Goal: Task Accomplishment & Management: Use online tool/utility

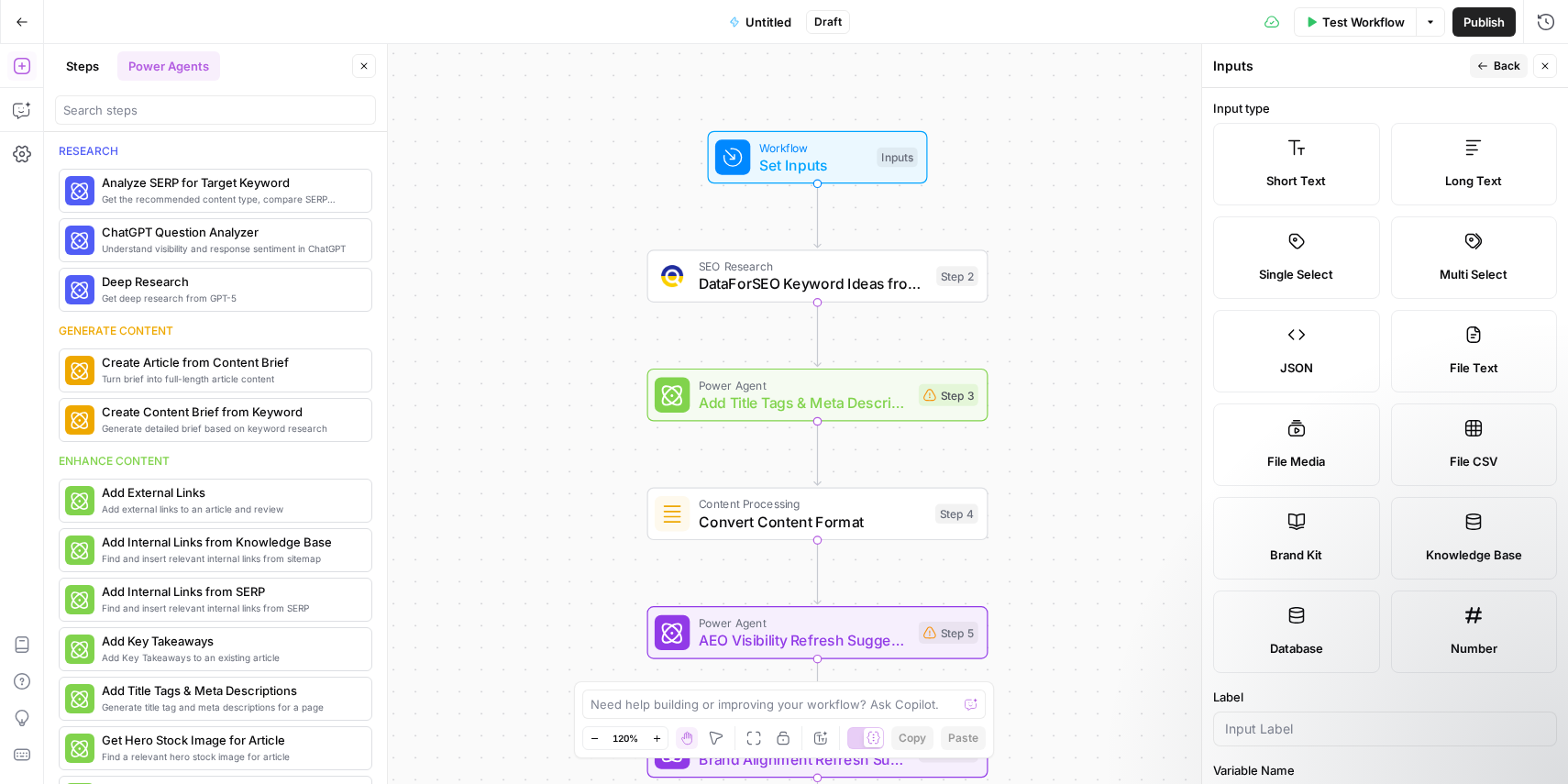
scroll to position [455, 0]
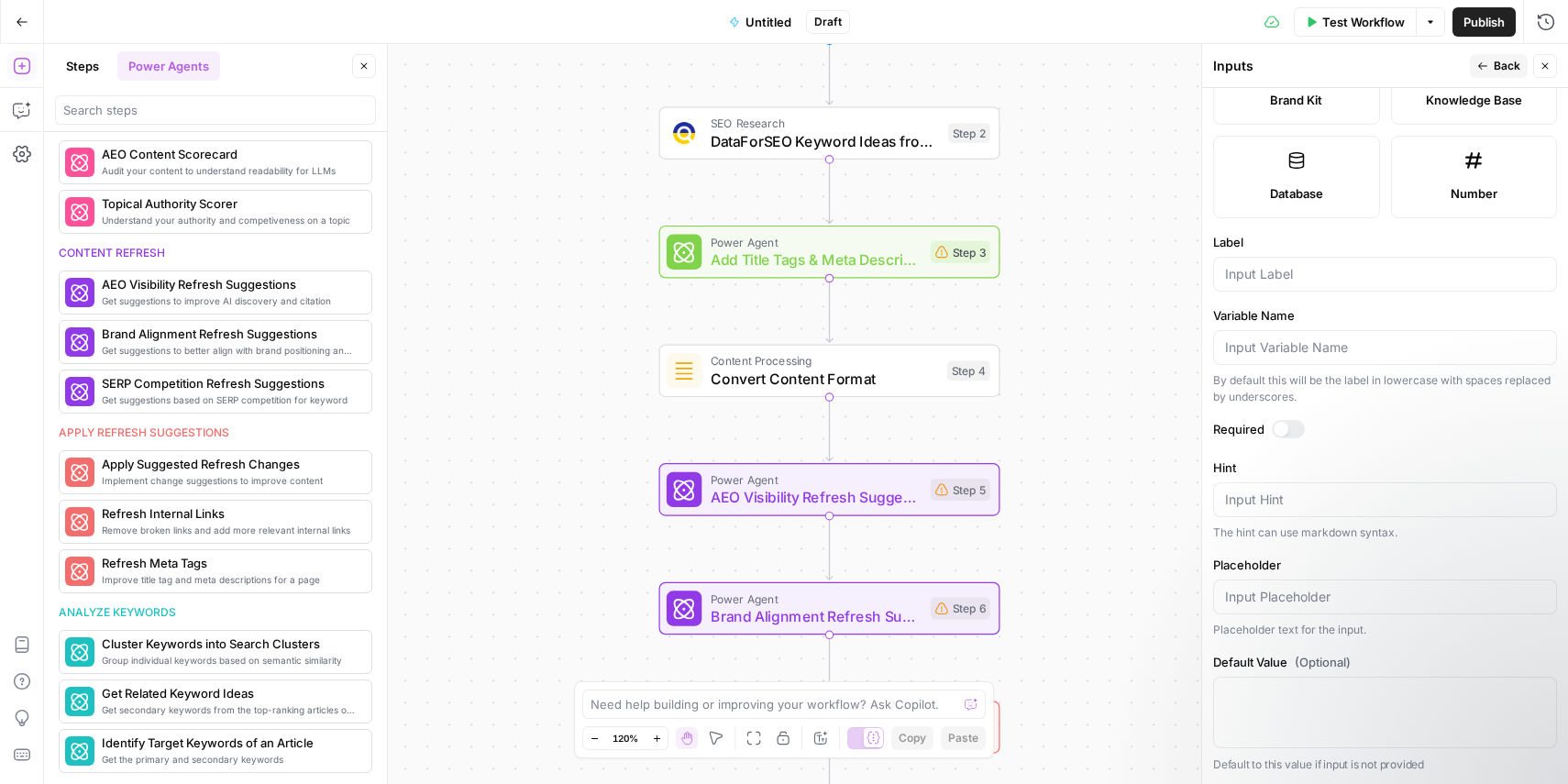
click at [555, 116] on div "Workflow Set Inputs Inputs SEO Research DataForSEO Keyword Ideas from Domain St…" at bounding box center [806, 414] width 1524 height 740
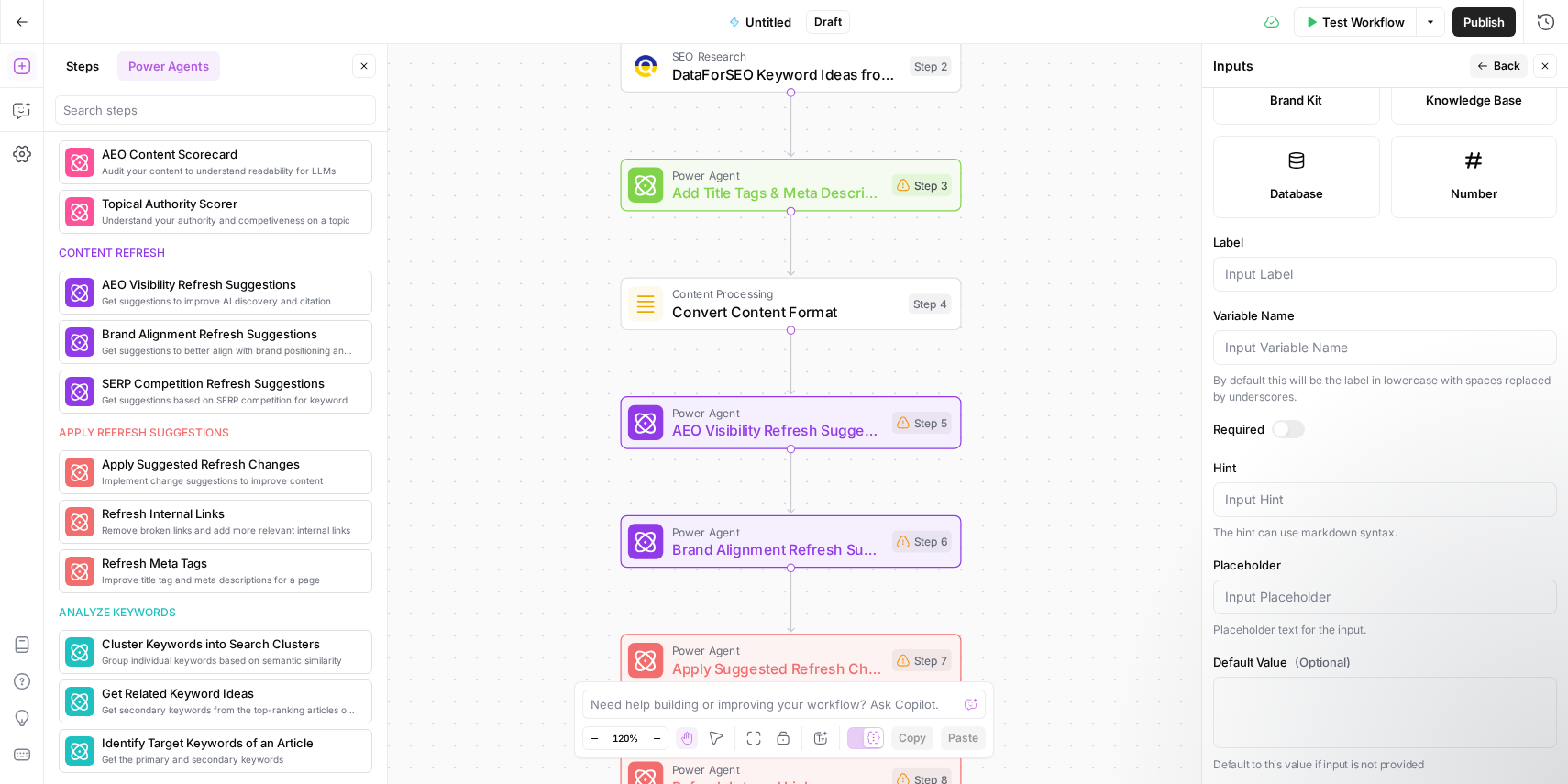
drag, startPoint x: 534, startPoint y: 360, endPoint x: 496, endPoint y: 311, distance: 62.0
click at [496, 311] on div "Workflow Set Inputs Inputs SEO Research DataForSEO Keyword Ideas from Domain St…" at bounding box center [806, 414] width 1524 height 740
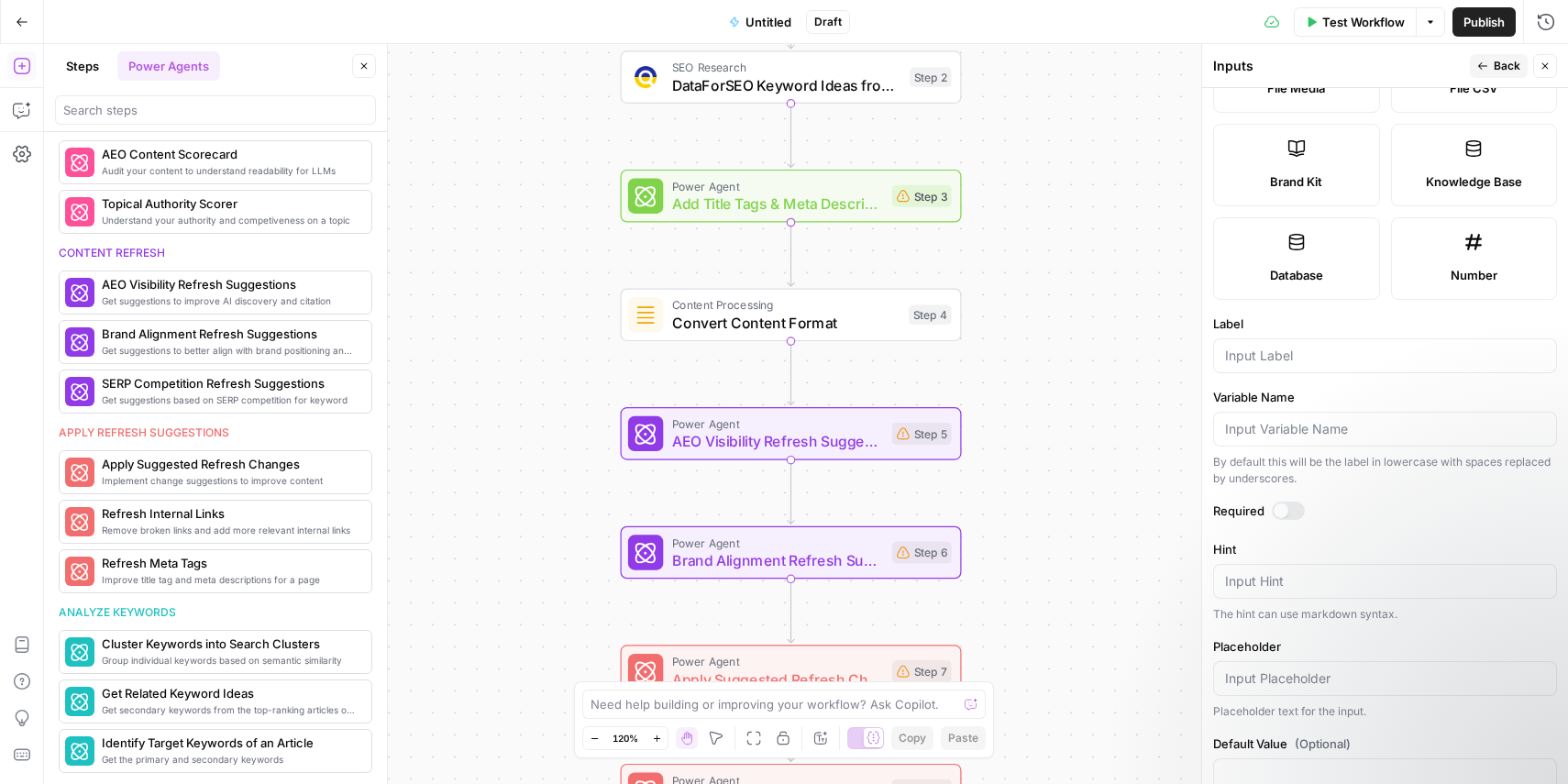
scroll to position [398, 0]
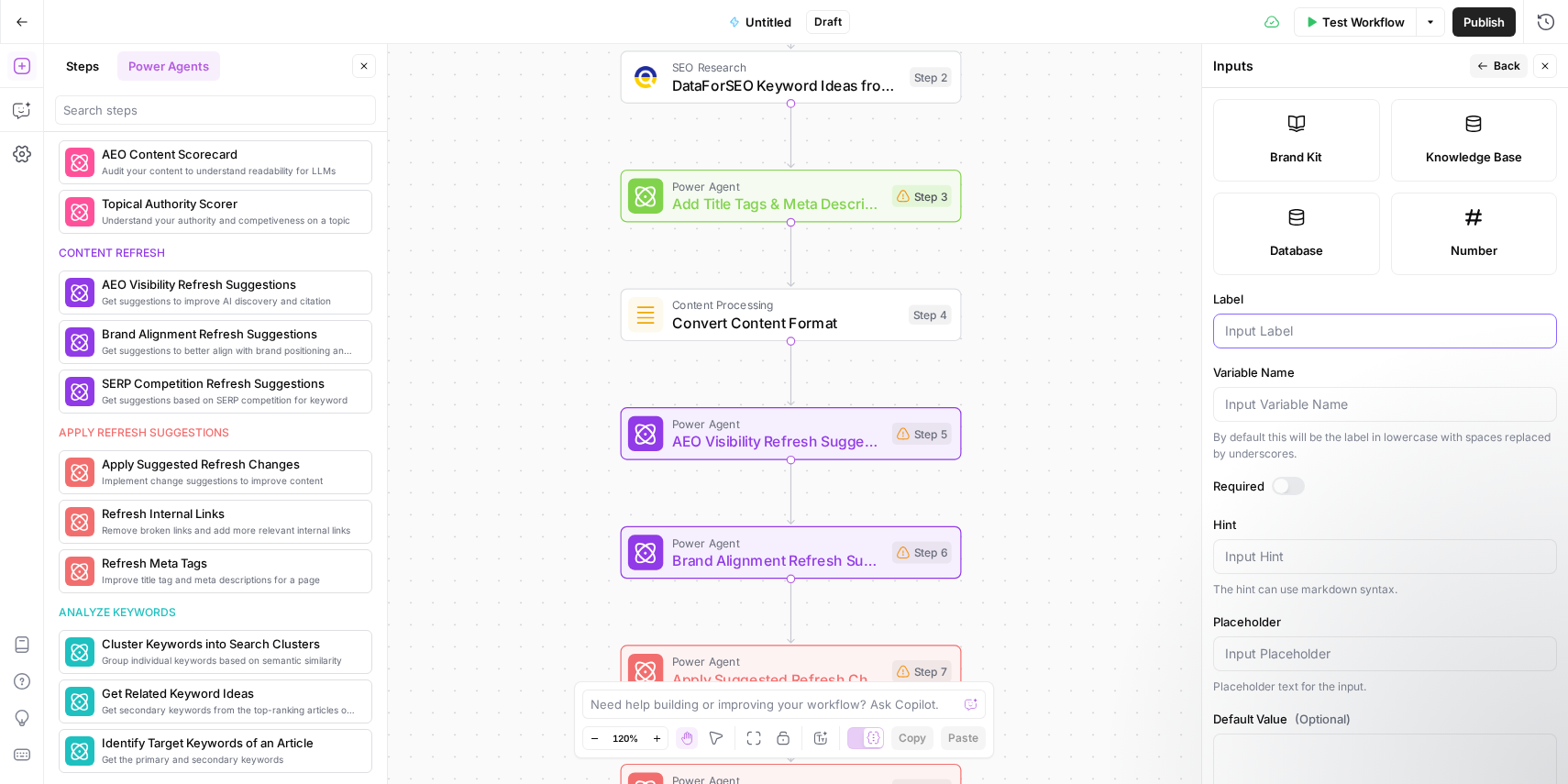
click at [1334, 326] on input "Label" at bounding box center [1385, 331] width 320 height 18
type input "Content"
click at [1370, 396] on input "Variable Name" at bounding box center [1385, 404] width 320 height 18
click at [1372, 477] on label "Required" at bounding box center [1384, 486] width 344 height 18
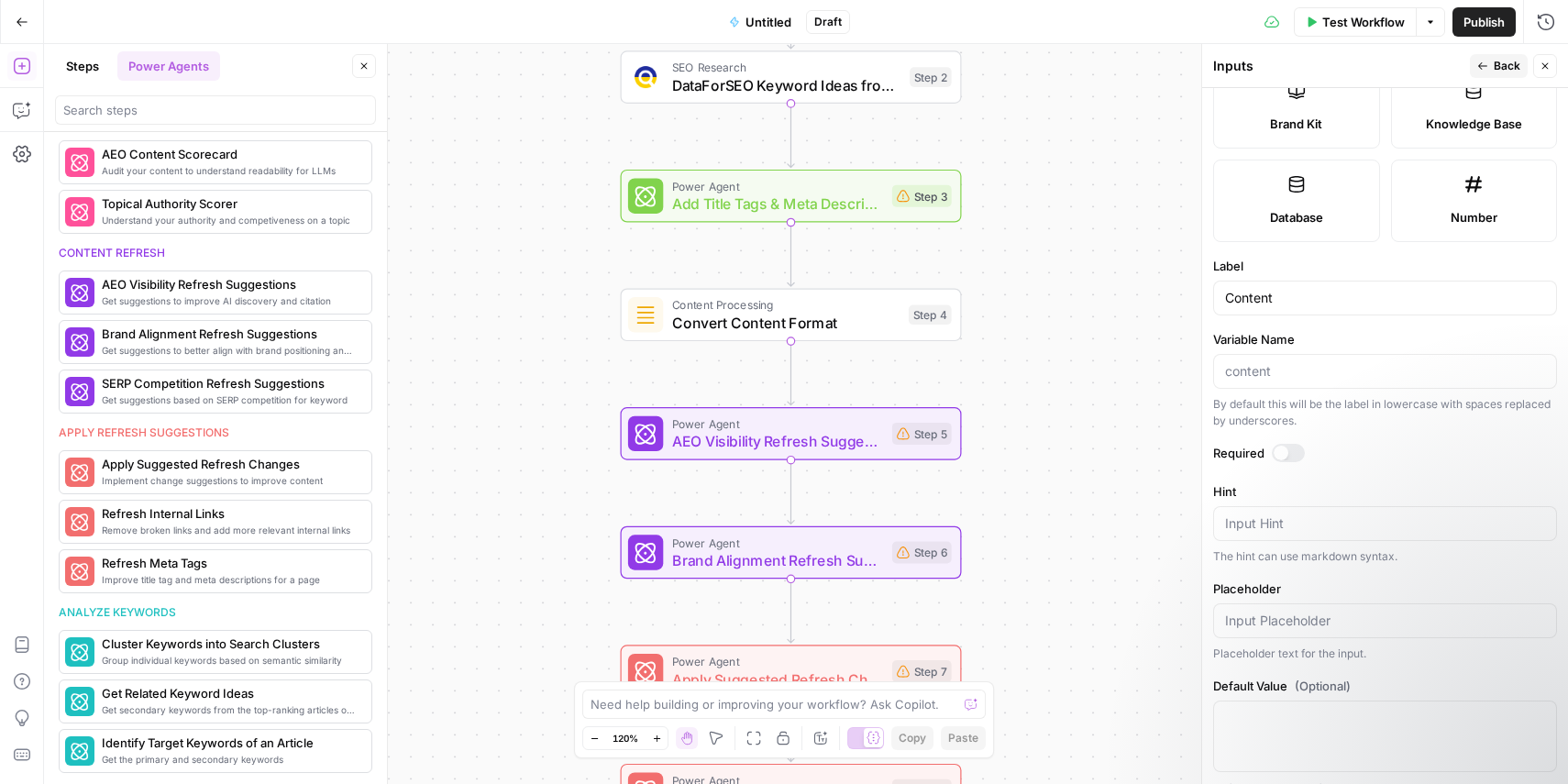
scroll to position [455, 0]
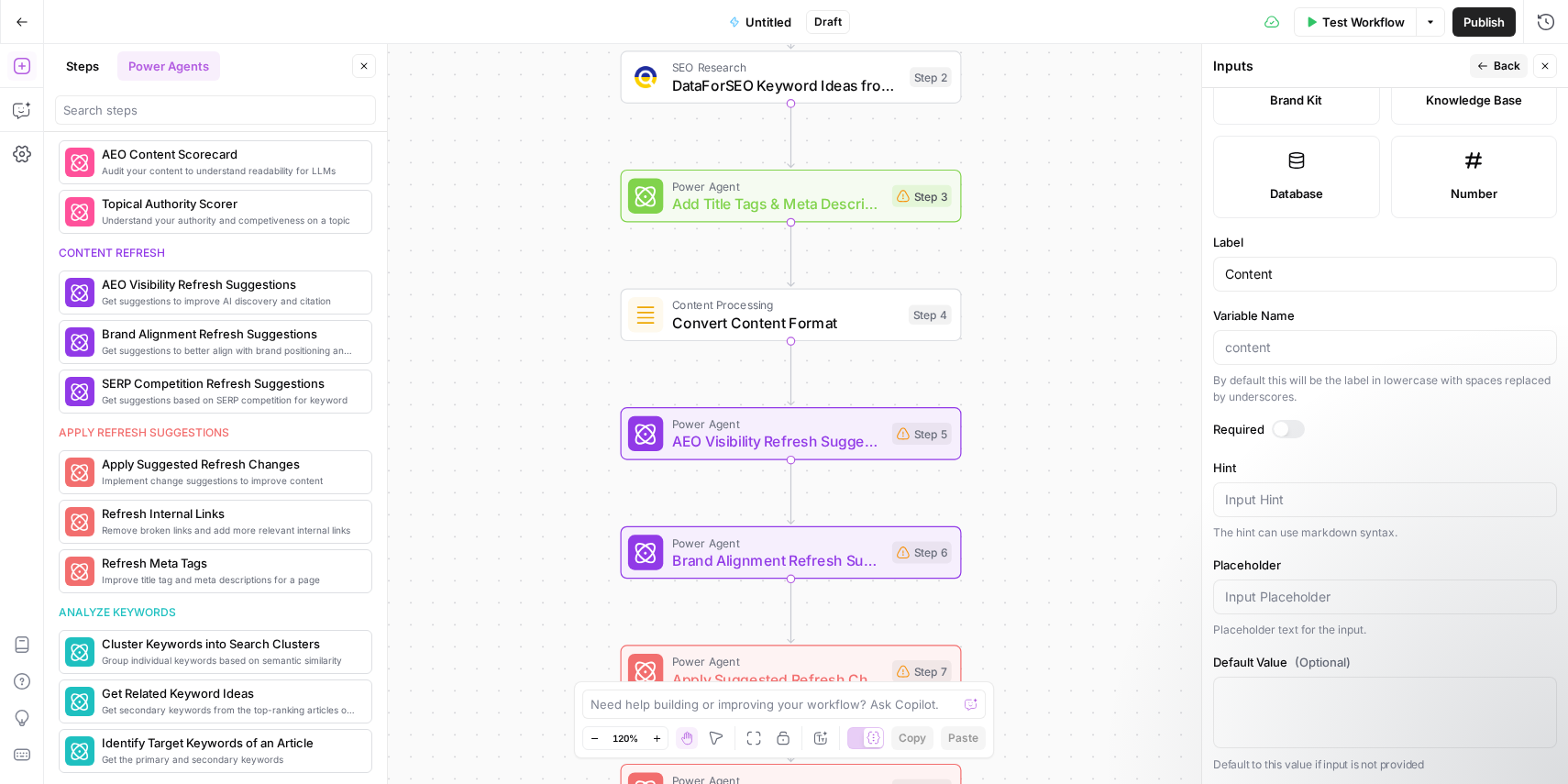
click at [1490, 64] on button "Back" at bounding box center [1498, 65] width 57 height 24
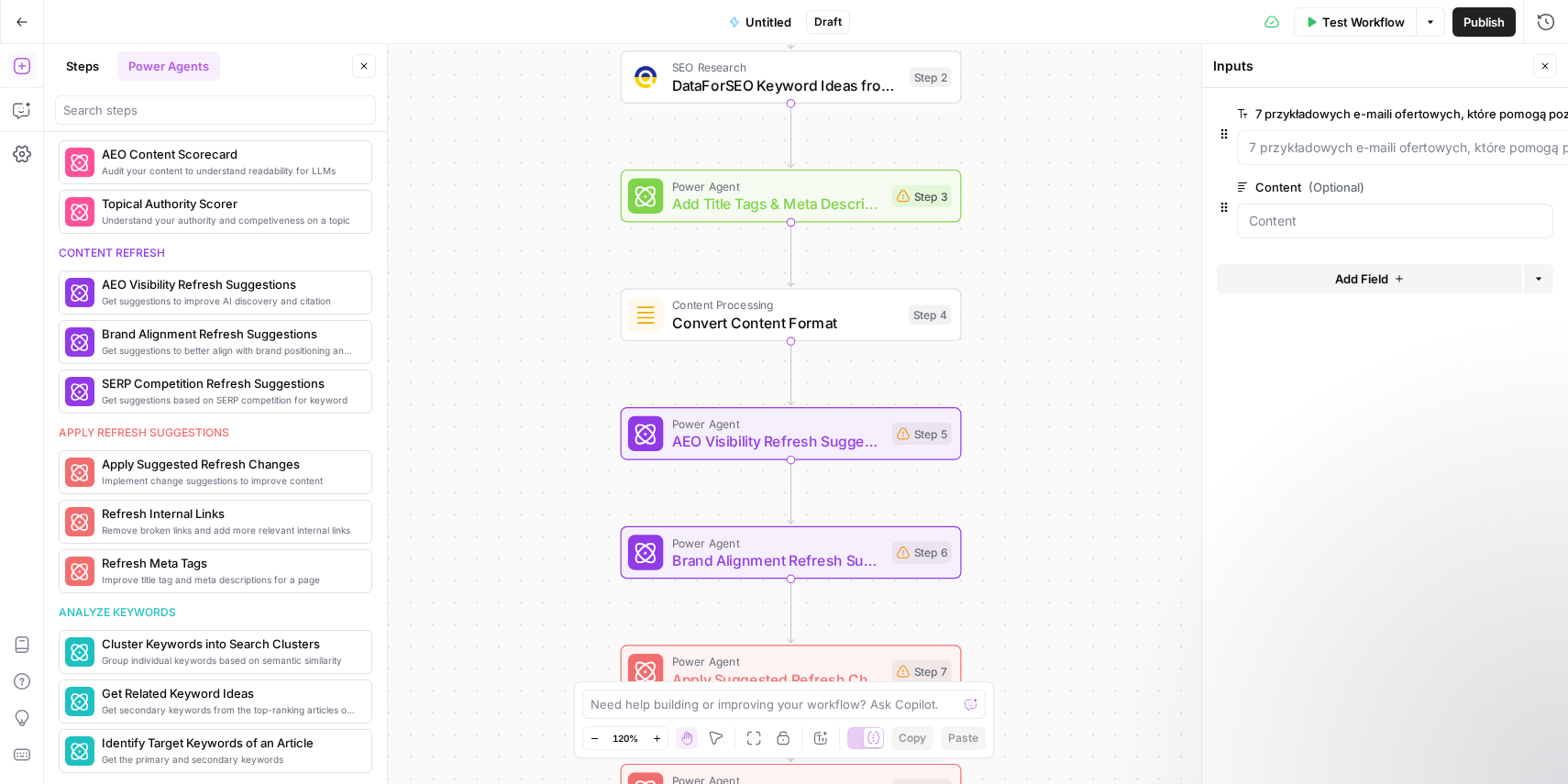
click at [1371, 10] on button "Test Workflow" at bounding box center [1355, 22] width 123 height 30
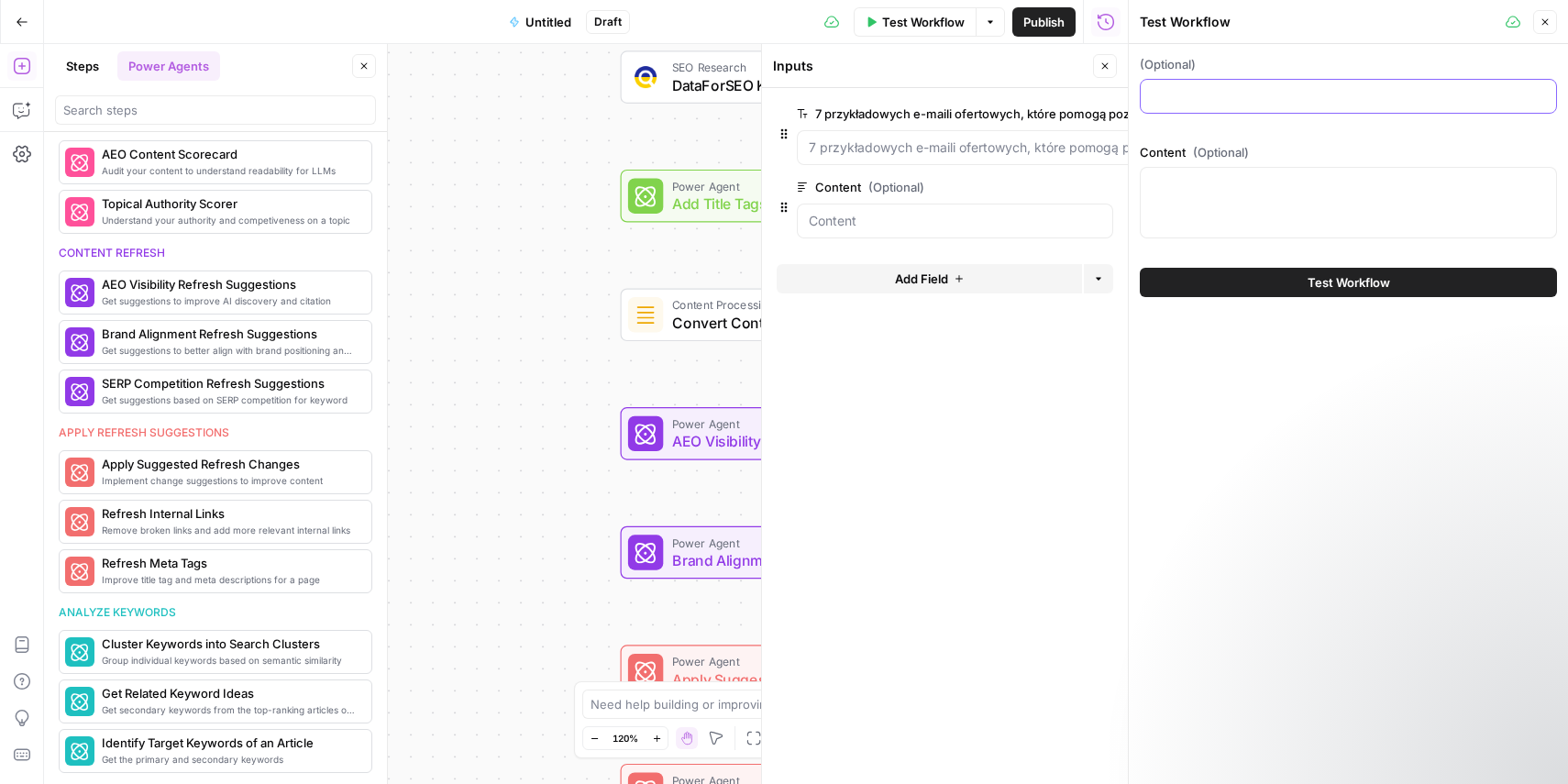
click at [1275, 97] on szablonami\) "(Optional)" at bounding box center [1348, 96] width 394 height 18
click at [1243, 184] on textarea "Content (Optional)" at bounding box center [1348, 184] width 394 height 18
click at [1216, 94] on szablonami\) "(Optional)" at bounding box center [1348, 96] width 394 height 18
click at [1293, 289] on button "Test Workflow" at bounding box center [1349, 283] width 418 height 30
click at [1550, 16] on icon "button" at bounding box center [1544, 21] width 11 height 11
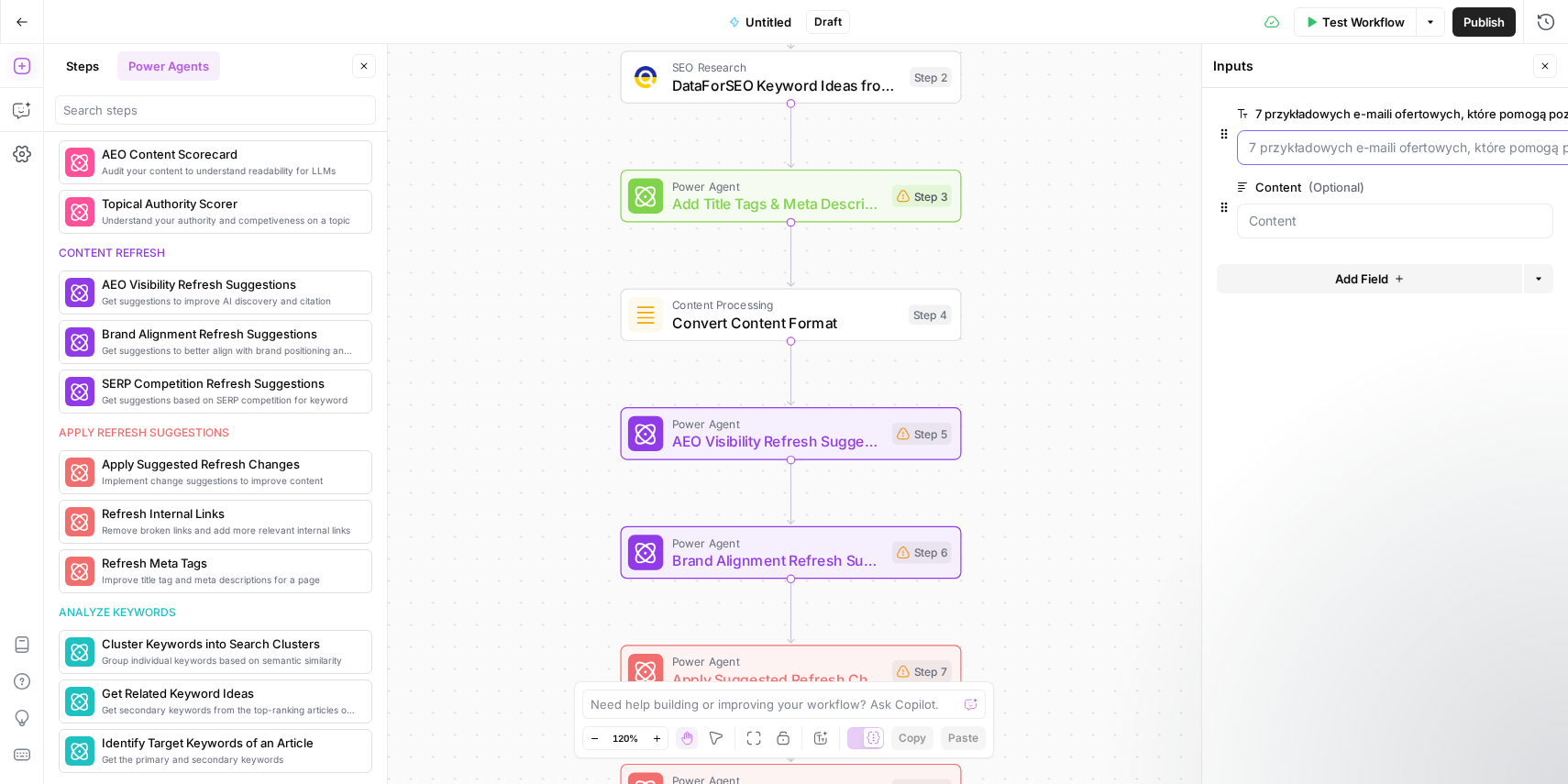
click at [1329, 146] on szablonami\) "7 przykładowych e-maili ofertowych, które pomogą pozyskać nowych klientów (wraz…" at bounding box center [1591, 148] width 684 height 18
click at [1313, 212] on input "Content (Optional)" at bounding box center [1395, 220] width 292 height 18
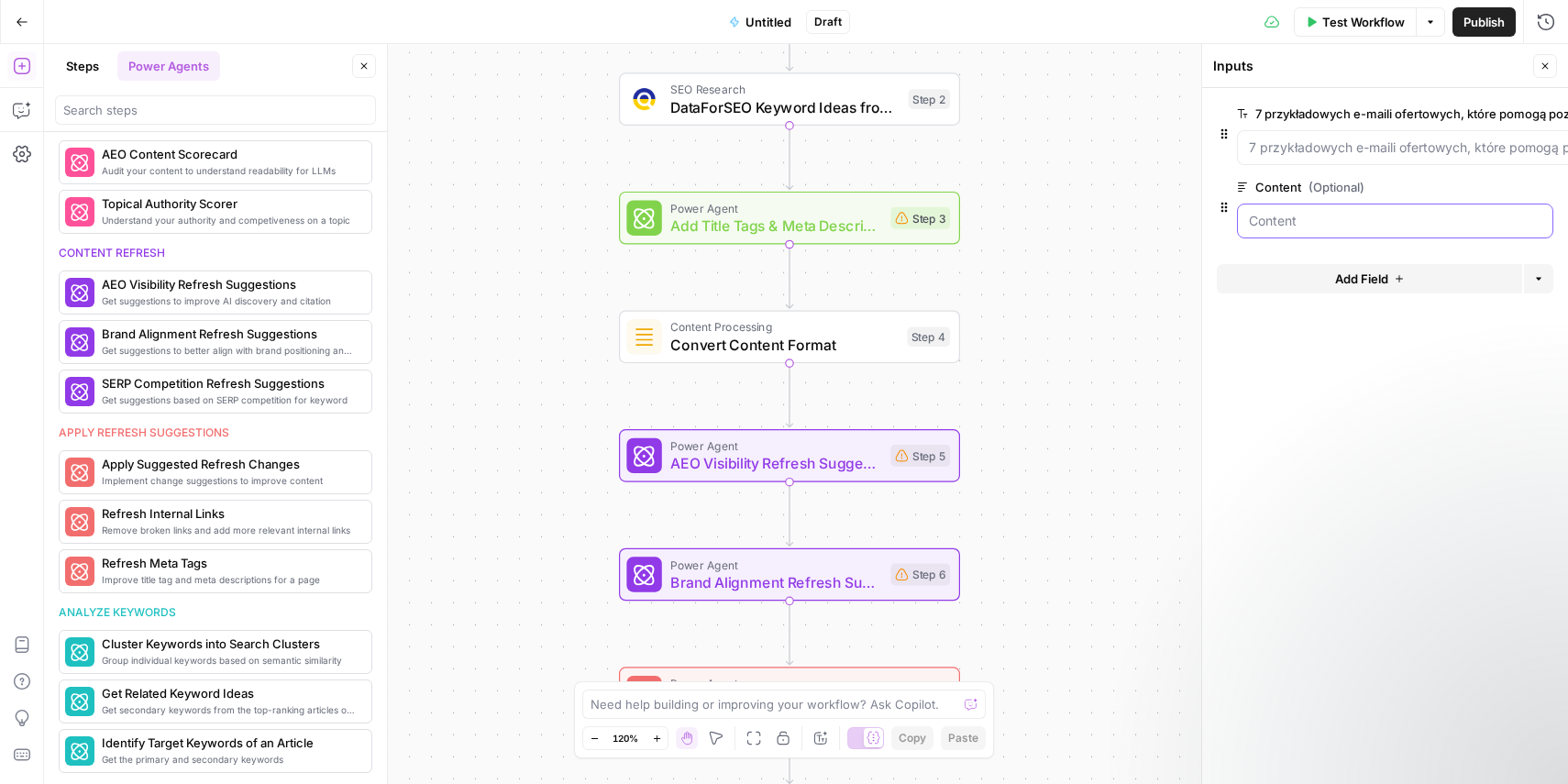
click at [1348, 214] on input "Content (Optional)" at bounding box center [1395, 220] width 292 height 18
click at [1474, 184] on span "edit field" at bounding box center [1485, 187] width 40 height 14
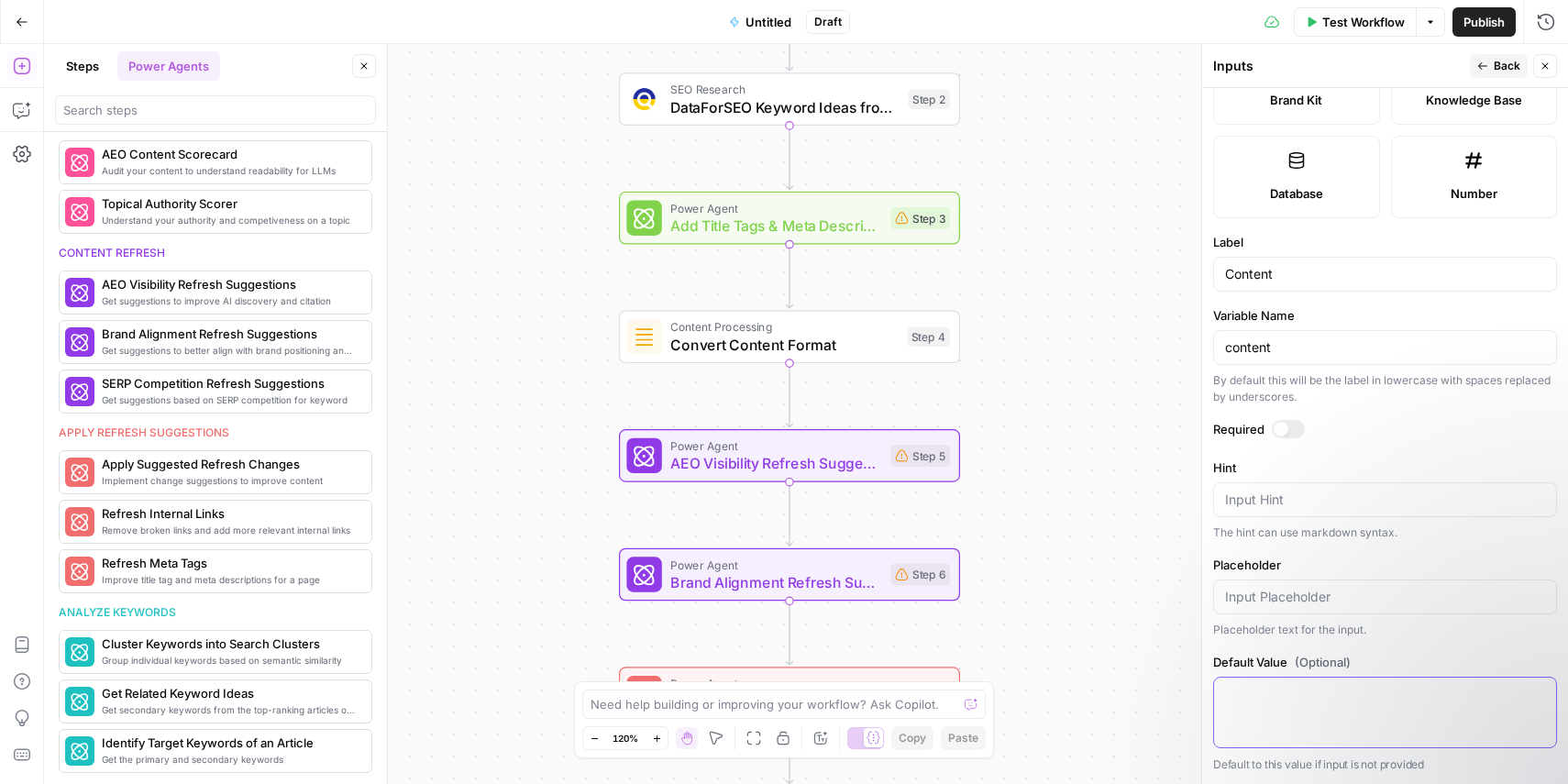
click at [1318, 694] on textarea "Default Value (Optional)" at bounding box center [1385, 694] width 320 height 18
click at [1440, 651] on form "Input type Short Text Long Text Single Select Multi Select JSON File Text File …" at bounding box center [1385, 436] width 366 height 697
click at [1547, 67] on icon "button" at bounding box center [1545, 66] width 7 height 7
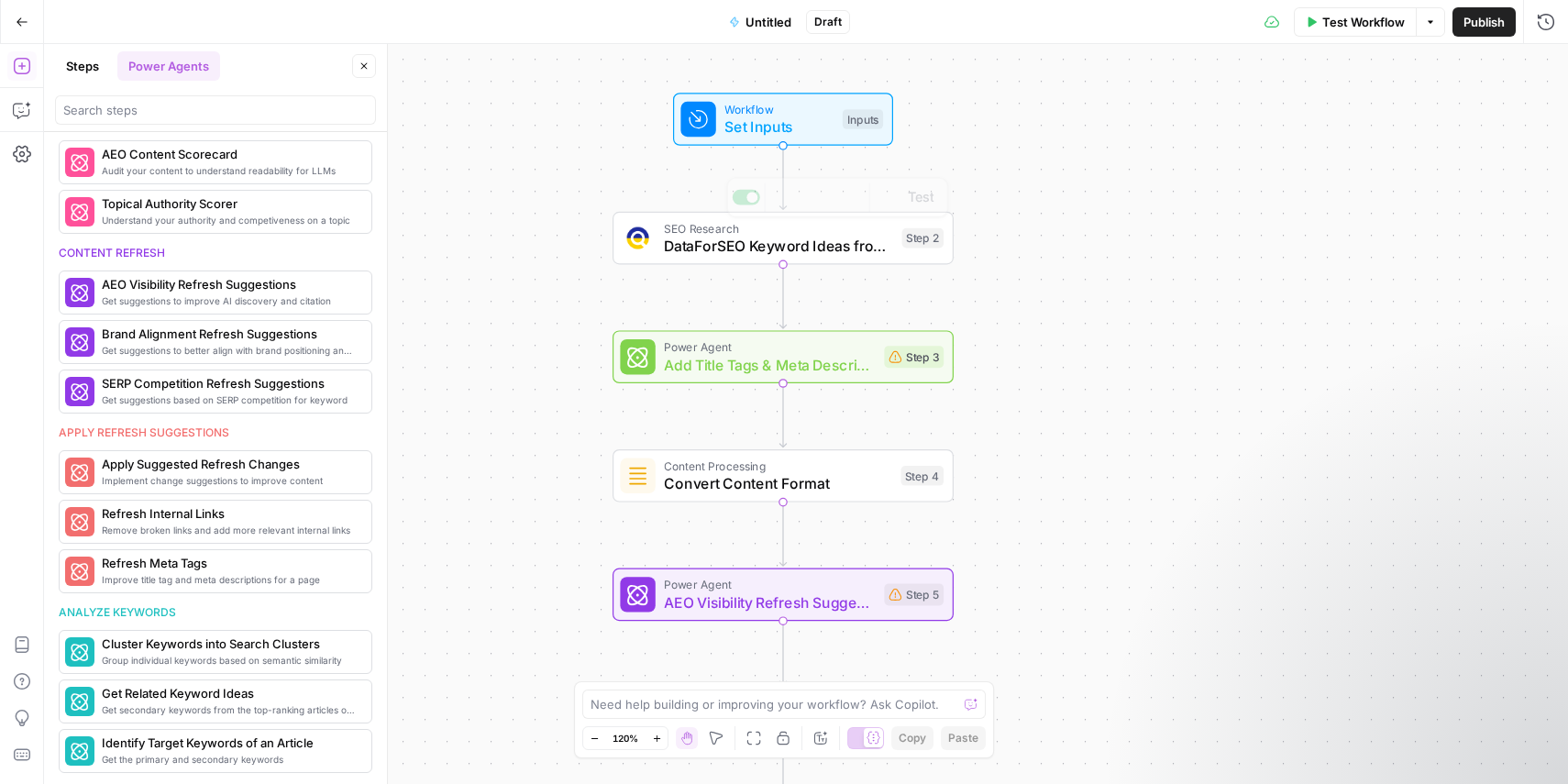
click at [768, 121] on span "Set Inputs" at bounding box center [779, 127] width 109 height 22
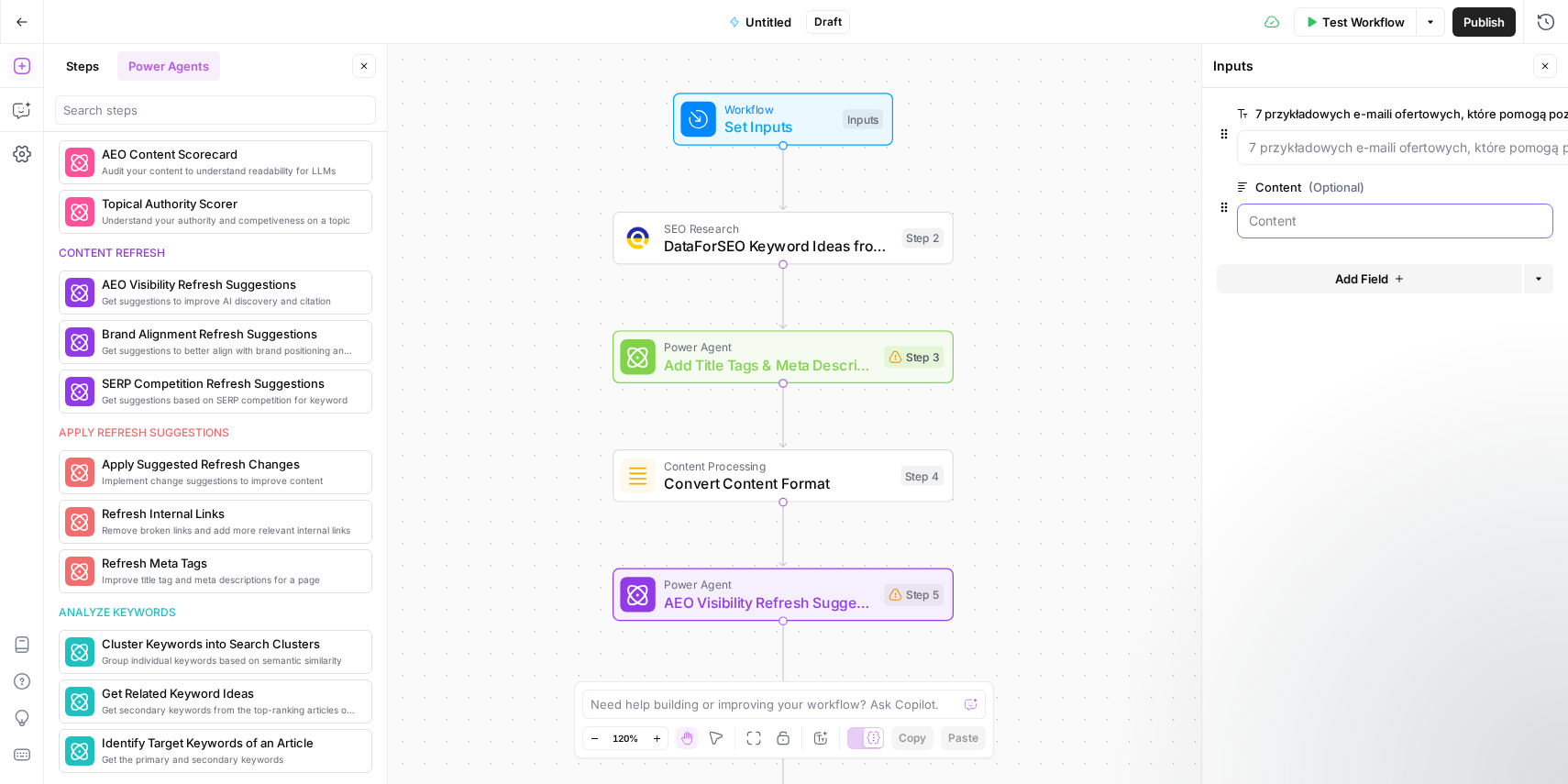
click at [1342, 224] on input "Content (Optional)" at bounding box center [1395, 220] width 292 height 18
click at [1485, 187] on span "edit field" at bounding box center [1485, 187] width 40 height 14
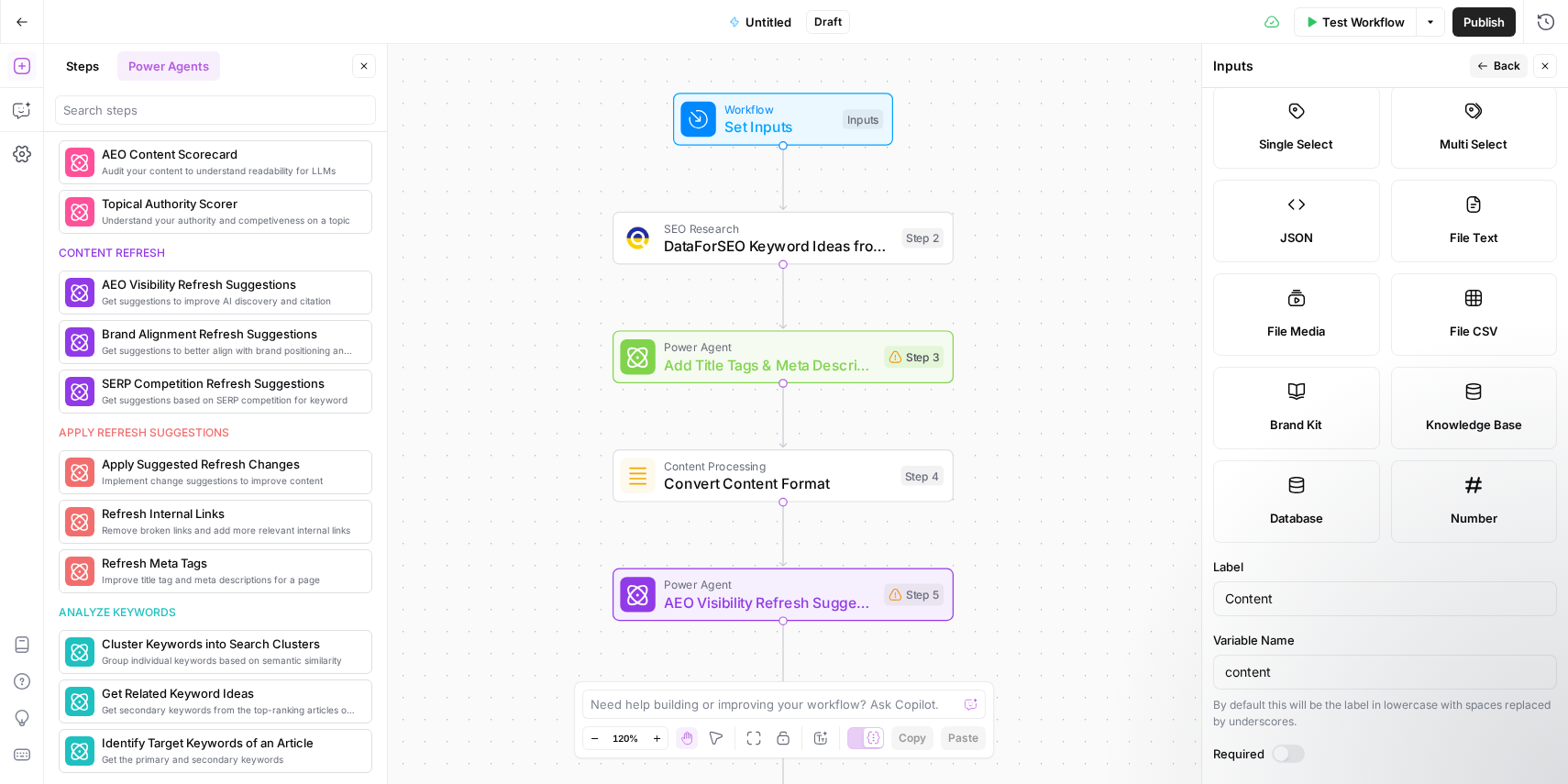
scroll to position [0, 0]
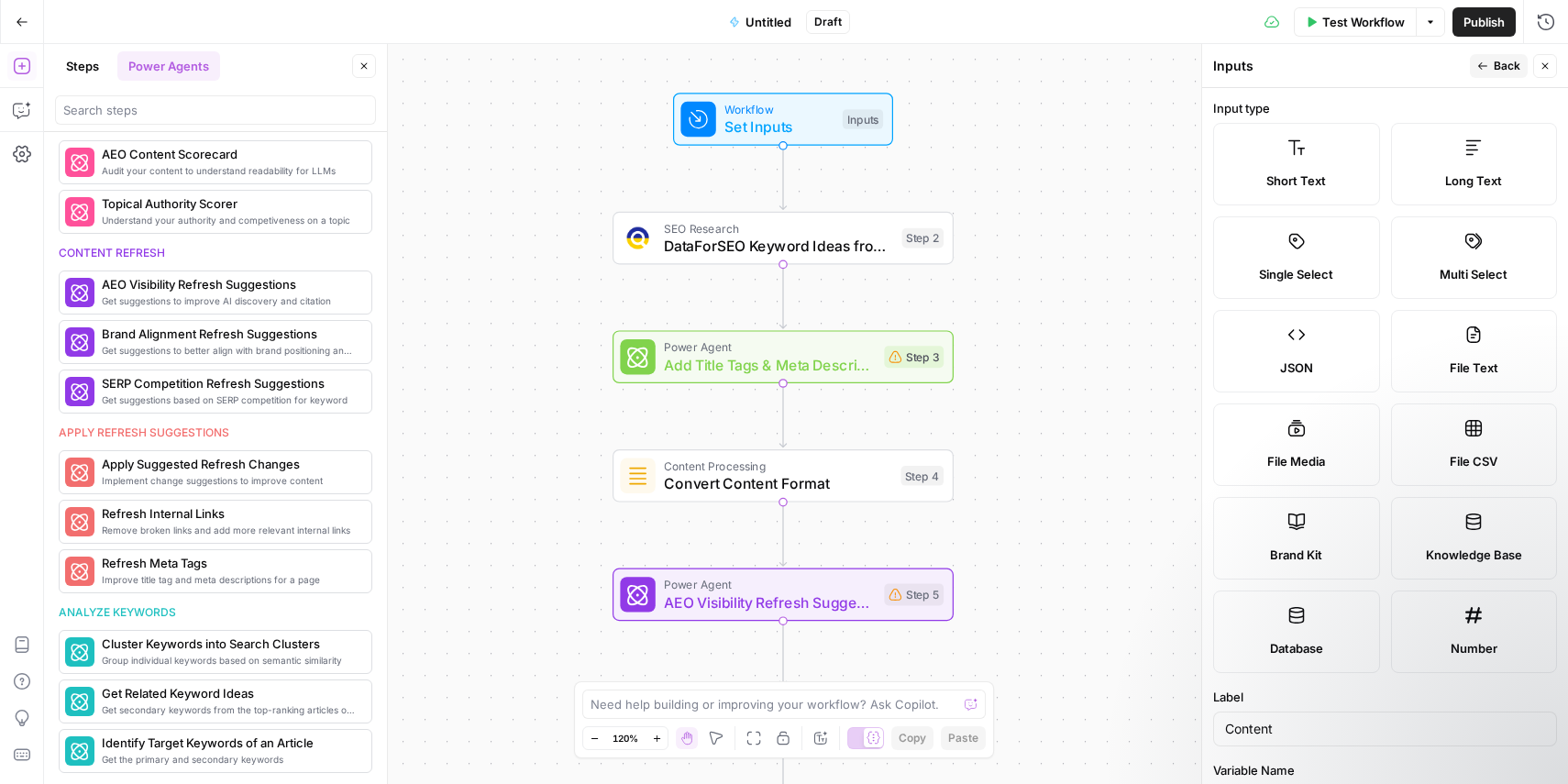
click at [1329, 159] on label "Short Text" at bounding box center [1296, 164] width 167 height 82
click at [1457, 157] on label "Long Text" at bounding box center [1474, 164] width 167 height 82
click at [1510, 63] on span "Back" at bounding box center [1507, 65] width 27 height 16
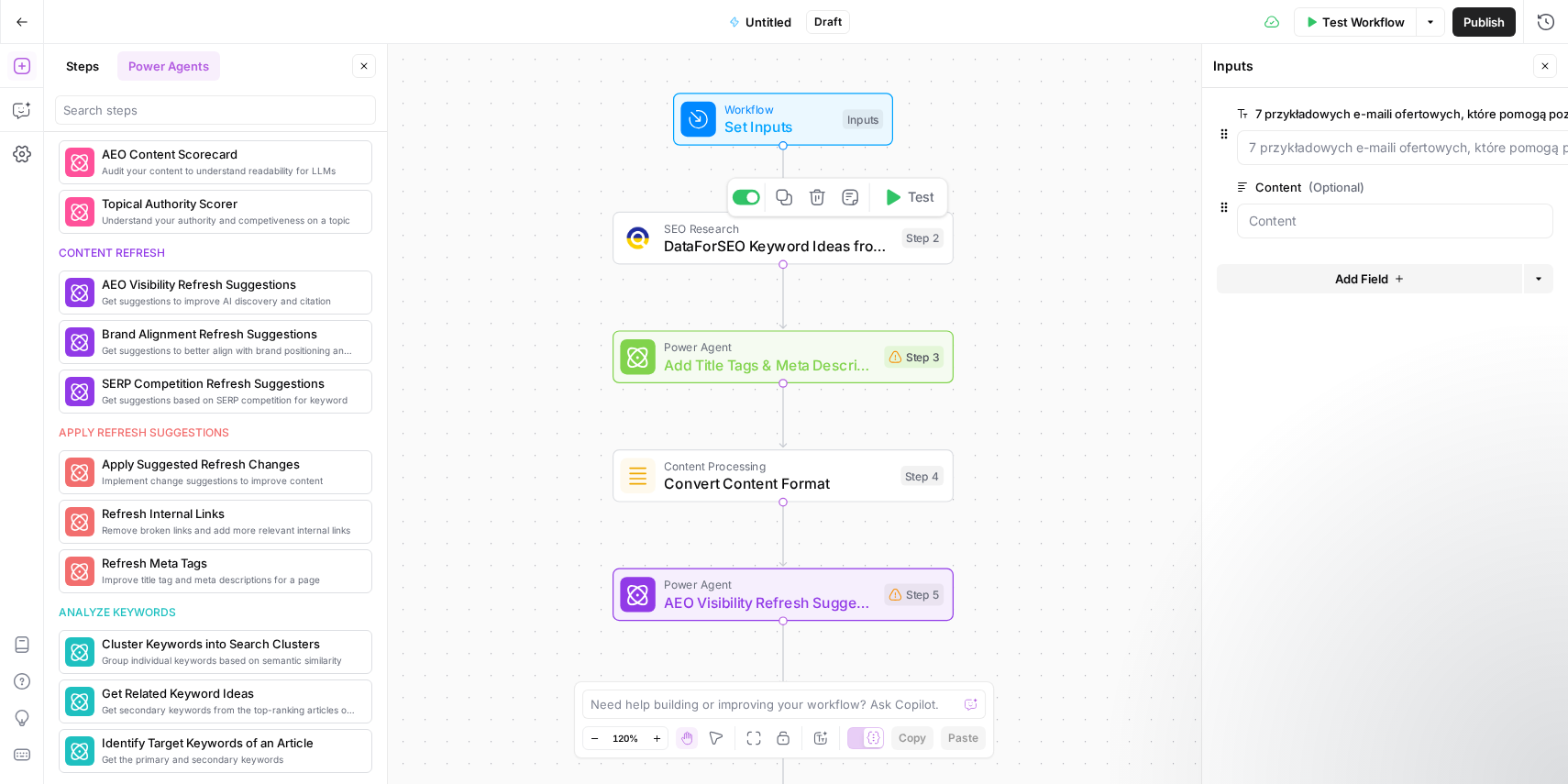
click at [840, 248] on span "DataForSEO Keyword Ideas from Domain" at bounding box center [778, 245] width 229 height 22
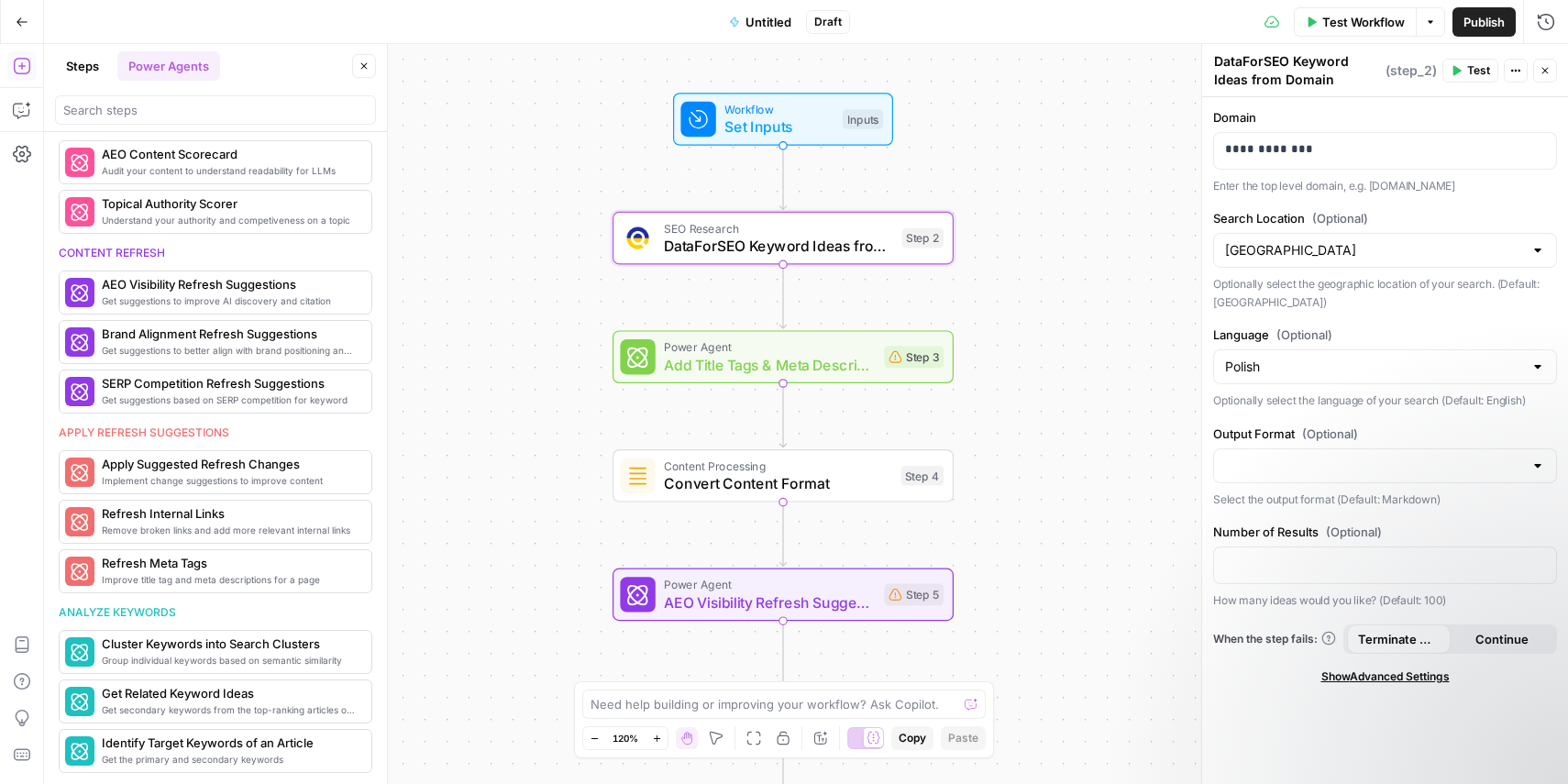
click at [1471, 62] on span "Test" at bounding box center [1479, 70] width 23 height 16
click at [844, 495] on div "Content Processing Convert Content Format Step 4 Copy step Delete step Add Note…" at bounding box center [783, 476] width 341 height 54
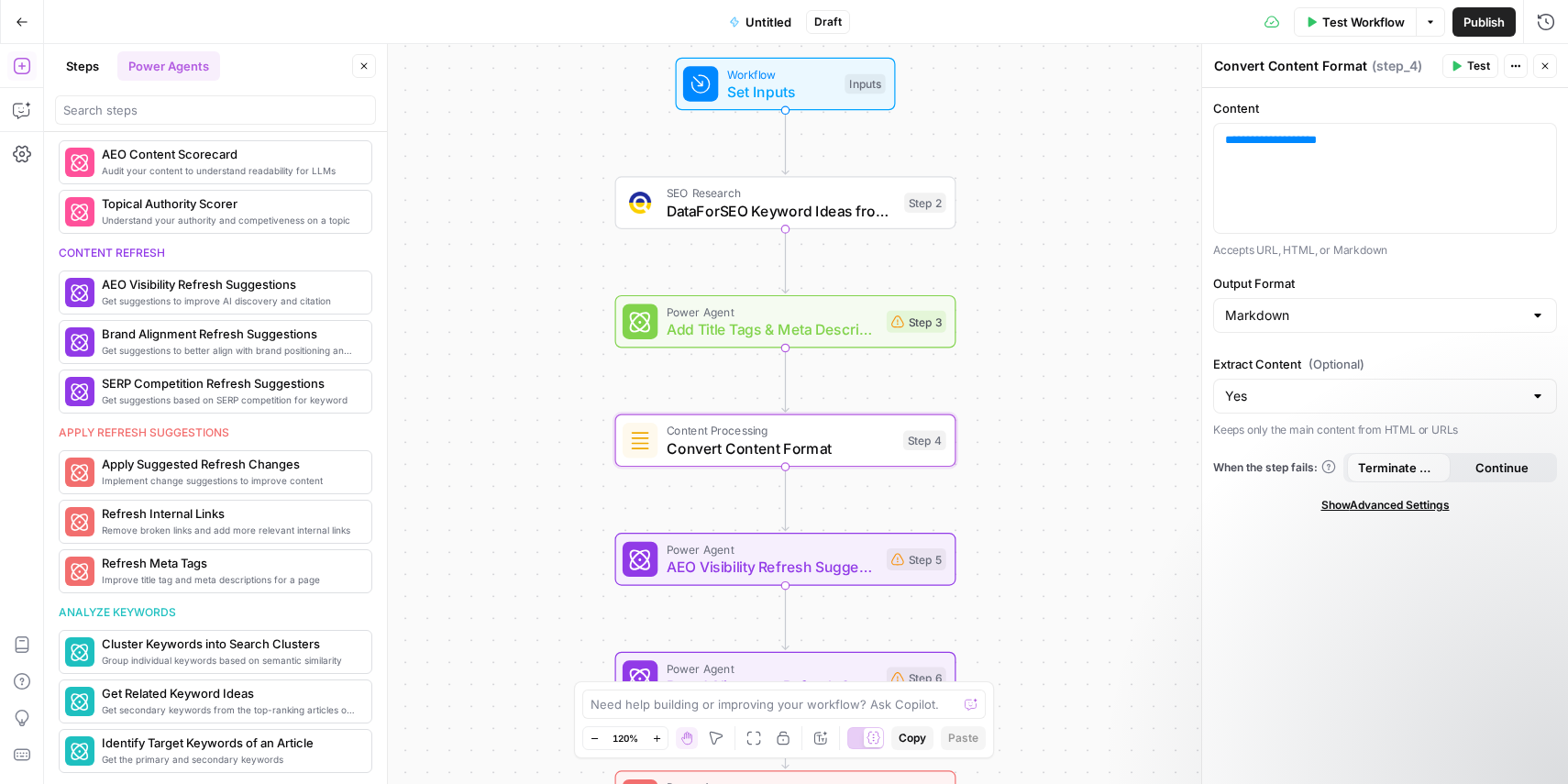
click at [1358, 23] on span "Test Workflow" at bounding box center [1363, 21] width 82 height 18
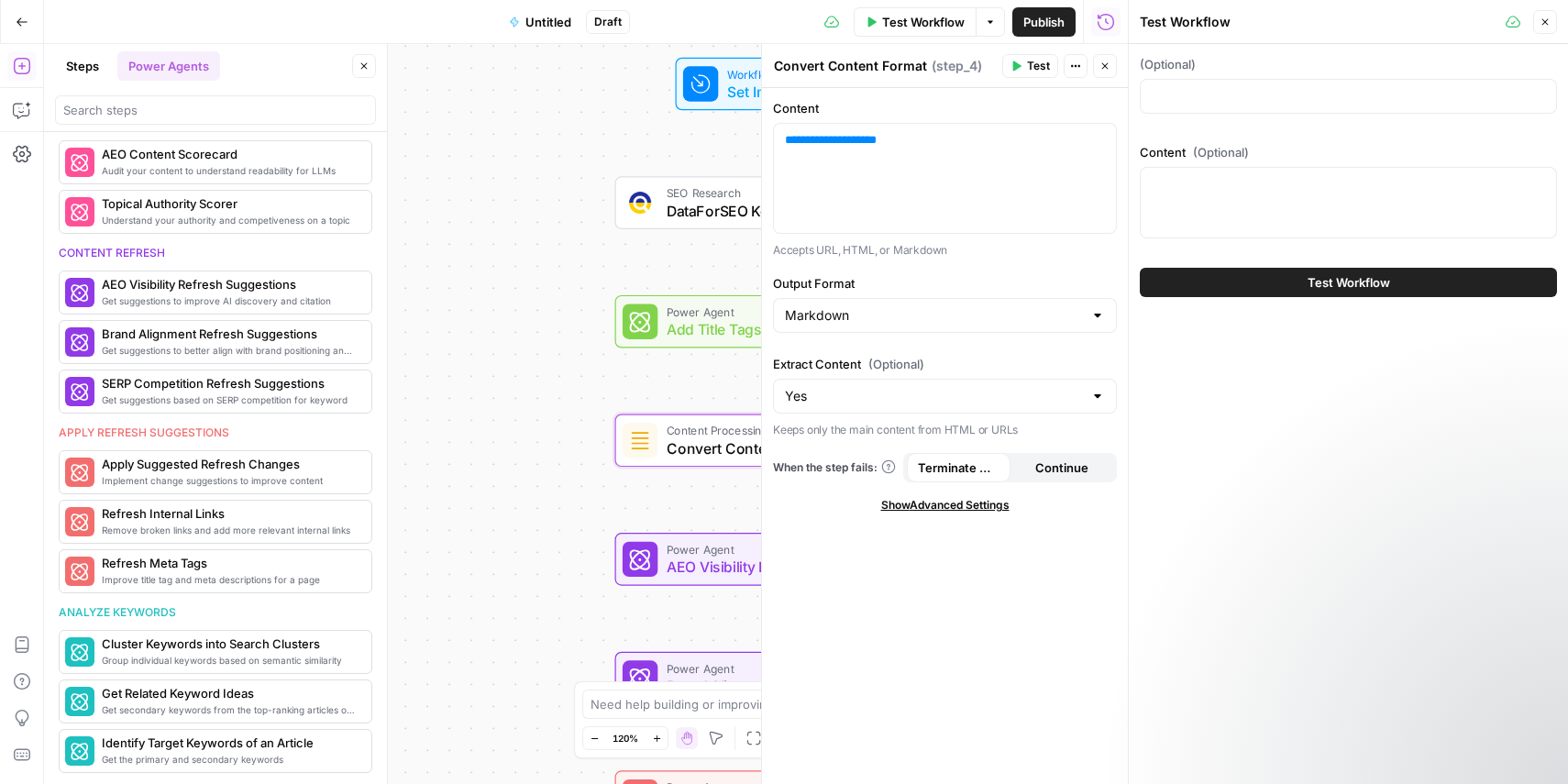
click at [1014, 66] on icon "button" at bounding box center [1017, 66] width 9 height 11
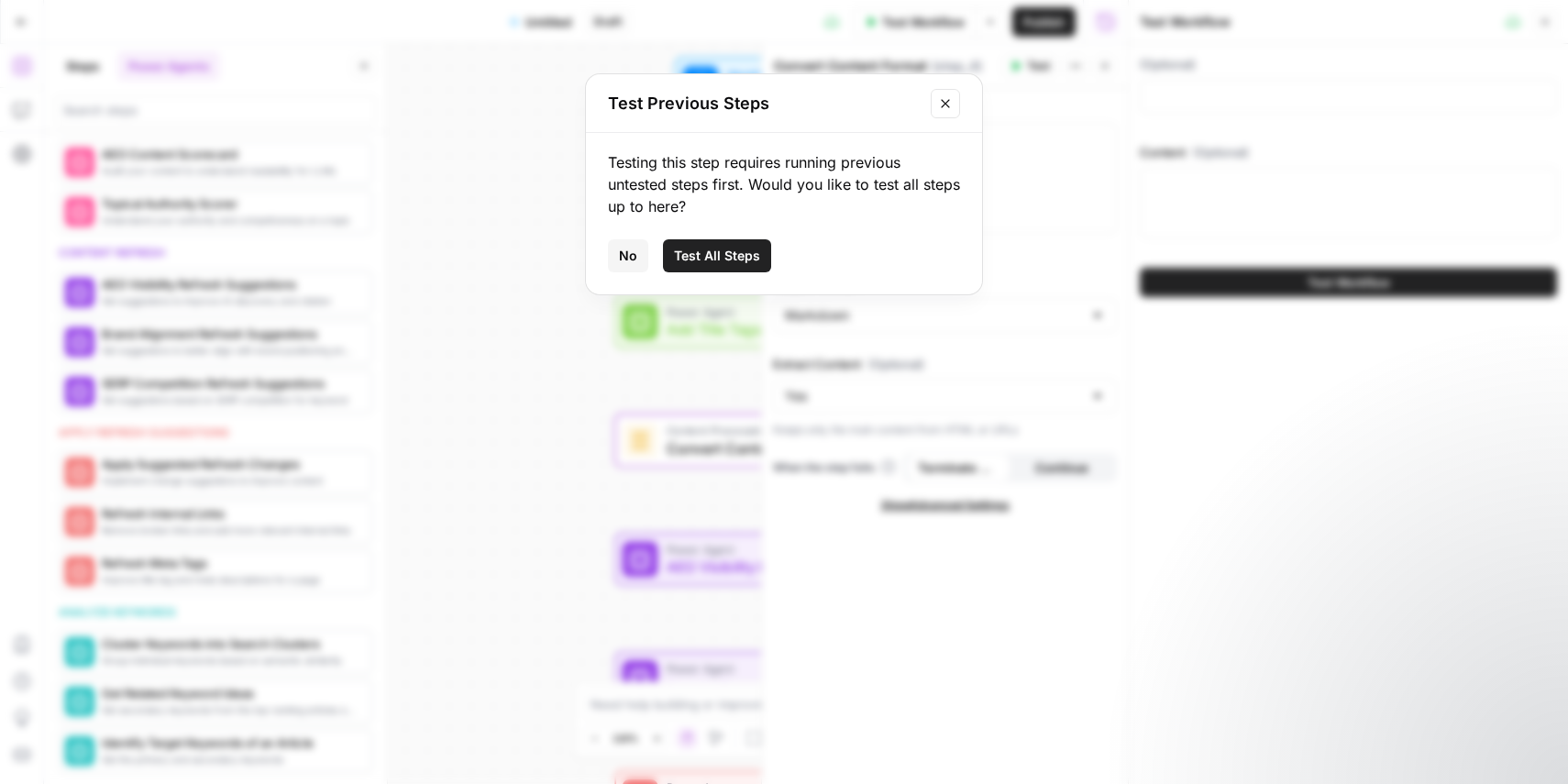
click at [739, 254] on span "Test All Steps" at bounding box center [717, 255] width 86 height 18
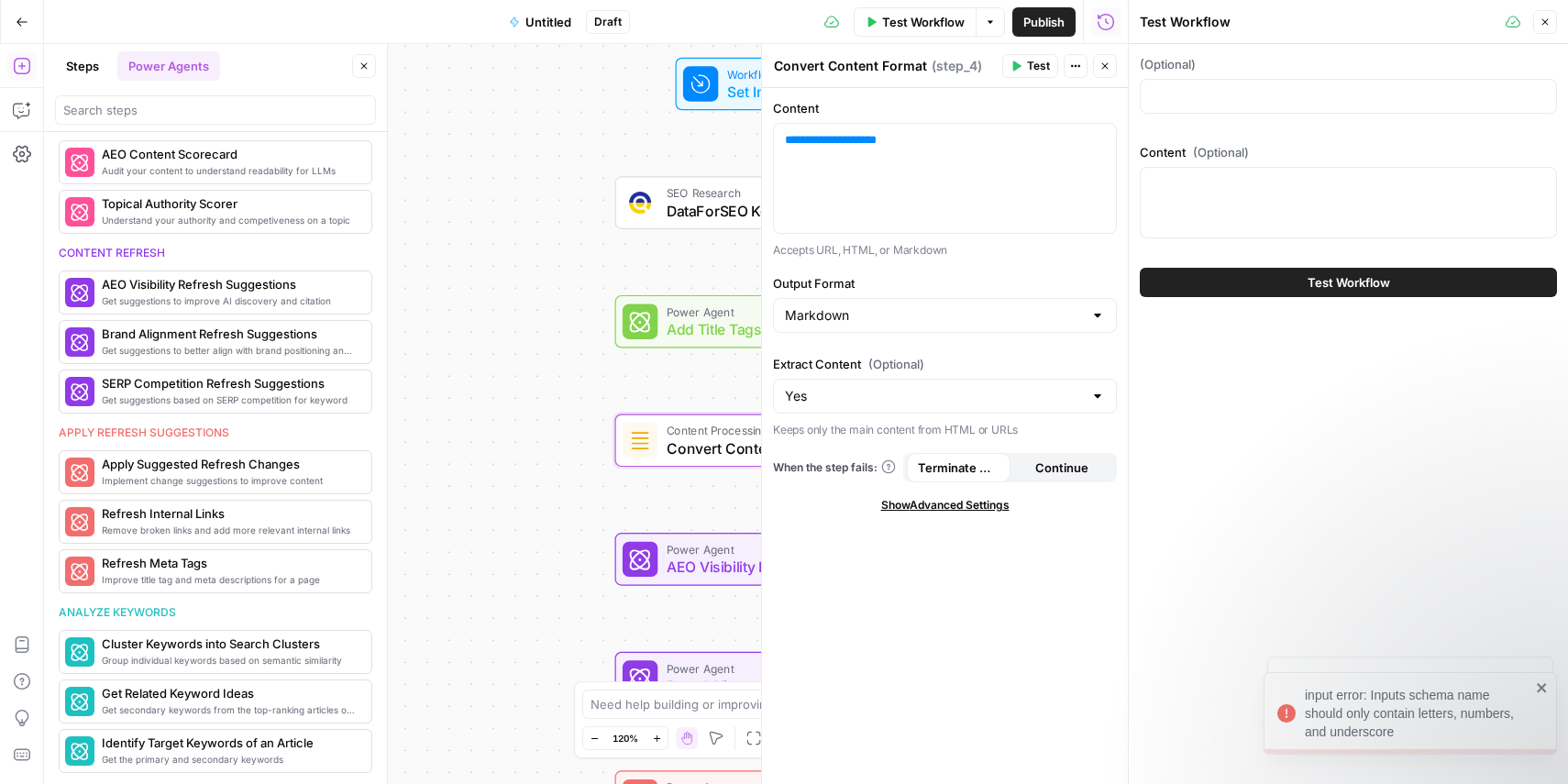
click at [1110, 66] on button "Close" at bounding box center [1104, 65] width 24 height 24
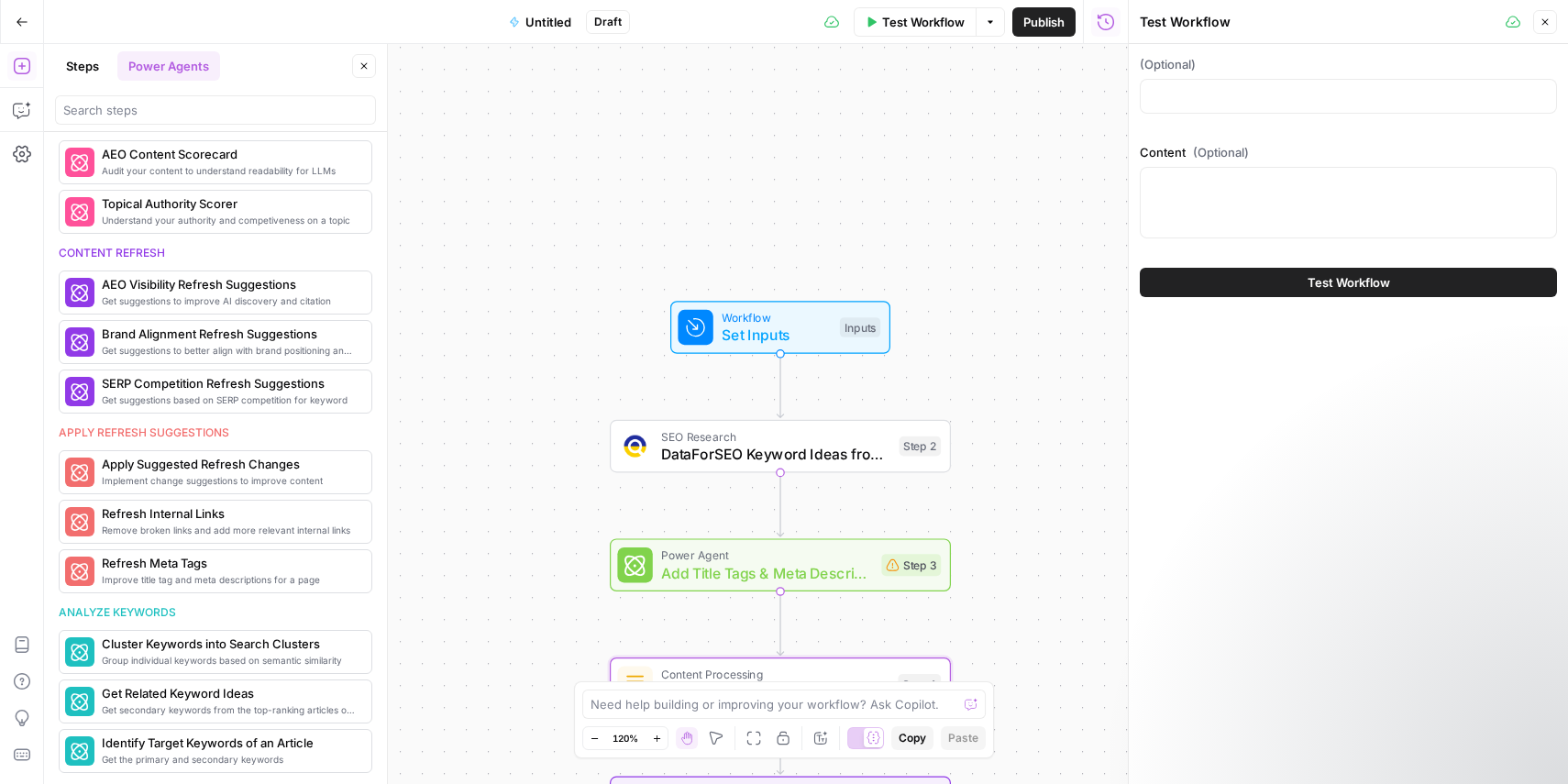
click at [541, 23] on span "Untitled" at bounding box center [548, 21] width 46 height 18
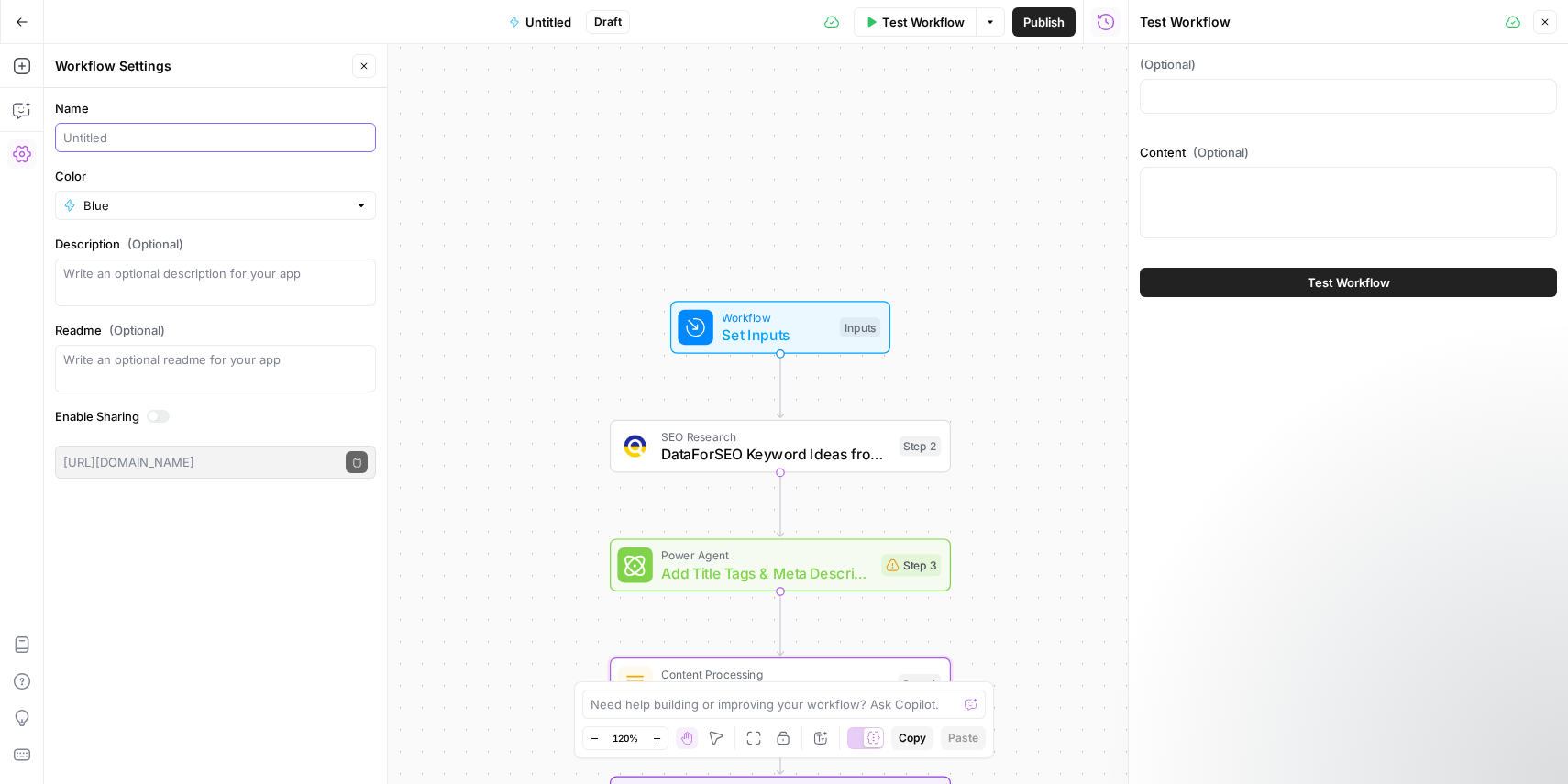
click at [209, 137] on input "Name" at bounding box center [216, 137] width 305 height 18
type input "M: Polish article opt test"
click at [161, 419] on div at bounding box center [158, 416] width 23 height 12
click at [659, 24] on span "Draft" at bounding box center [653, 21] width 28 height 16
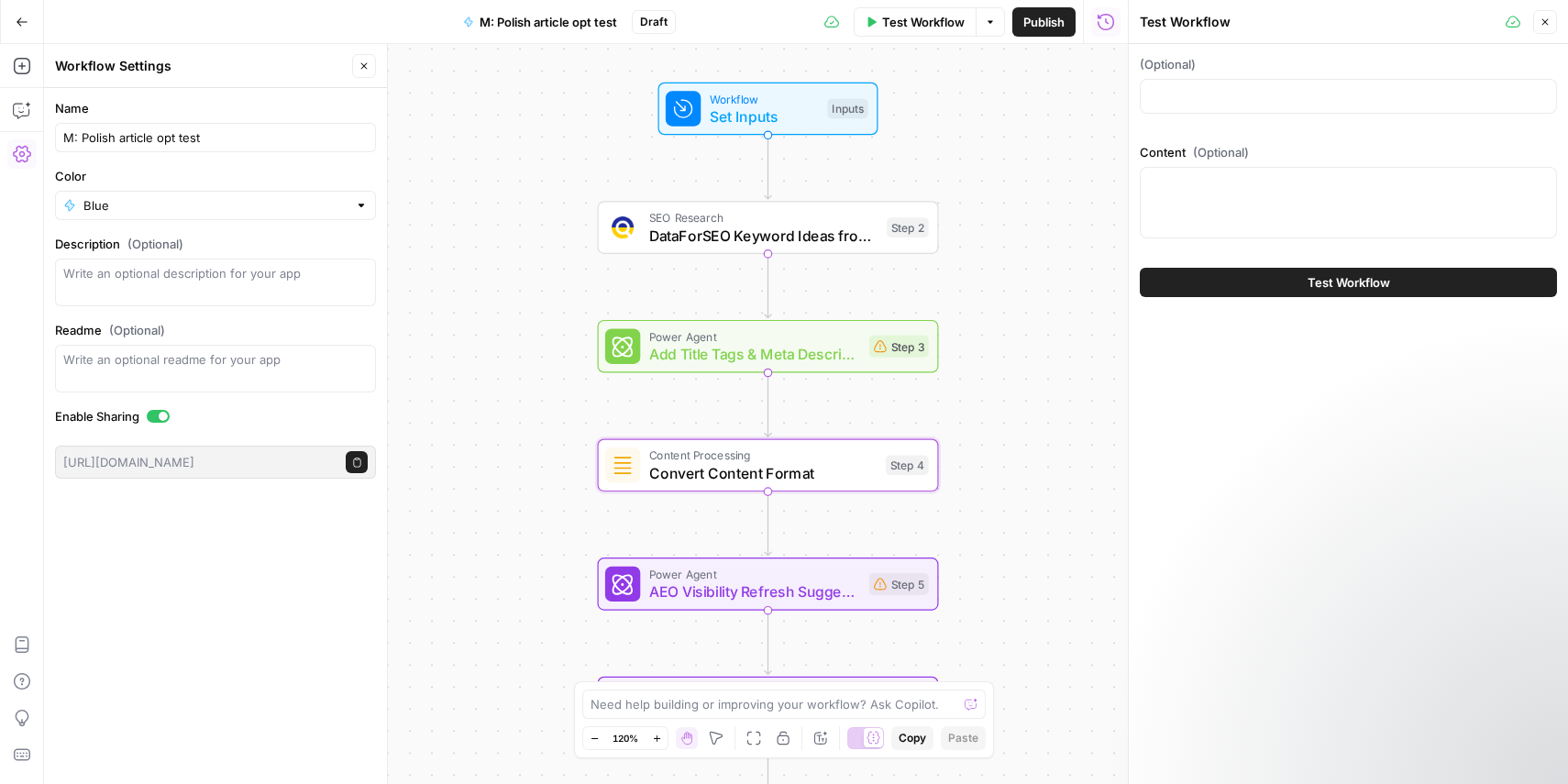
click at [1058, 19] on span "Publish" at bounding box center [1043, 21] width 41 height 18
click at [1329, 85] on div at bounding box center [1349, 96] width 418 height 35
paste szablonami\) "7 przykładowych e-maili ofertowych, które pomogą pozyskać nowych klientów (wraz…"
type szablonami\) "7 przykładowych e-maili ofertowych, które pomogą pozyskać nowych klientów (wraz…"
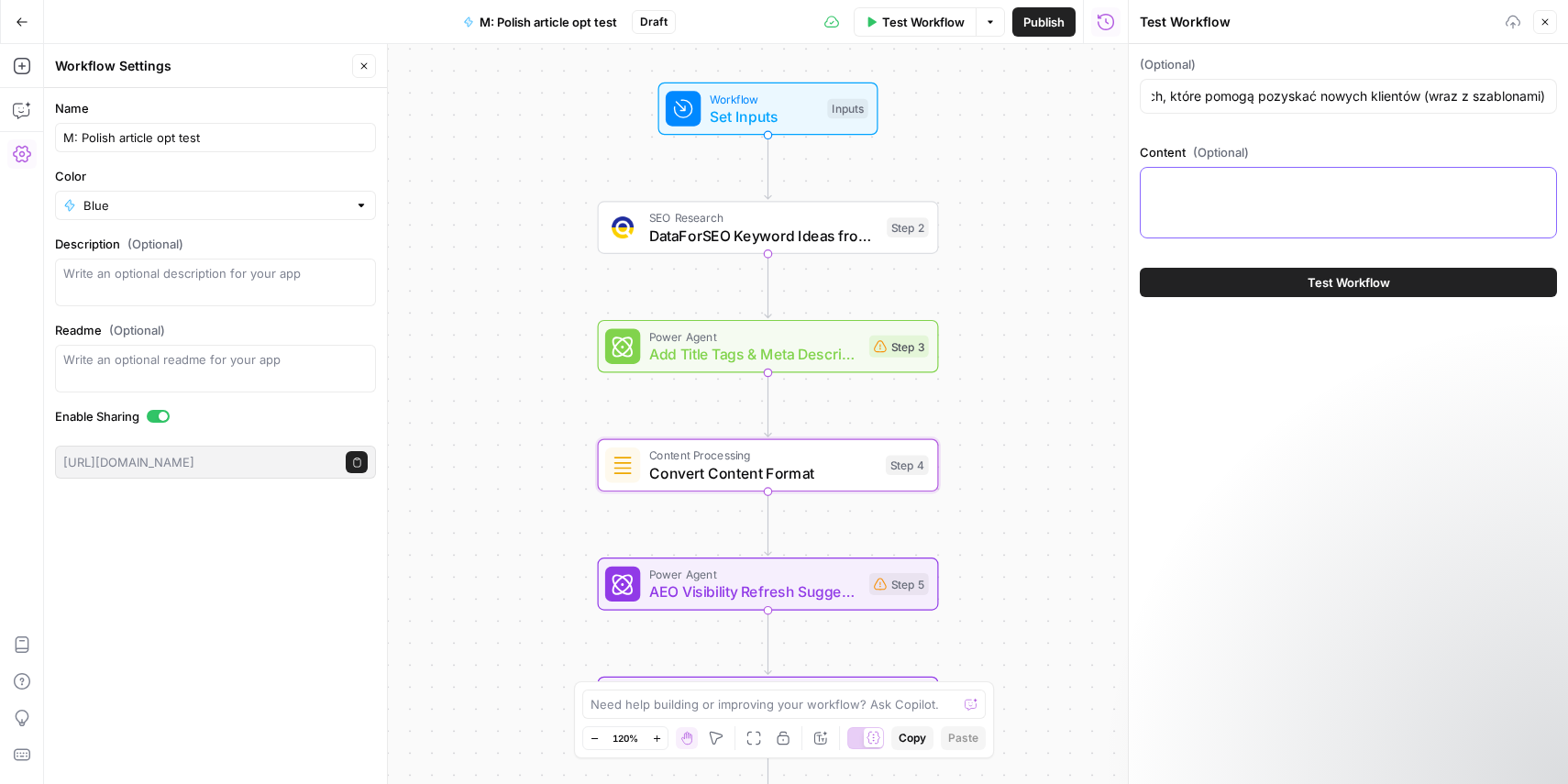
click at [1234, 179] on textarea "Content (Optional)" at bounding box center [1348, 184] width 394 height 18
paste textarea "Loremi d sitametconsectet adipiscin elitsed doeiusmod temp incididunt utlabore …"
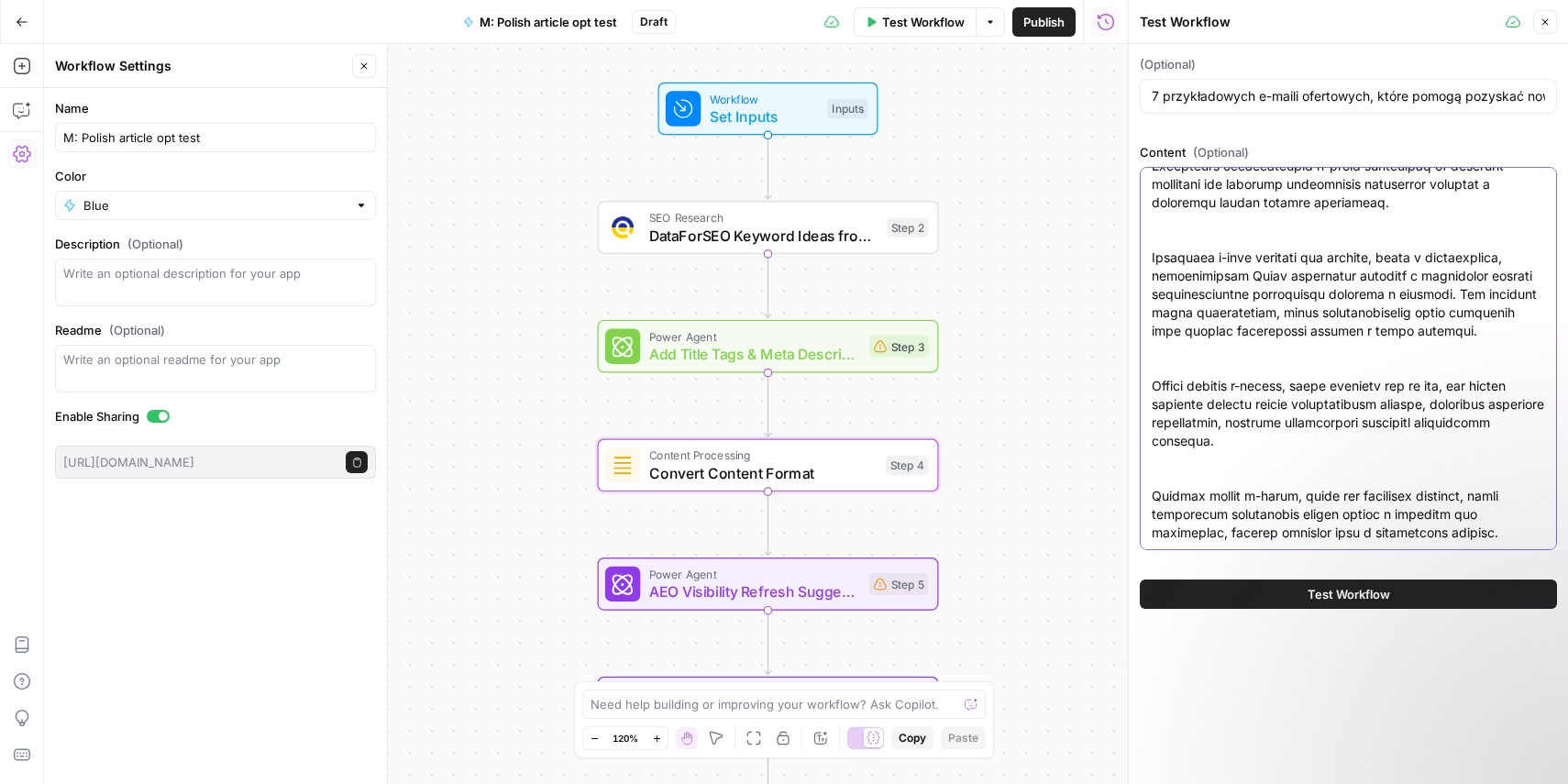
type textarea "Loremi d sitametconsectet adipiscin elitsed doeiusmod temp incididunt utlabore …"
click at [1365, 593] on span "Test Workflow" at bounding box center [1349, 594] width 82 height 18
click at [1424, 588] on button "Test Workflow" at bounding box center [1349, 594] width 418 height 30
click at [1540, 24] on icon "button" at bounding box center [1544, 21] width 11 height 11
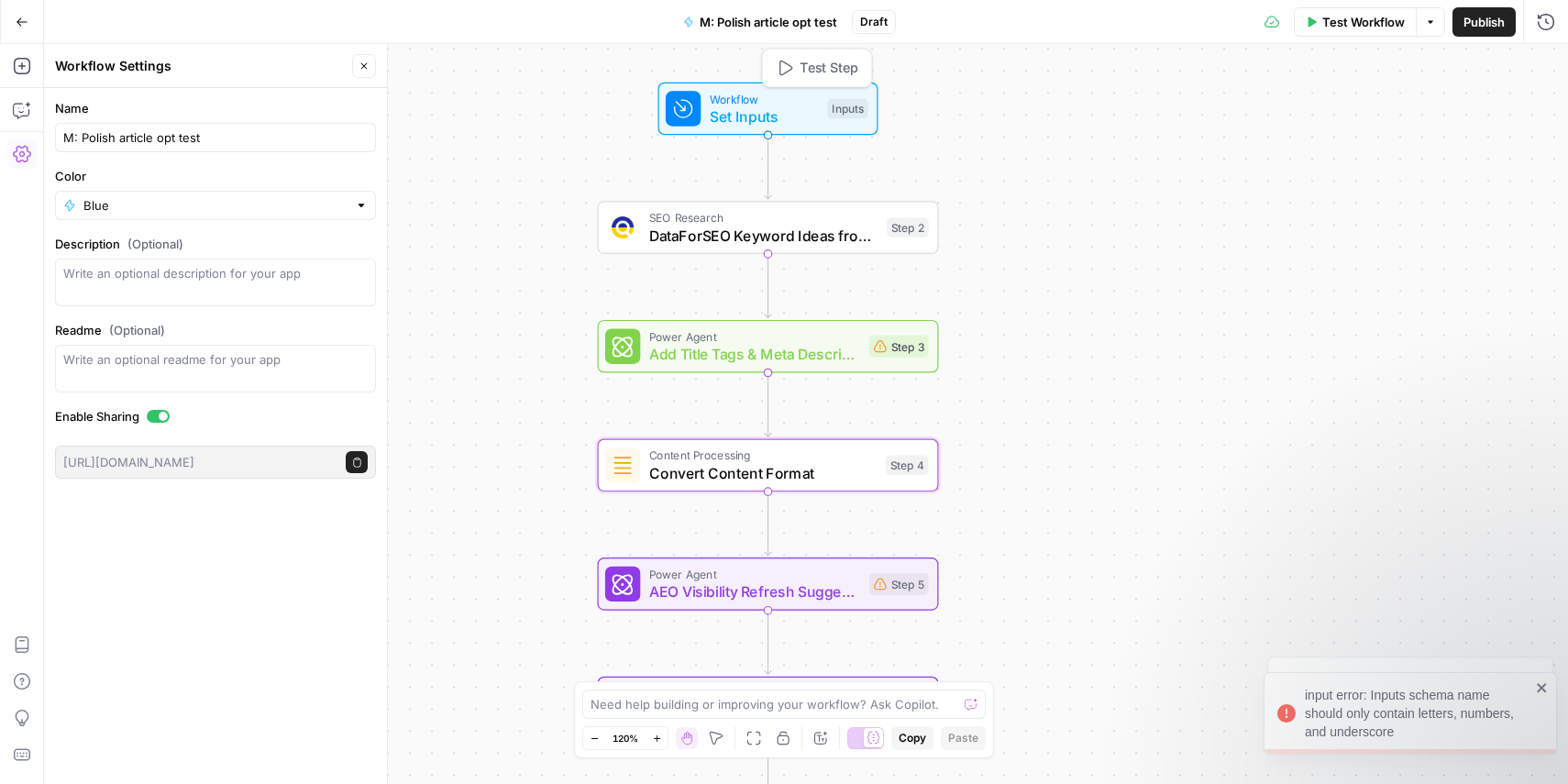
click at [805, 110] on span "Set Inputs" at bounding box center [764, 116] width 109 height 22
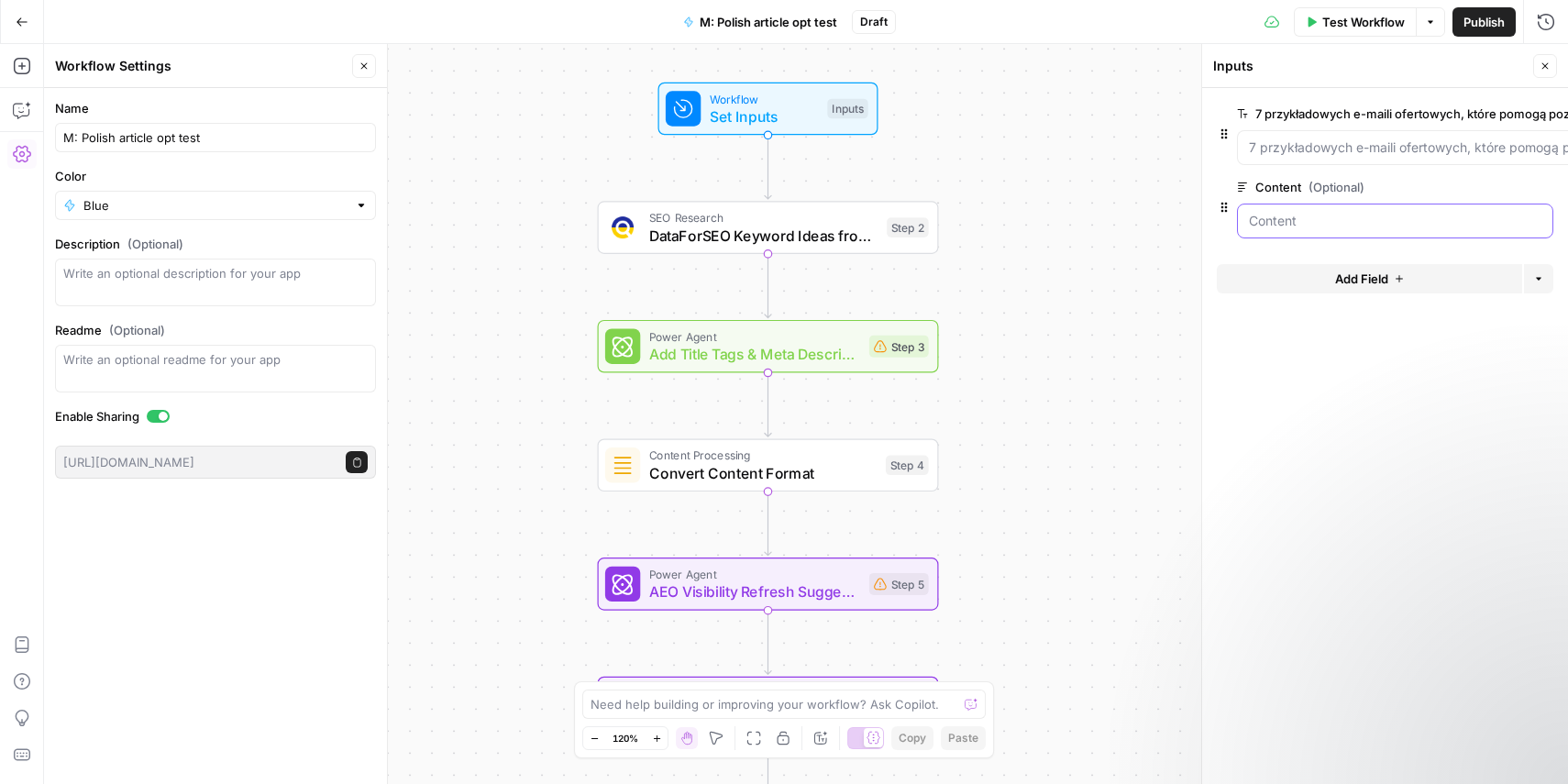
click at [1367, 225] on input "Content (Optional)" at bounding box center [1395, 220] width 292 height 18
click at [1468, 182] on span "edit field" at bounding box center [1485, 187] width 40 height 14
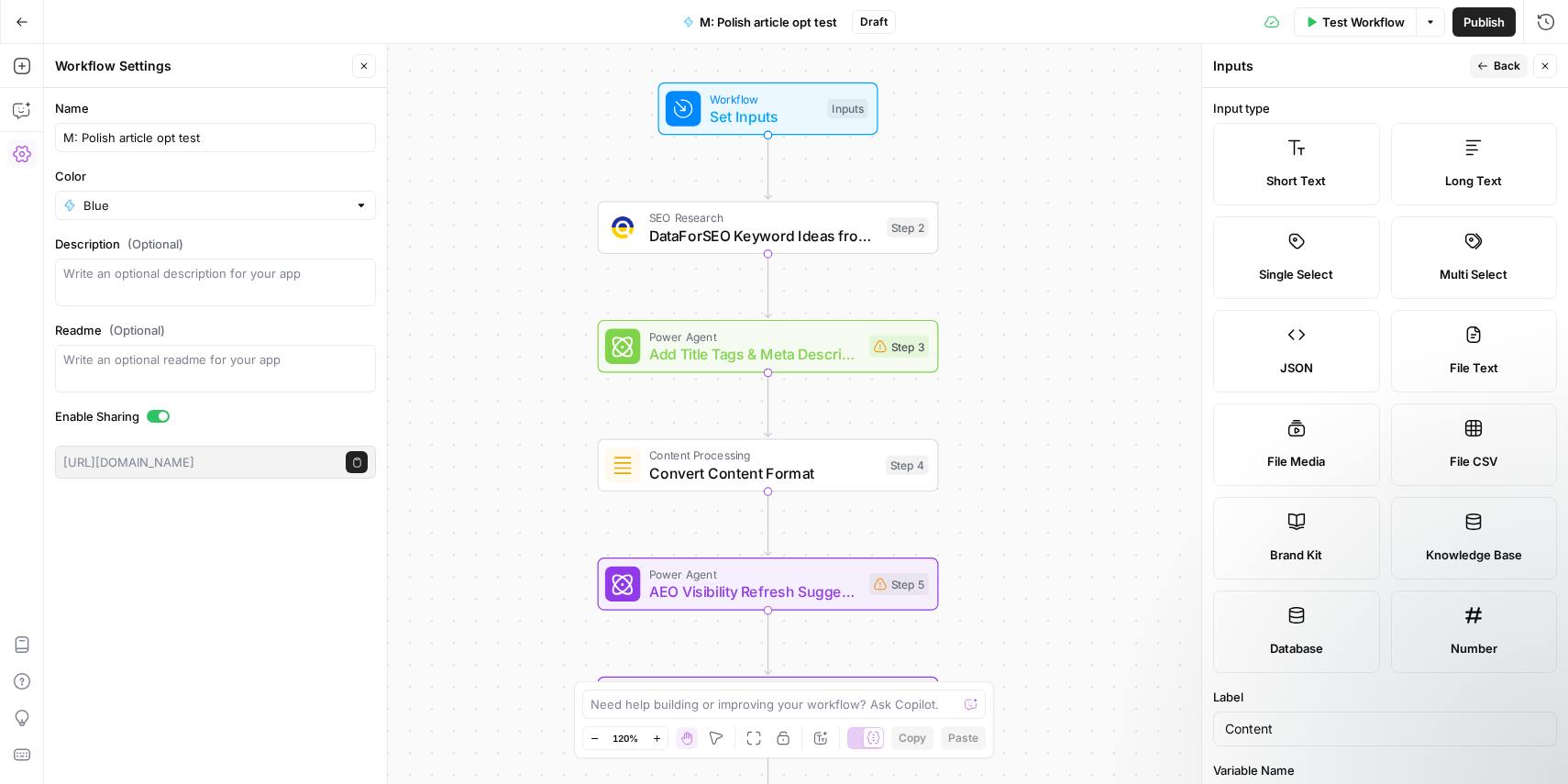
click at [1465, 182] on span "Long Text" at bounding box center [1473, 180] width 57 height 18
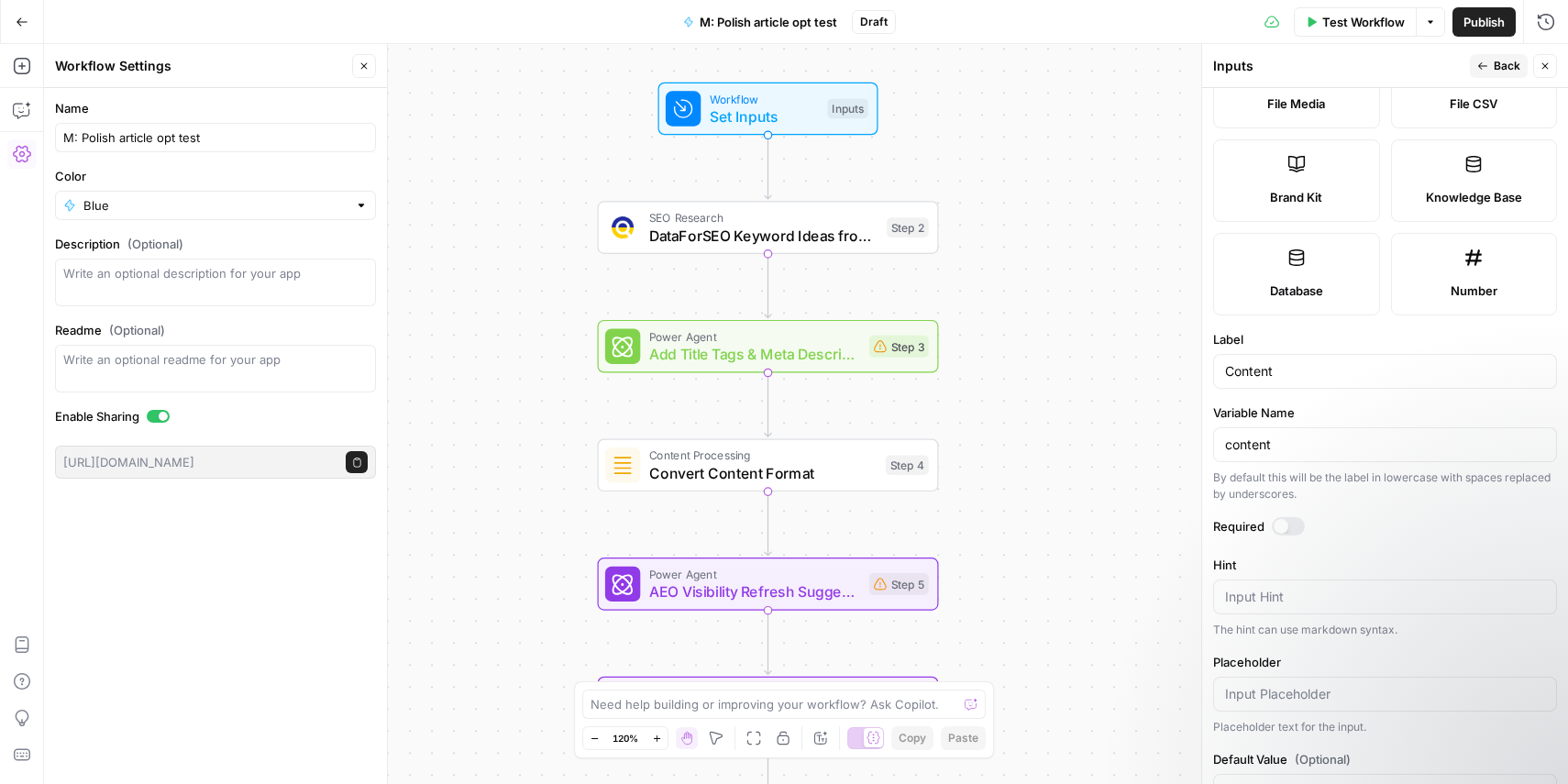
scroll to position [455, 0]
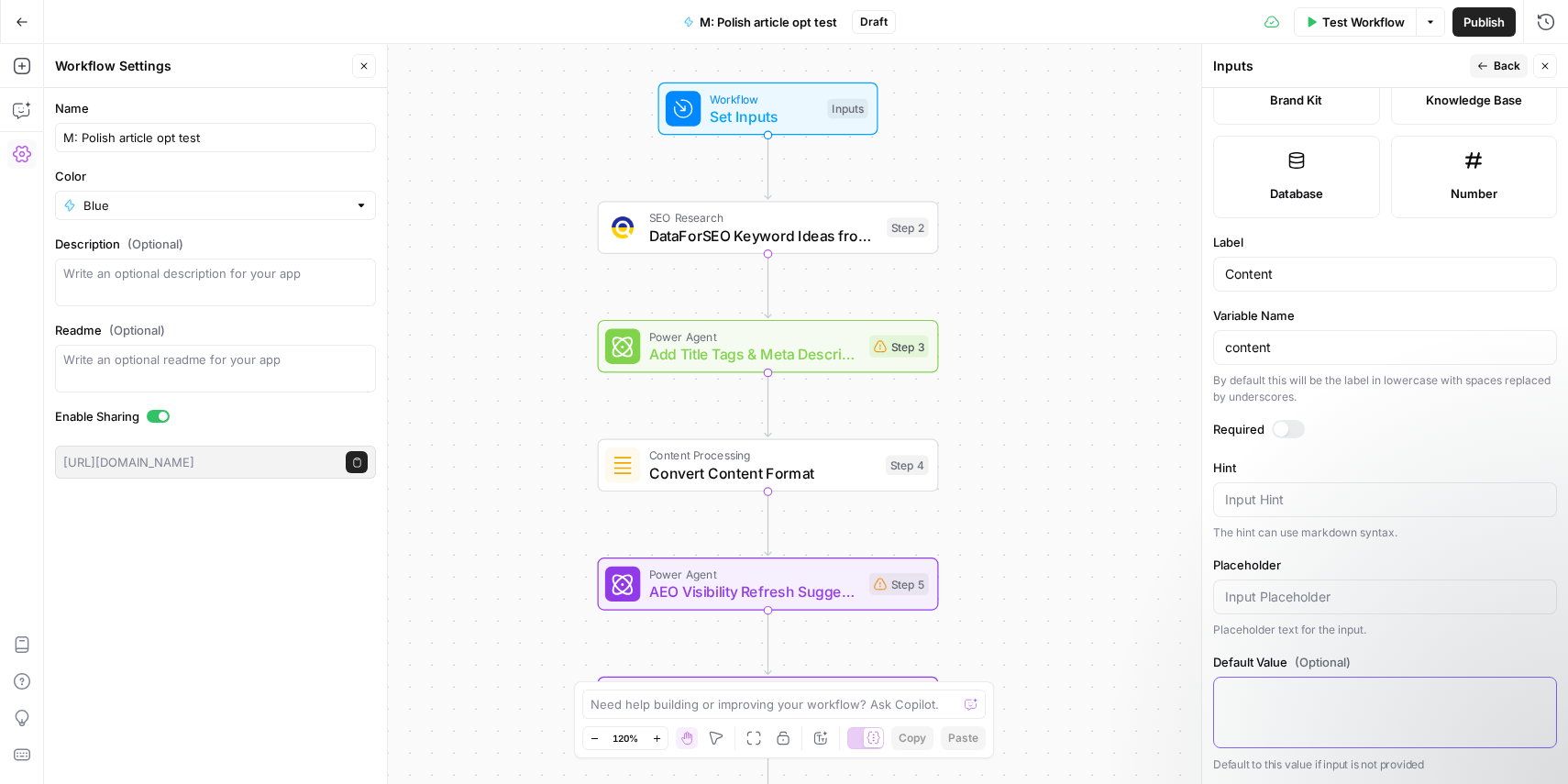
click at [1362, 702] on textarea "Default Value (Optional)" at bounding box center [1385, 694] width 320 height 18
paste textarea "Loremi d sitametconsectet adipiscin elitsed doeiusmod temp incididunt utlabore …"
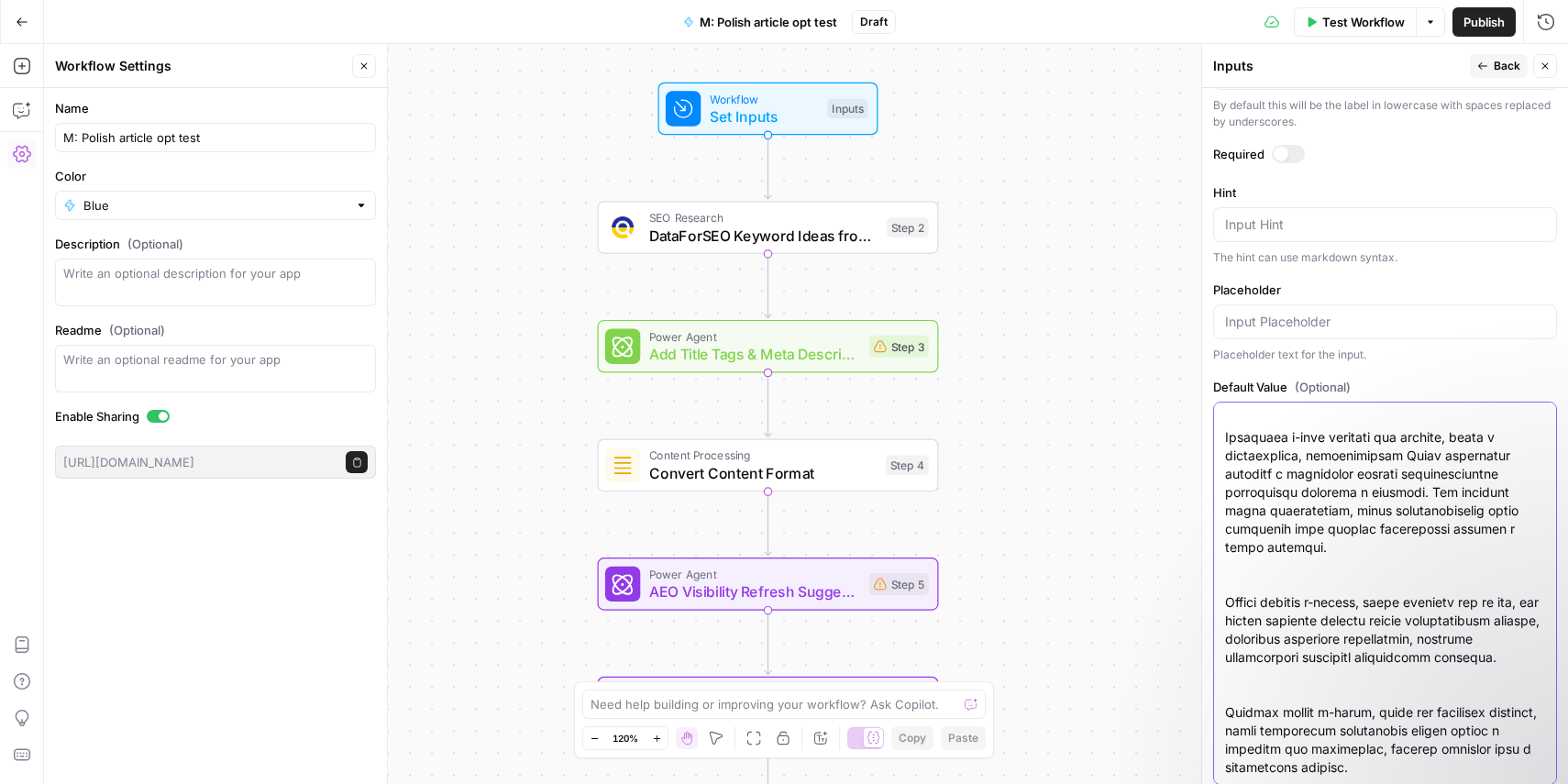
scroll to position [767, 0]
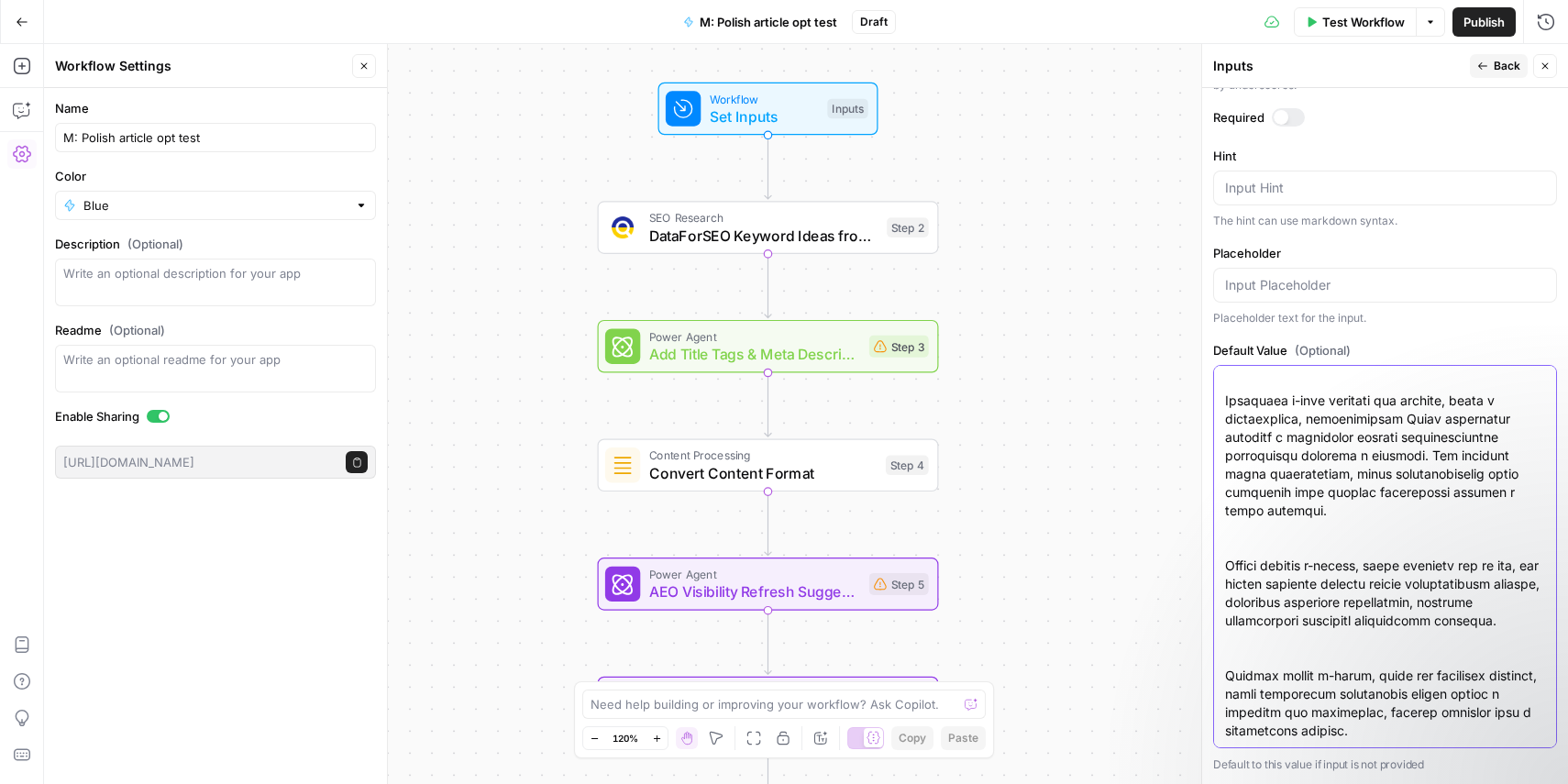
type textarea "Loremi d sitametconsectet adipiscin elitsed doeiusmod temp incididunt utlabore …"
click at [1362, 27] on span "Test Workflow" at bounding box center [1363, 21] width 82 height 18
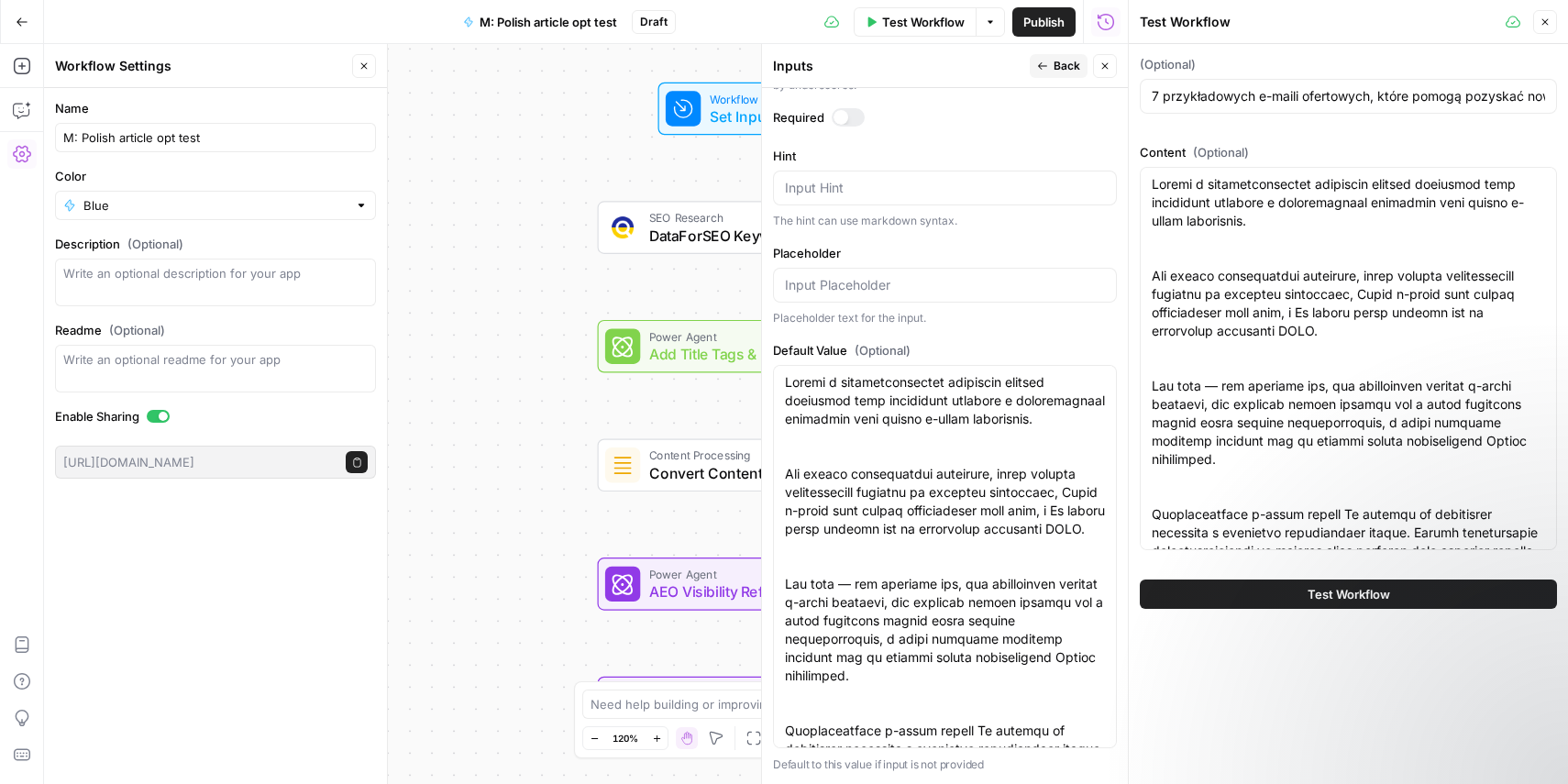
click at [1307, 596] on span "Test Workflow" at bounding box center [1349, 594] width 82 height 18
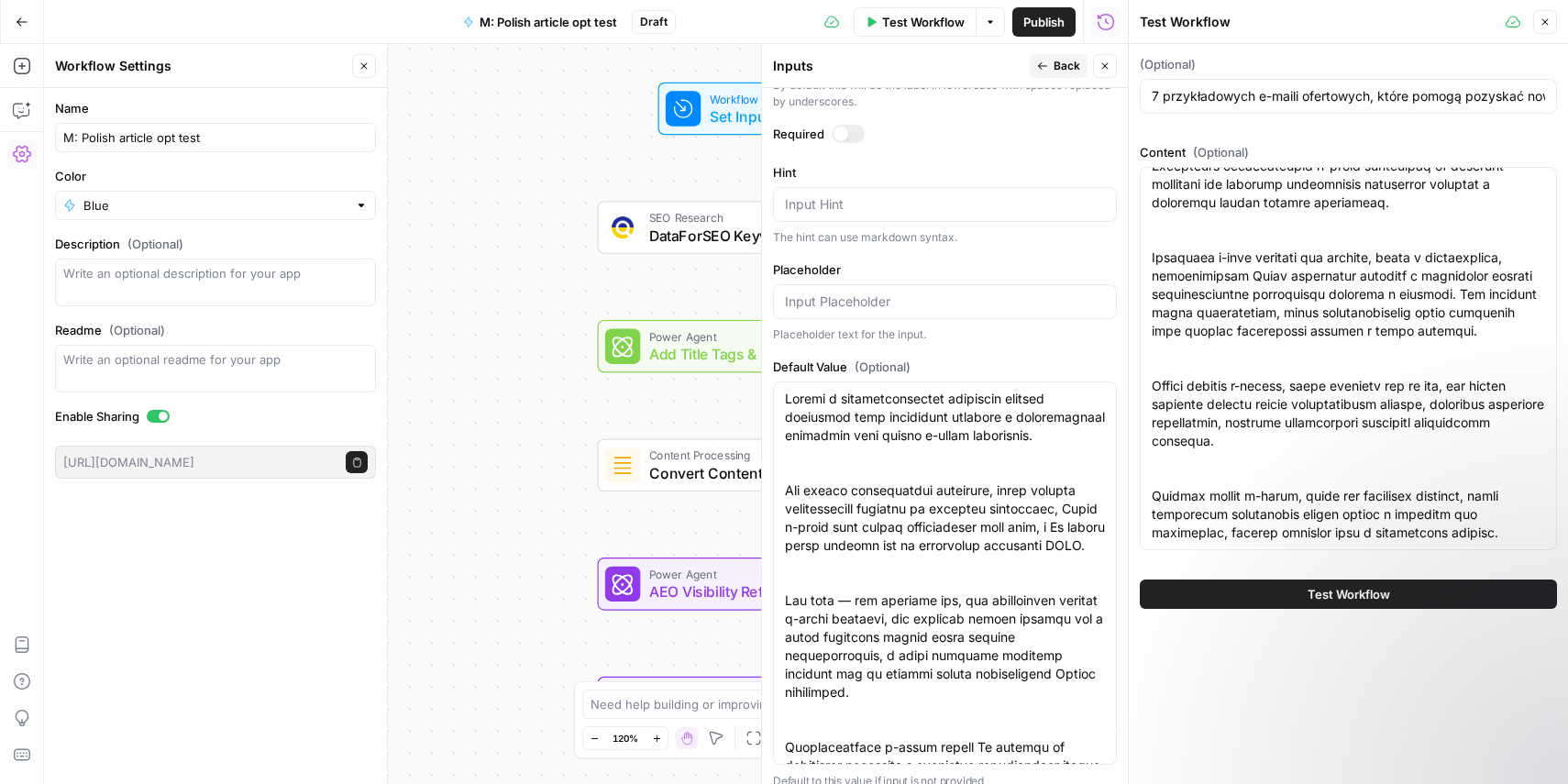
scroll to position [767, 0]
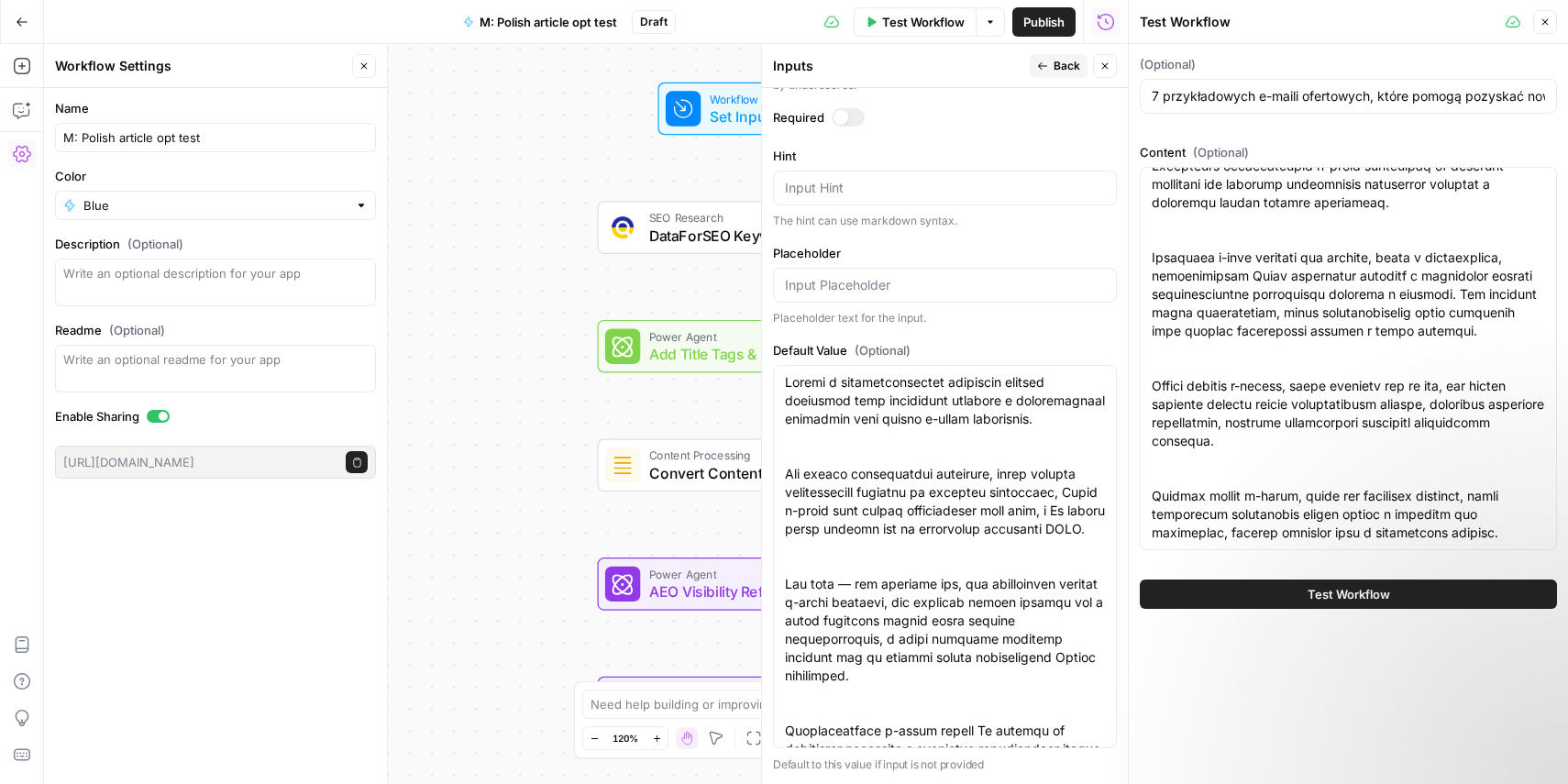
click at [1050, 67] on button "Back" at bounding box center [1058, 65] width 57 height 24
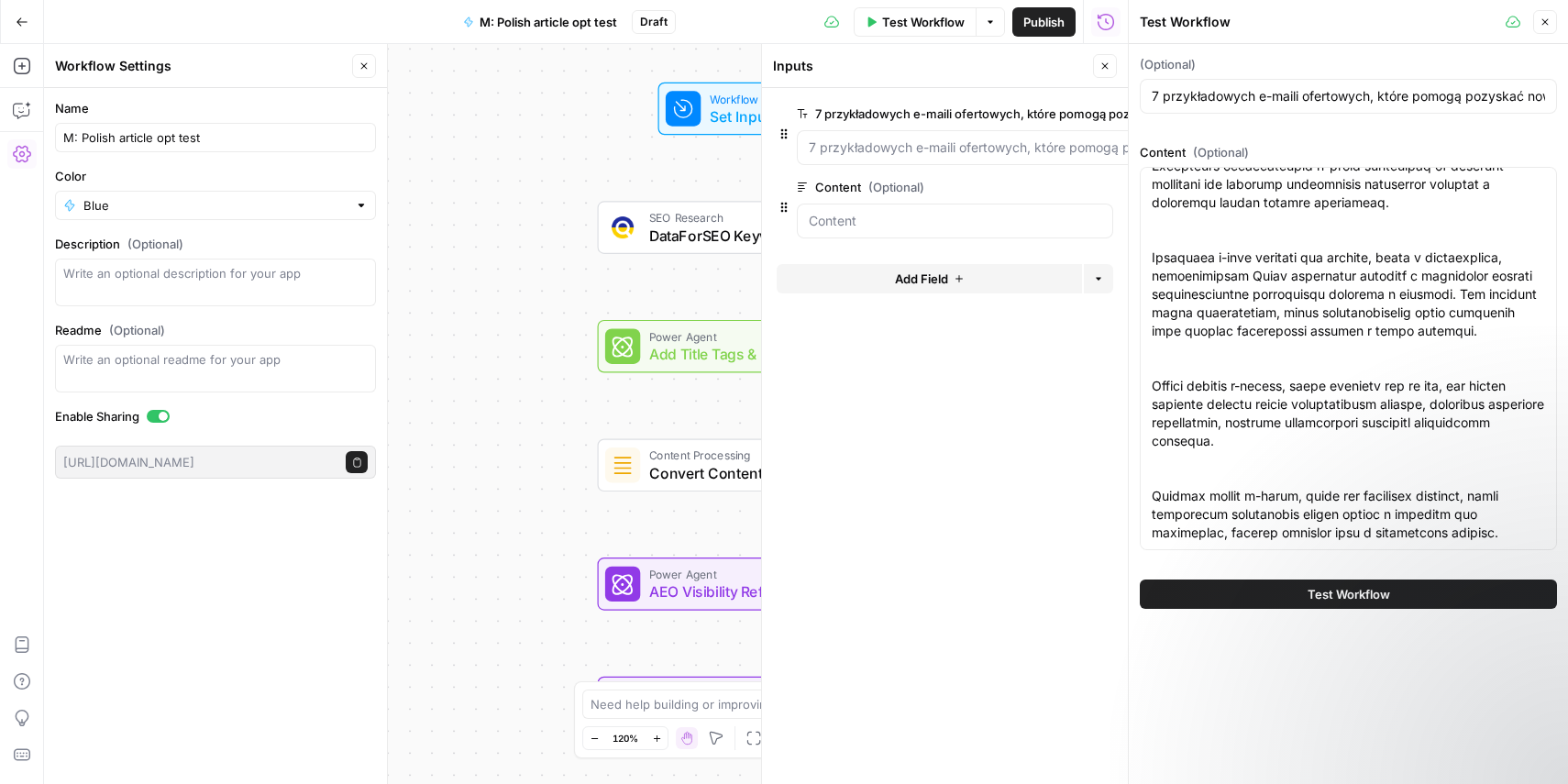
click at [1542, 32] on button "Close" at bounding box center [1545, 22] width 24 height 24
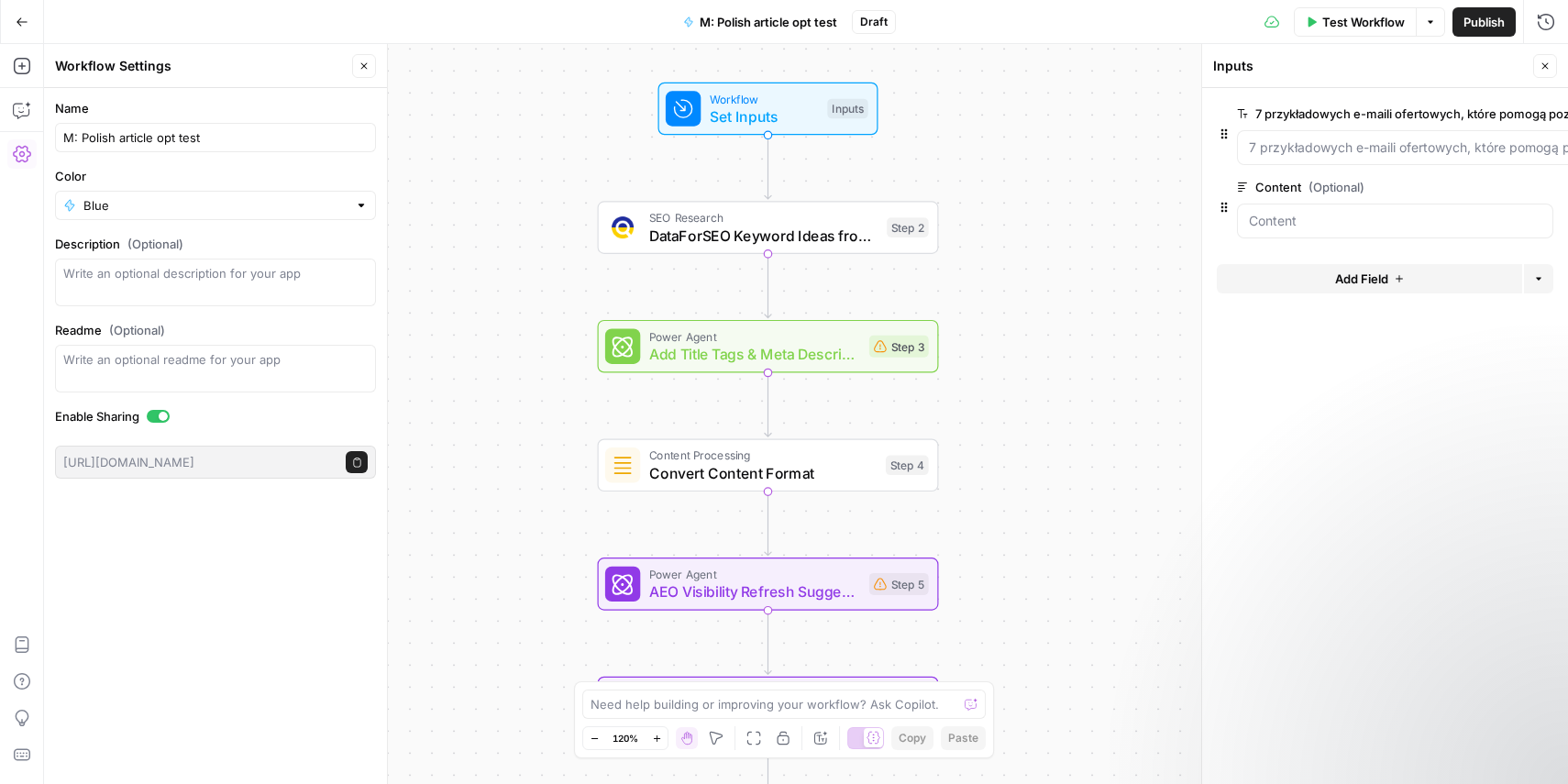
click at [1376, 26] on span "Test Workflow" at bounding box center [1363, 21] width 82 height 18
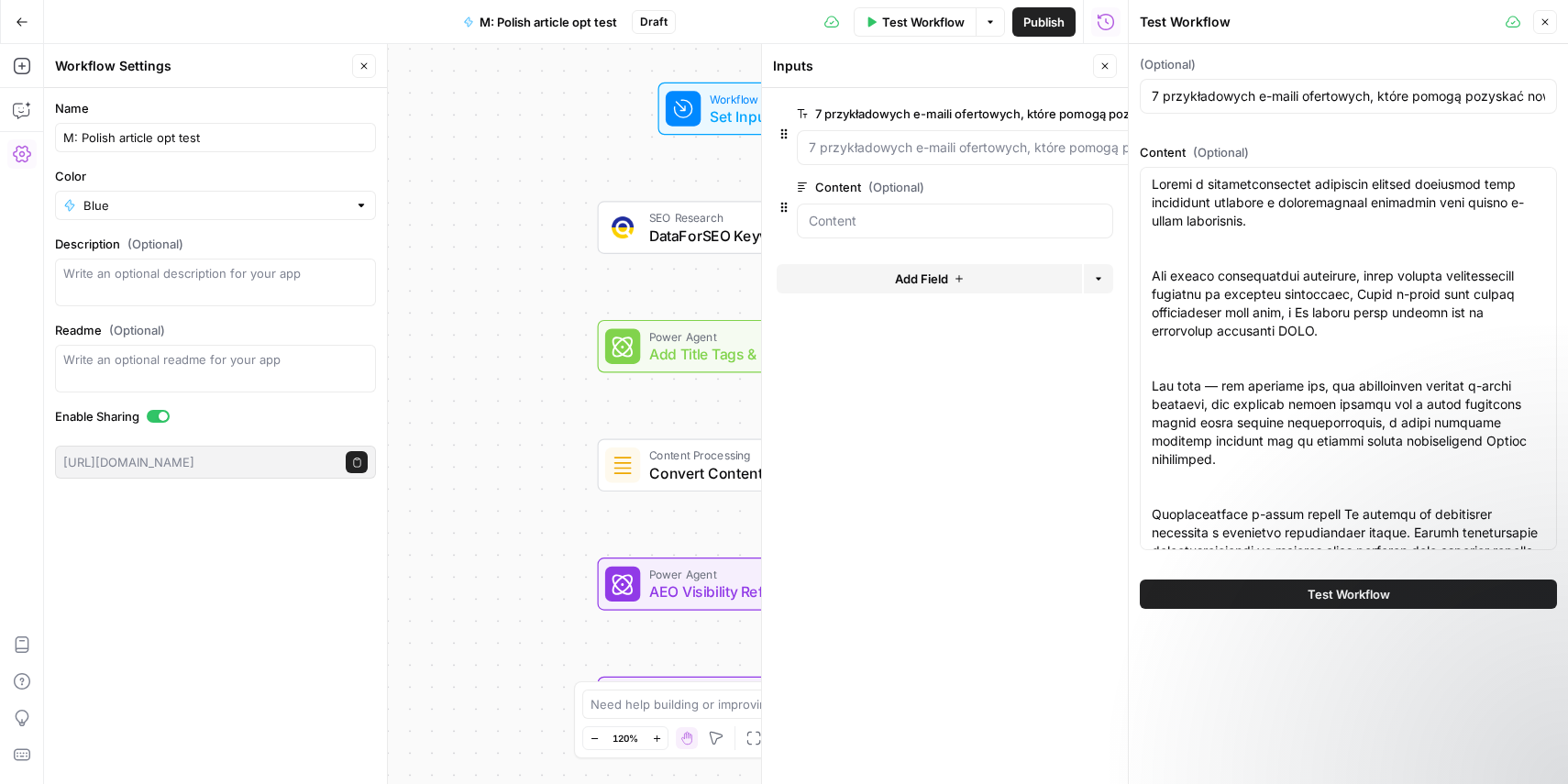
click at [1342, 599] on span "Test Workflow" at bounding box center [1349, 594] width 82 height 18
click at [1537, 18] on button "Close" at bounding box center [1545, 22] width 24 height 24
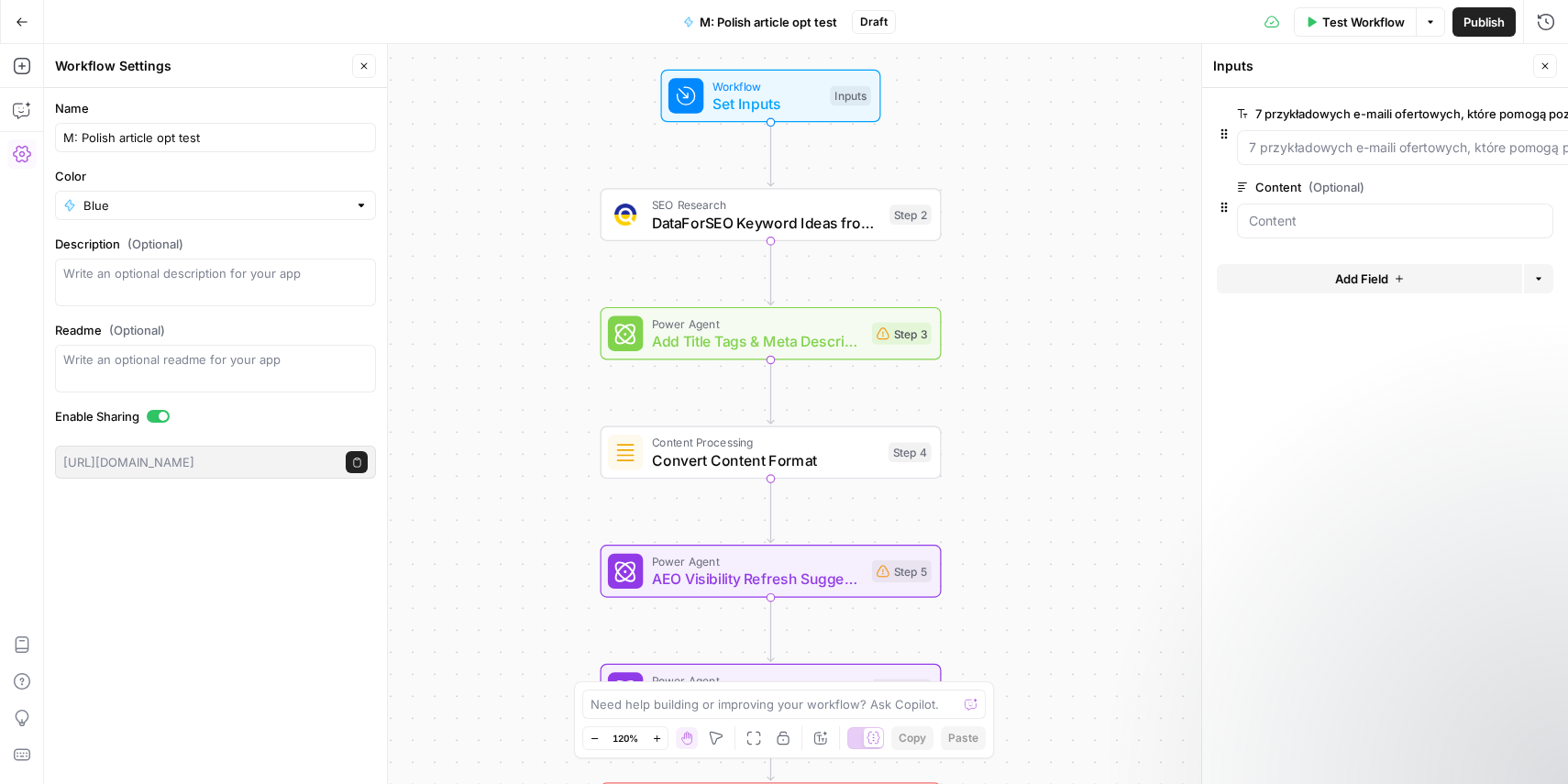
click at [367, 75] on button "Close" at bounding box center [364, 65] width 24 height 24
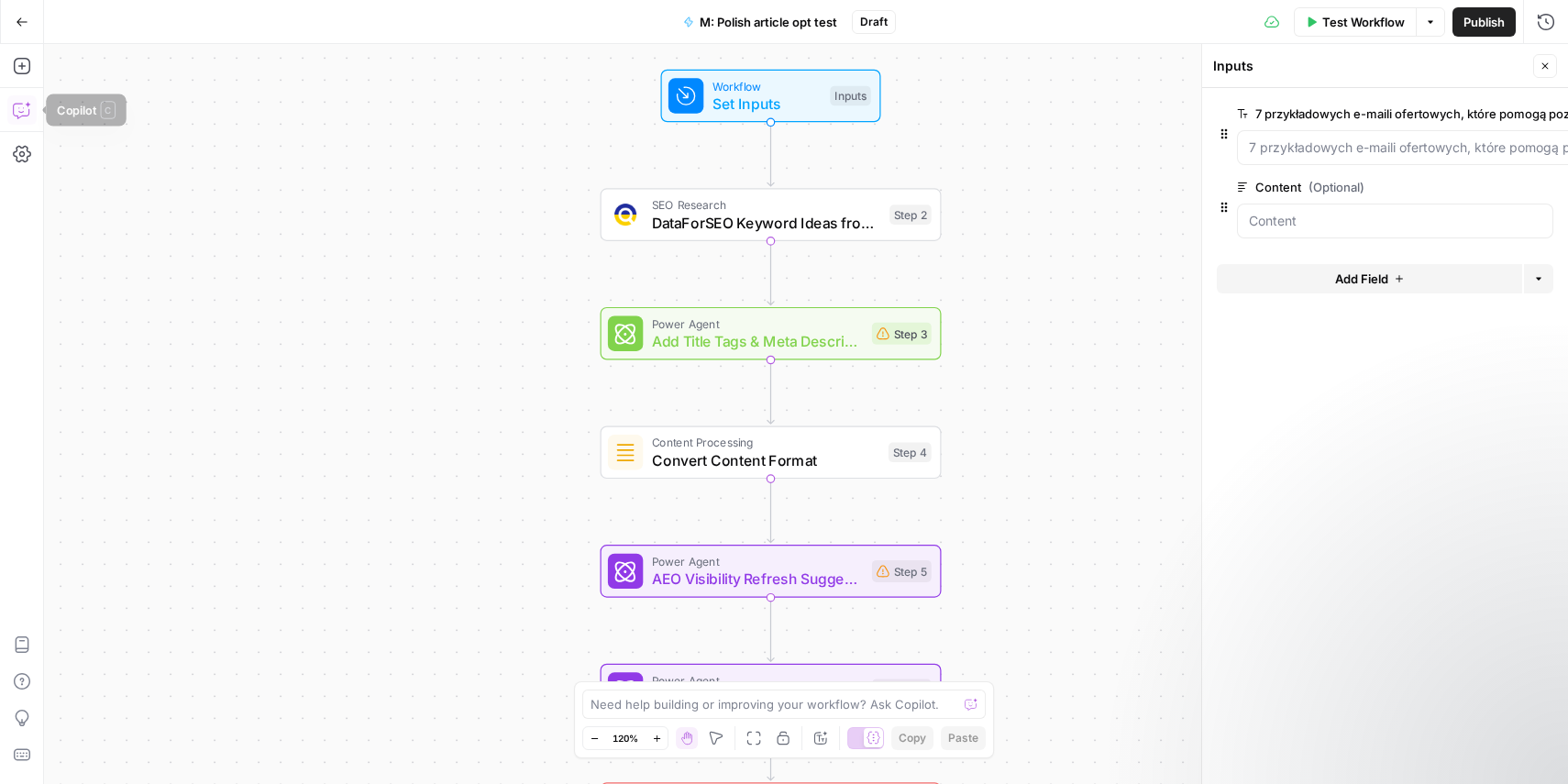
click at [21, 110] on icon "button" at bounding box center [21, 109] width 18 height 18
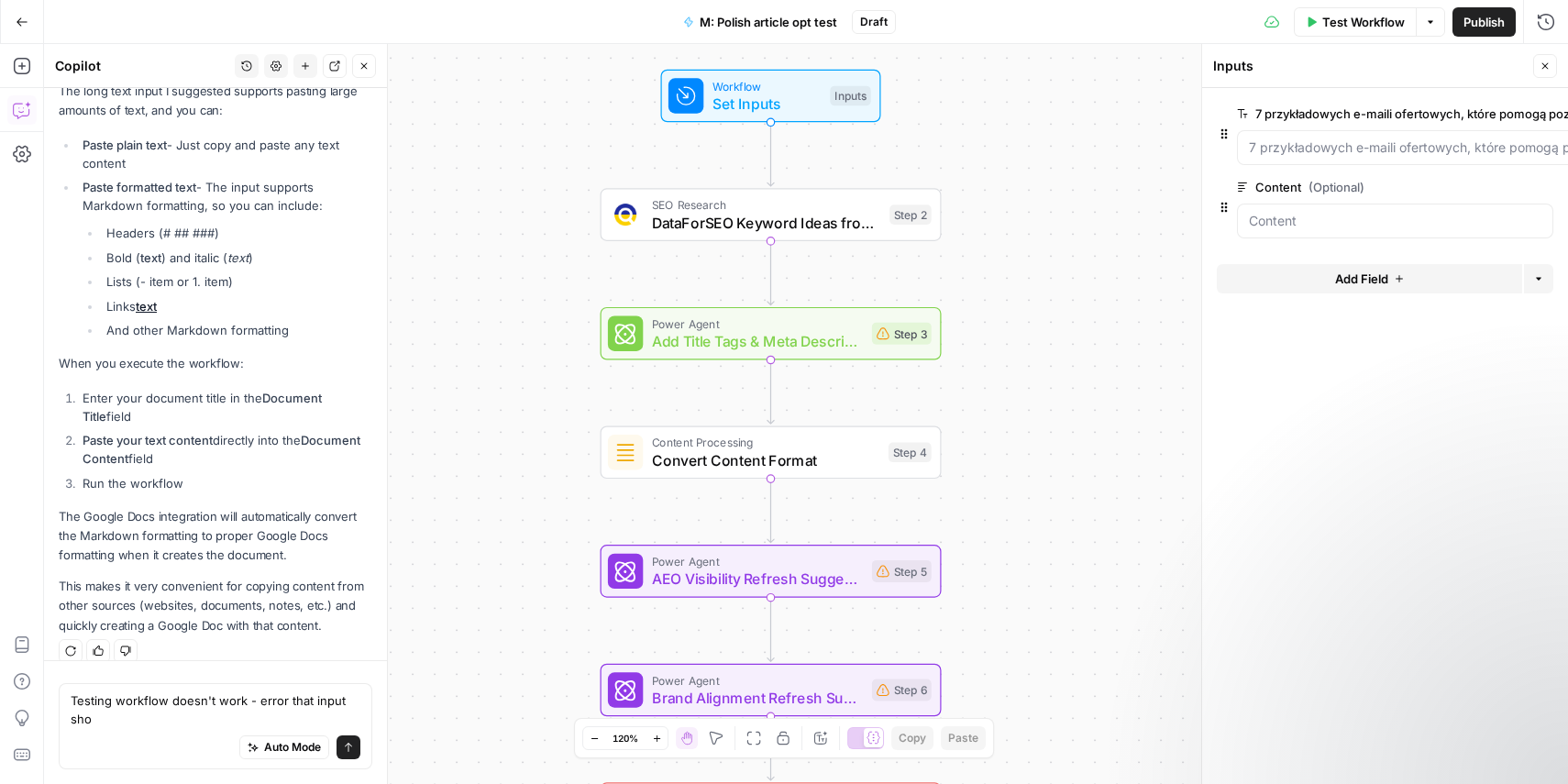
scroll to position [1525, 0]
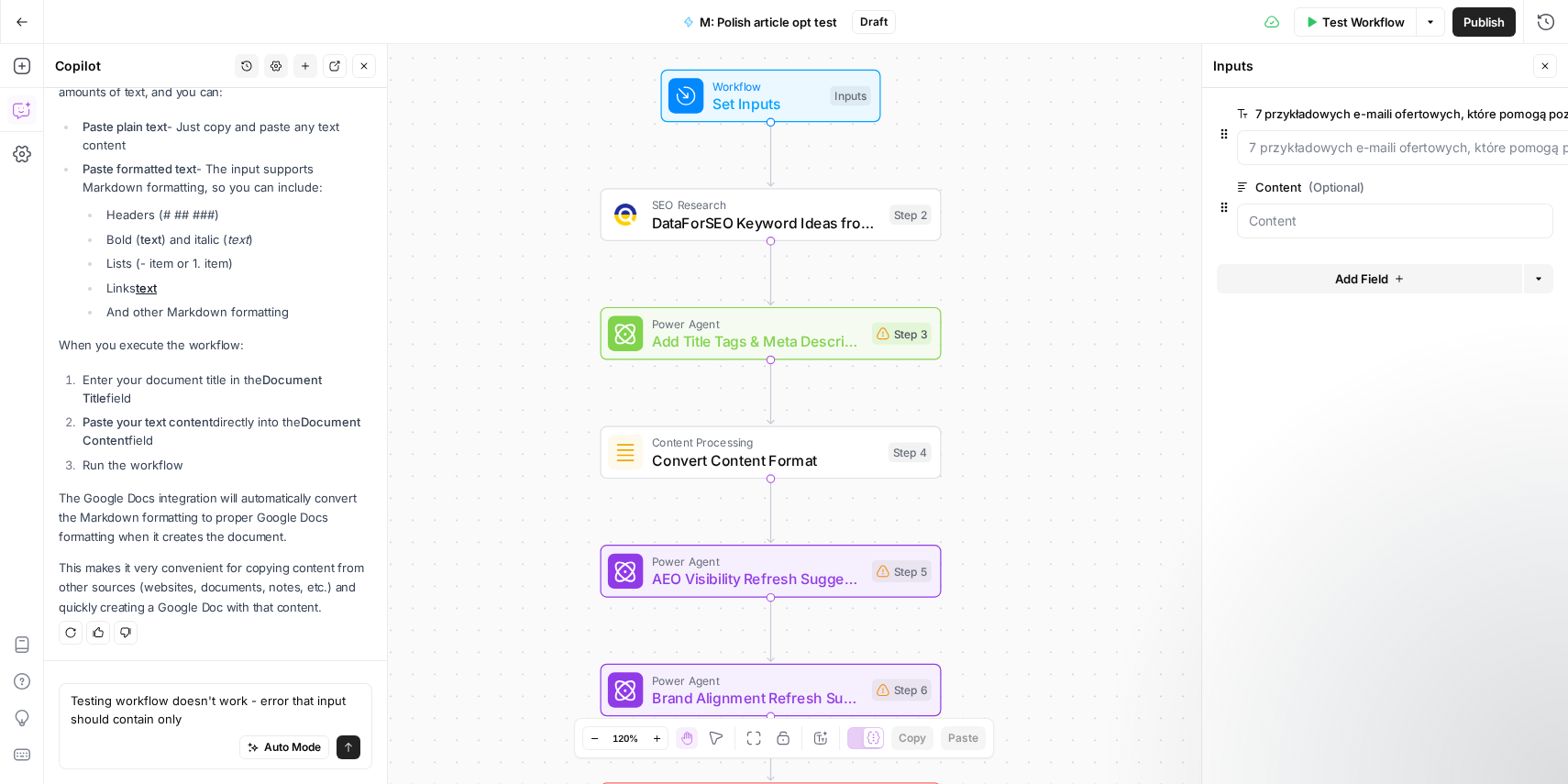
click at [1364, 30] on span "Test Workflow" at bounding box center [1363, 21] width 82 height 18
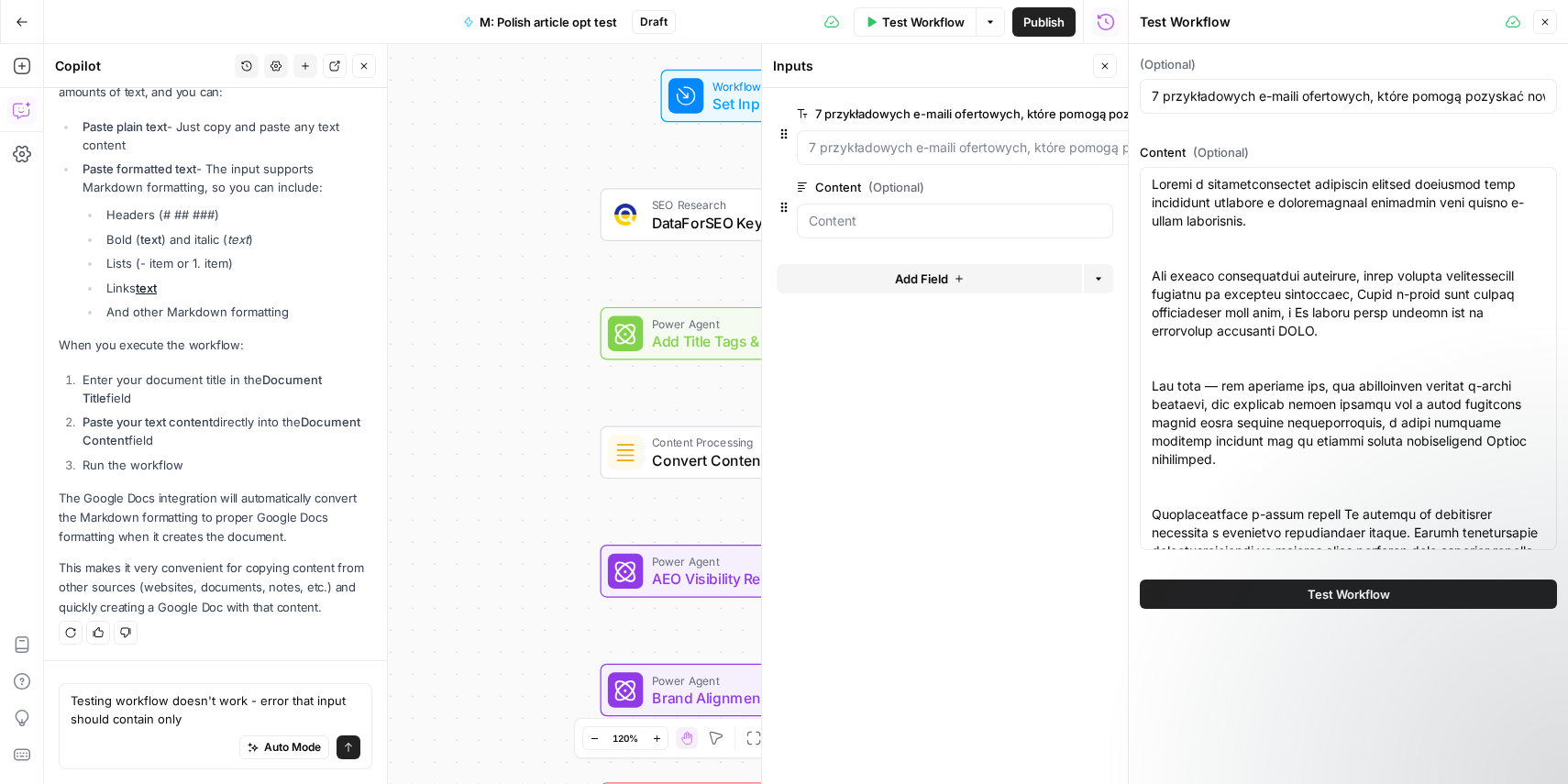
click at [1346, 598] on span "Test Workflow" at bounding box center [1349, 594] width 82 height 18
click at [240, 721] on textarea "Testing workflow doesn't work - error that input should contain only" at bounding box center [216, 710] width 289 height 36
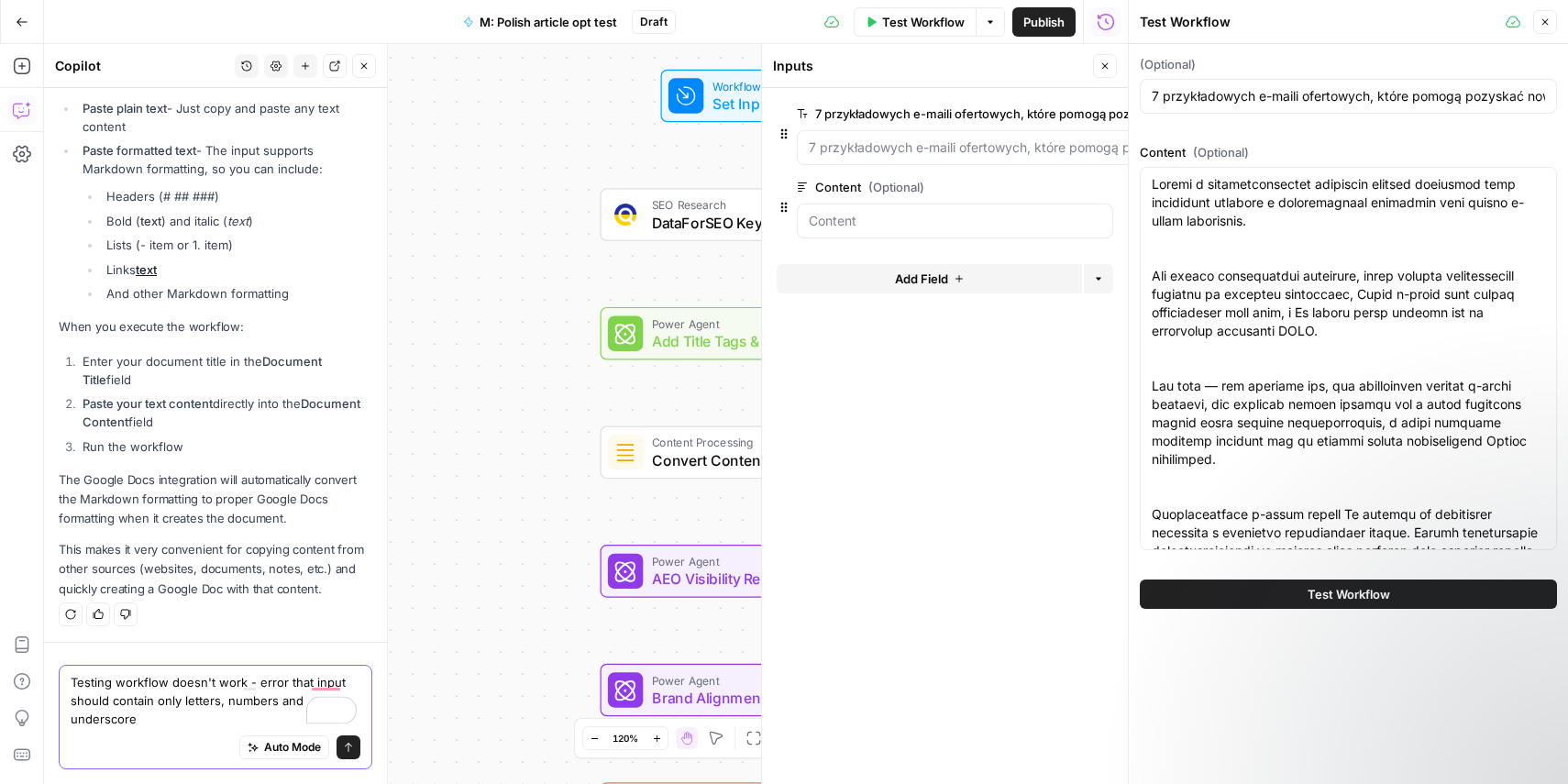
type textarea "Testing workflow doesn't work - error that input should contain only letters, n…"
click at [354, 747] on button "Send" at bounding box center [348, 748] width 24 height 24
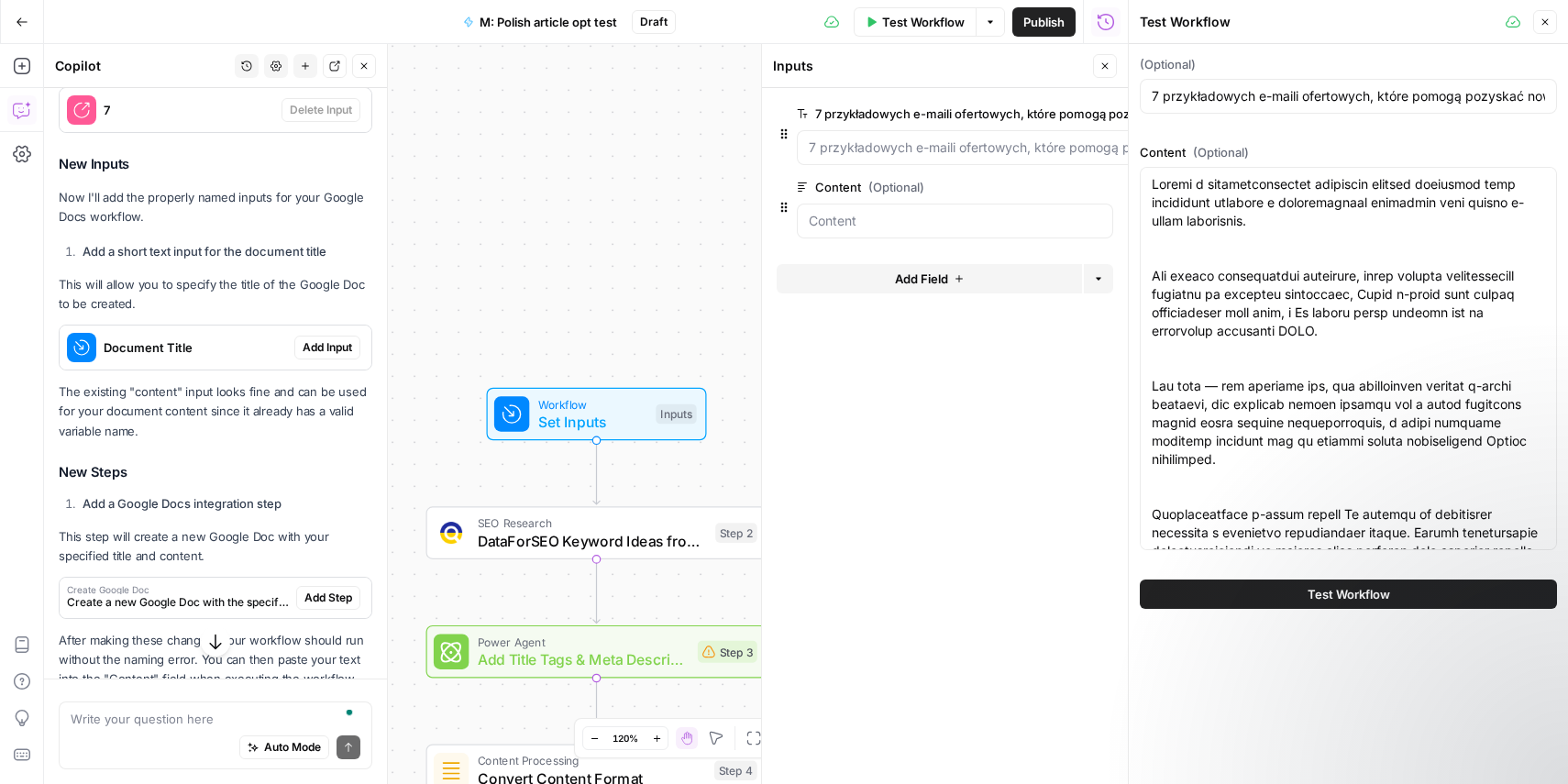
scroll to position [2351, 0]
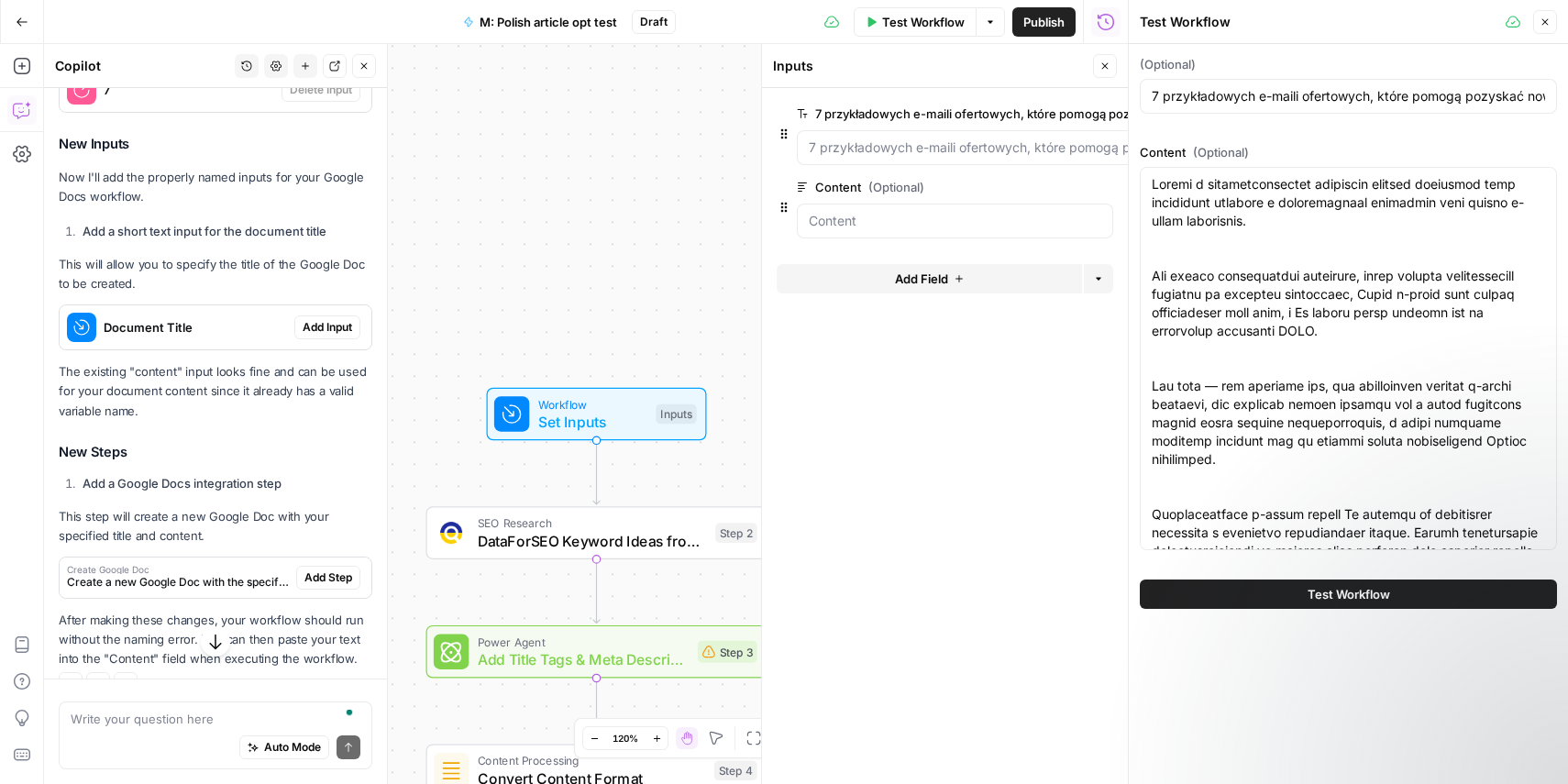
click at [330, 319] on span "Add Input" at bounding box center [328, 327] width 50 height 16
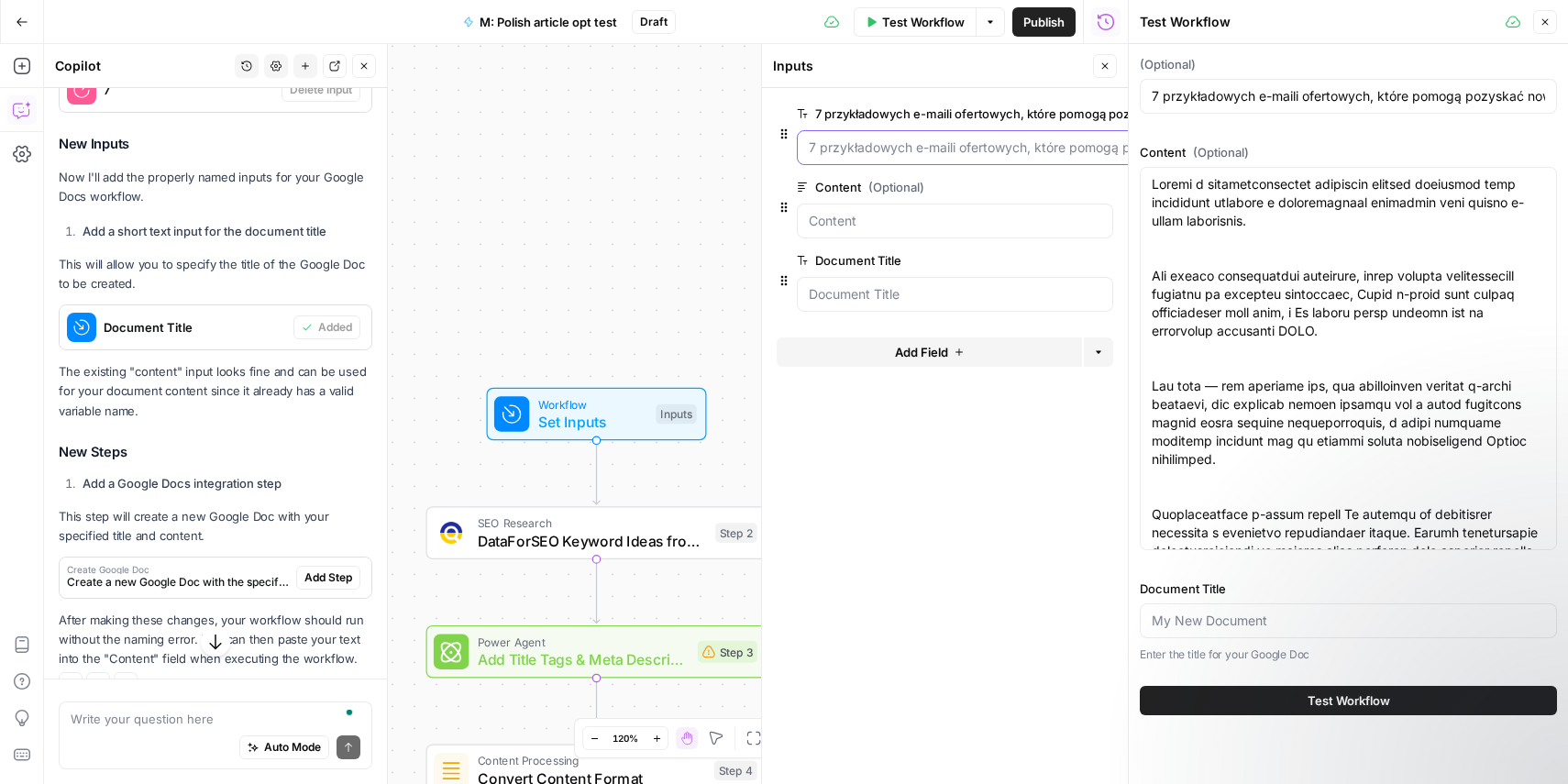
click at [943, 148] on szablonami\) "7 przykładowych e-maili ofertowych, które pomogą pozyskać nowych klientów (wraz…" at bounding box center [1150, 148] width 684 height 18
click at [918, 292] on Title "Document Title" at bounding box center [954, 294] width 292 height 18
click at [941, 296] on Title "Document Title" at bounding box center [954, 294] width 292 height 18
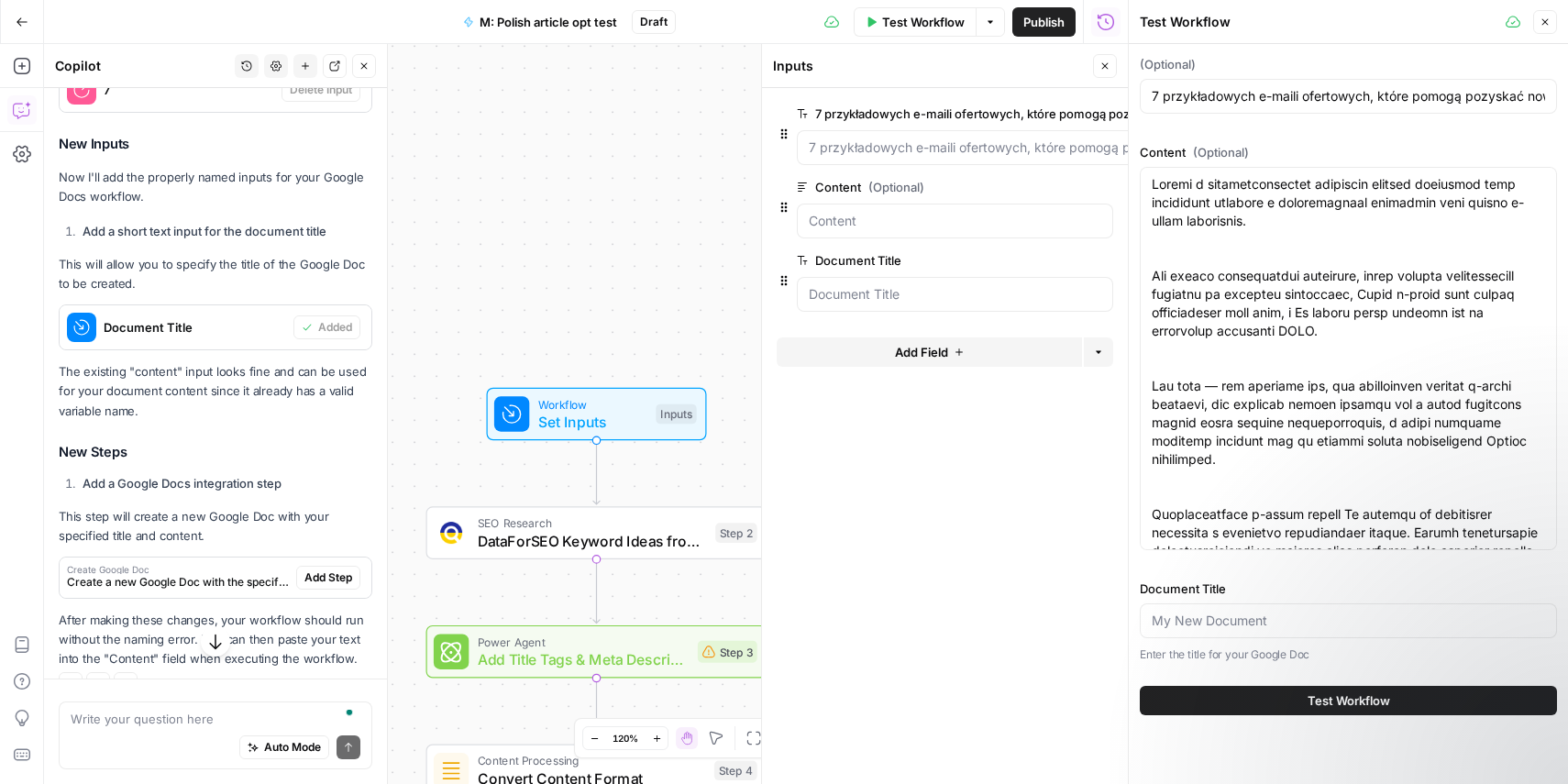
click at [1042, 264] on span "edit field" at bounding box center [1044, 260] width 40 height 14
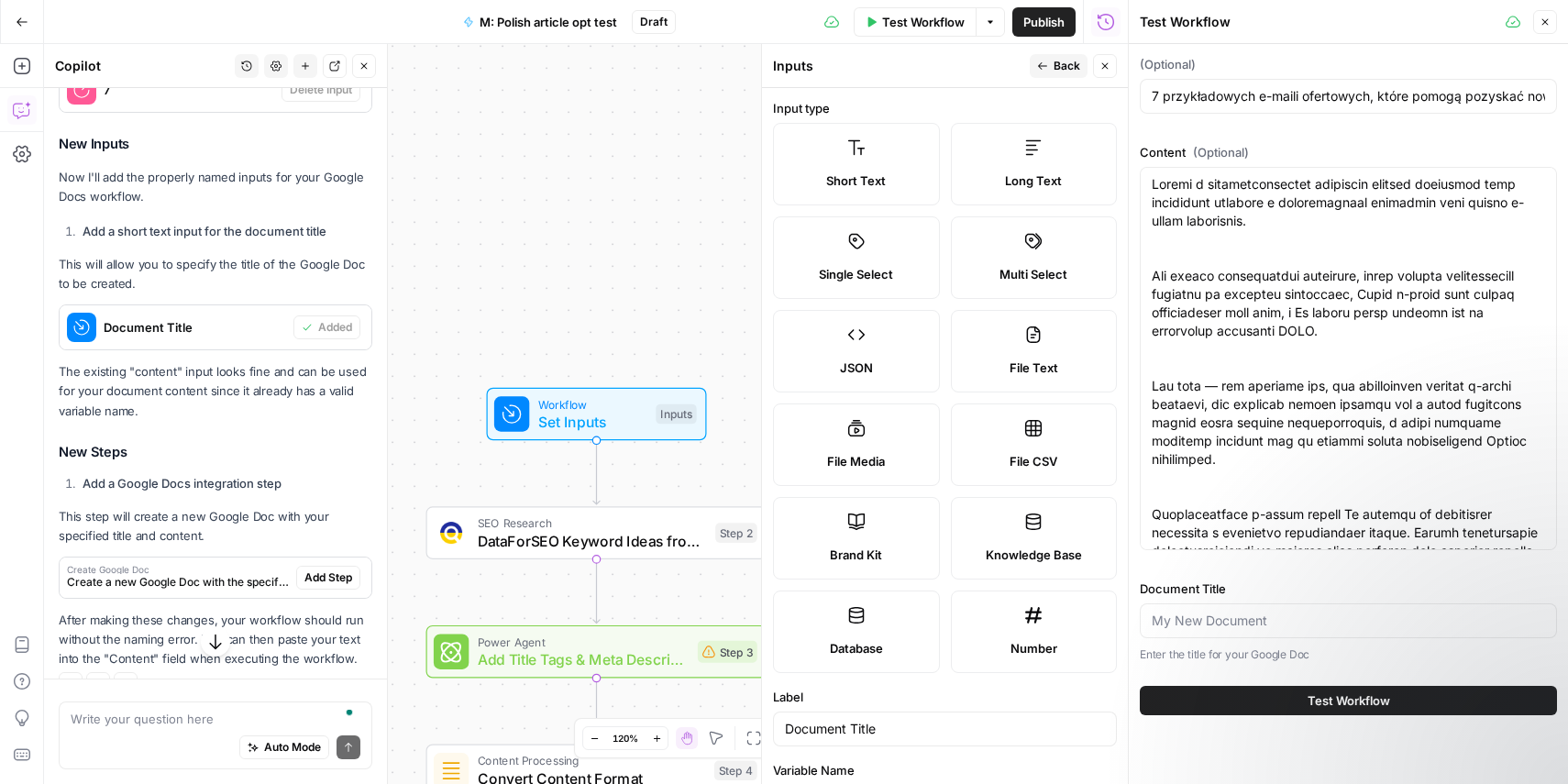
click at [834, 184] on span "Short Text" at bounding box center [855, 180] width 59 height 18
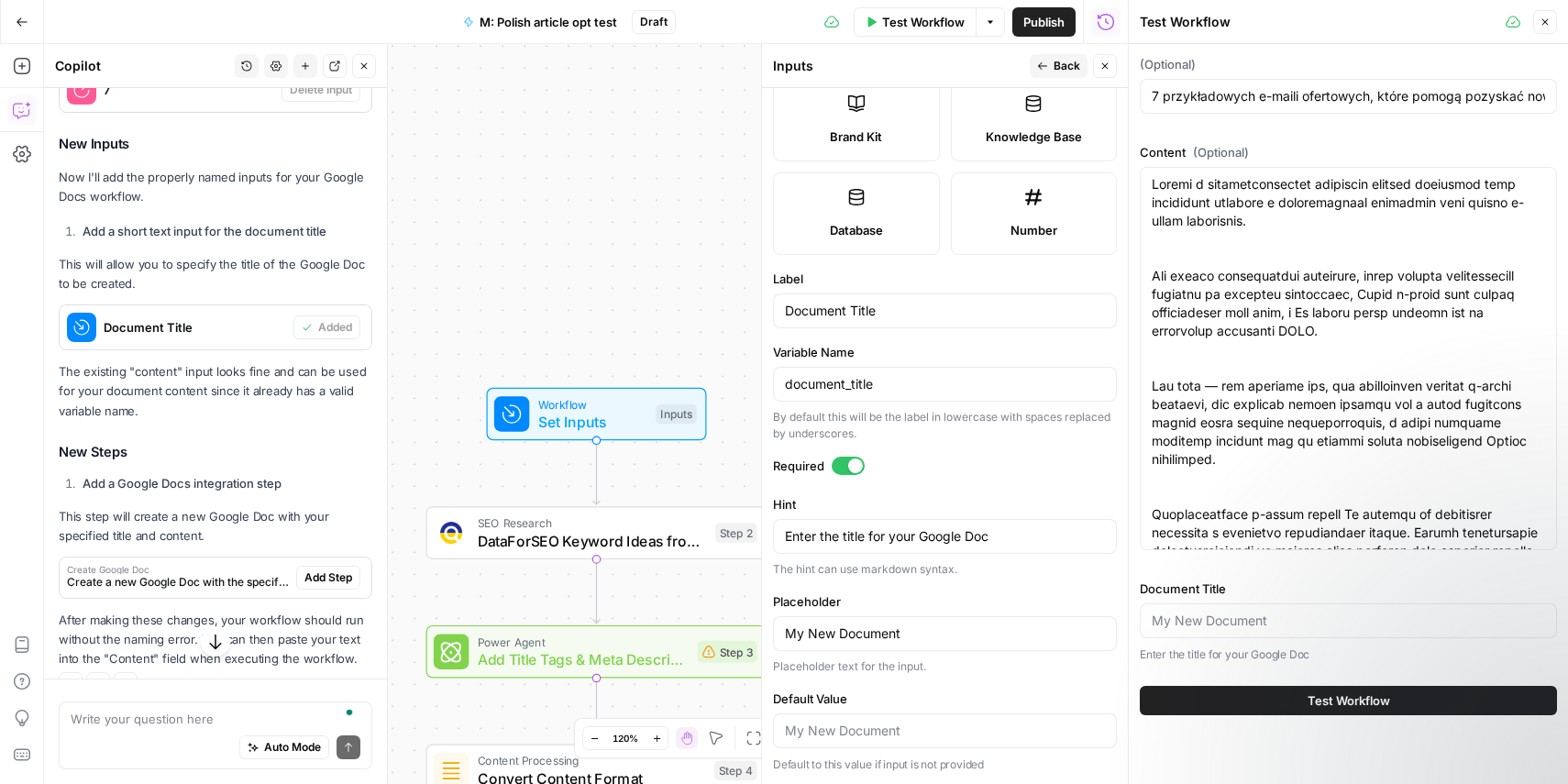
scroll to position [418, 0]
click at [1012, 538] on textarea "Enter the title for your Google Doc" at bounding box center [944, 537] width 320 height 18
paste textarea "7 przykładowych e-maili ofertowych, które pomogą pozyskać nowych klientów (wraz…"
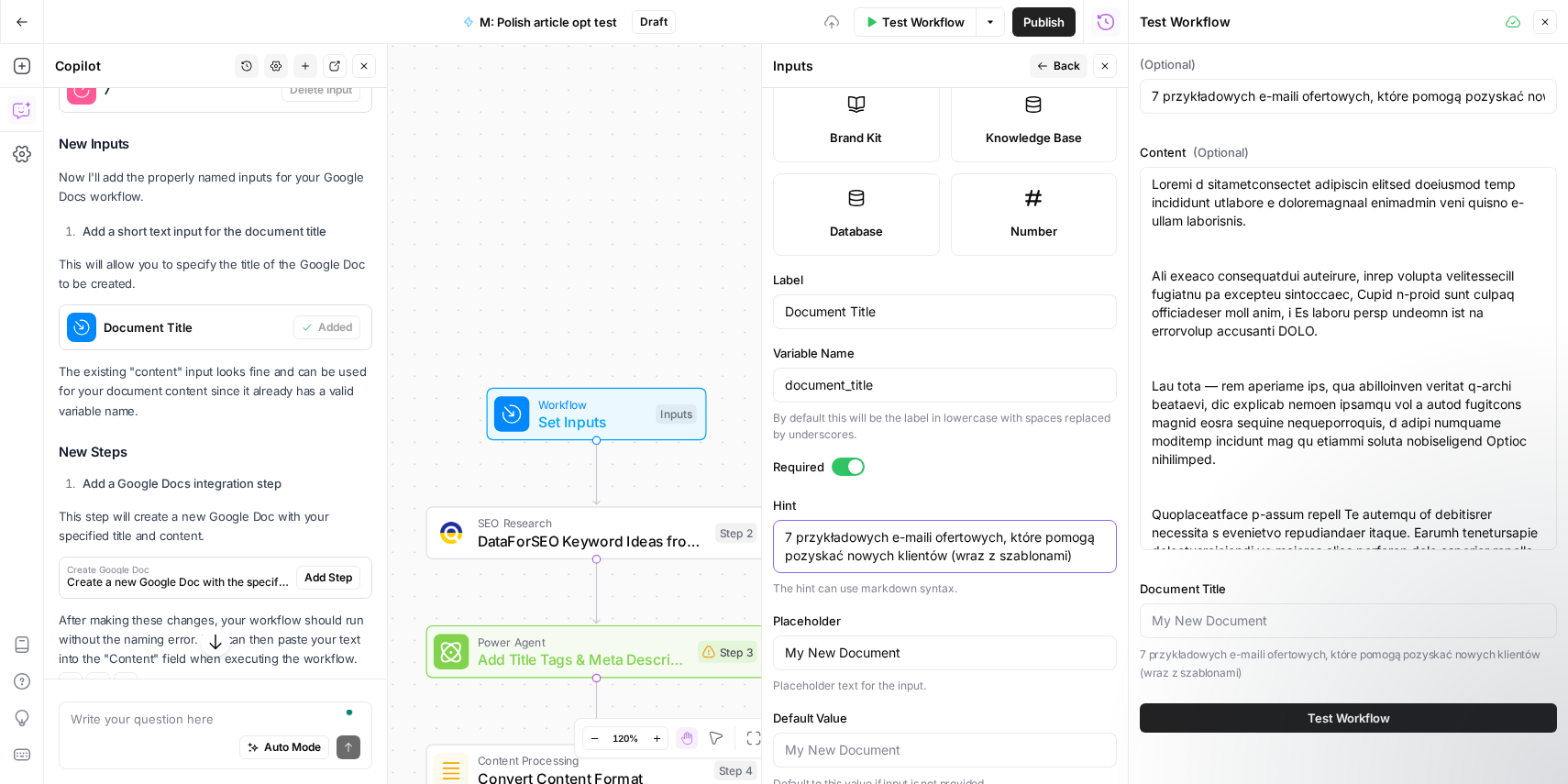
type textarea "7 przykładowych e-maili ofertowych, które pomogą pozyskać nowych klientów (wraz…"
click at [1250, 720] on button "Test Workflow" at bounding box center [1349, 718] width 418 height 30
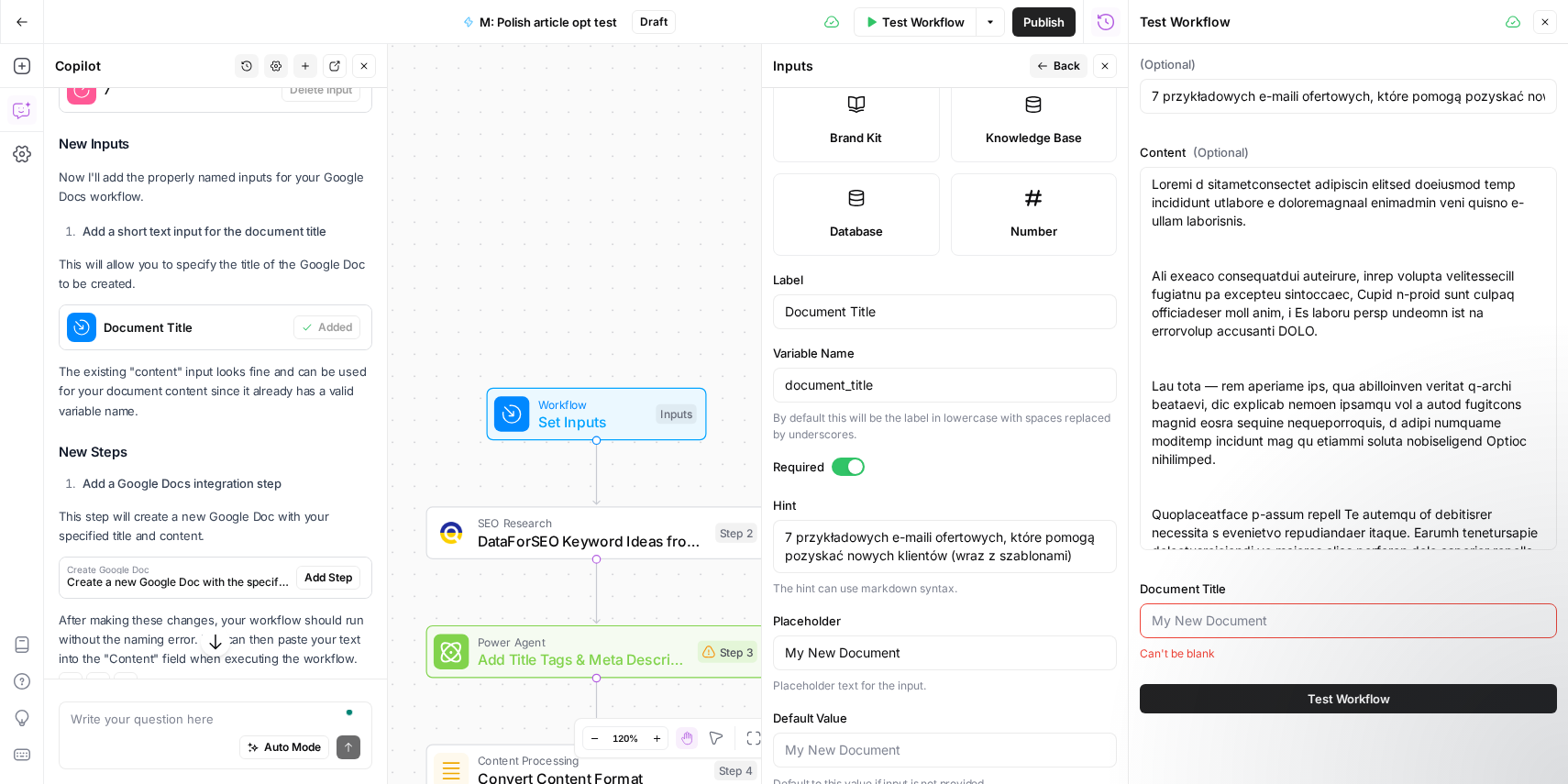
click at [1252, 620] on input "Document Title" at bounding box center [1348, 620] width 394 height 18
type input "7 przykładowych e-maili ofertowych"
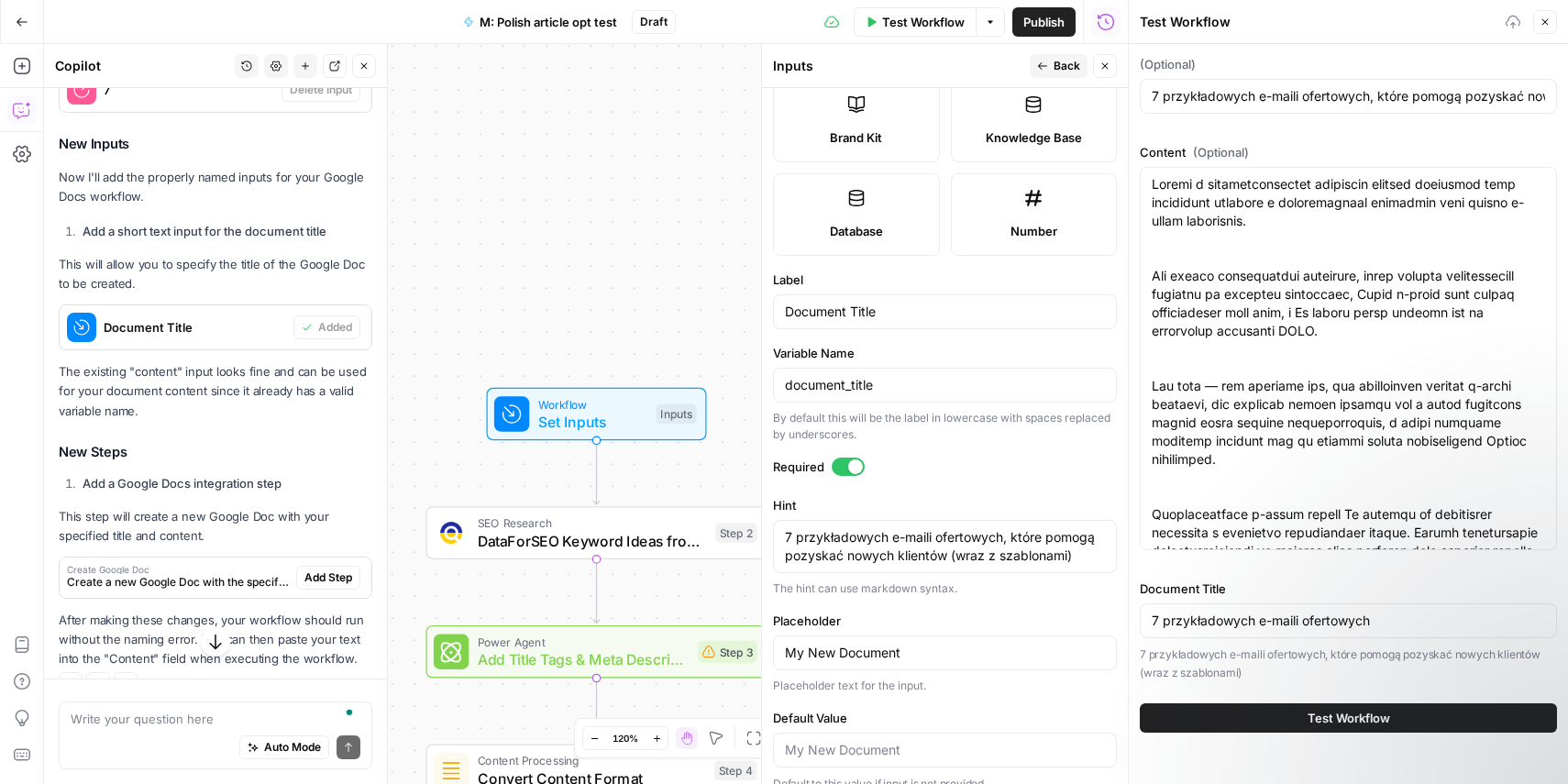
click at [1338, 721] on span "Test Workflow" at bounding box center [1349, 718] width 82 height 18
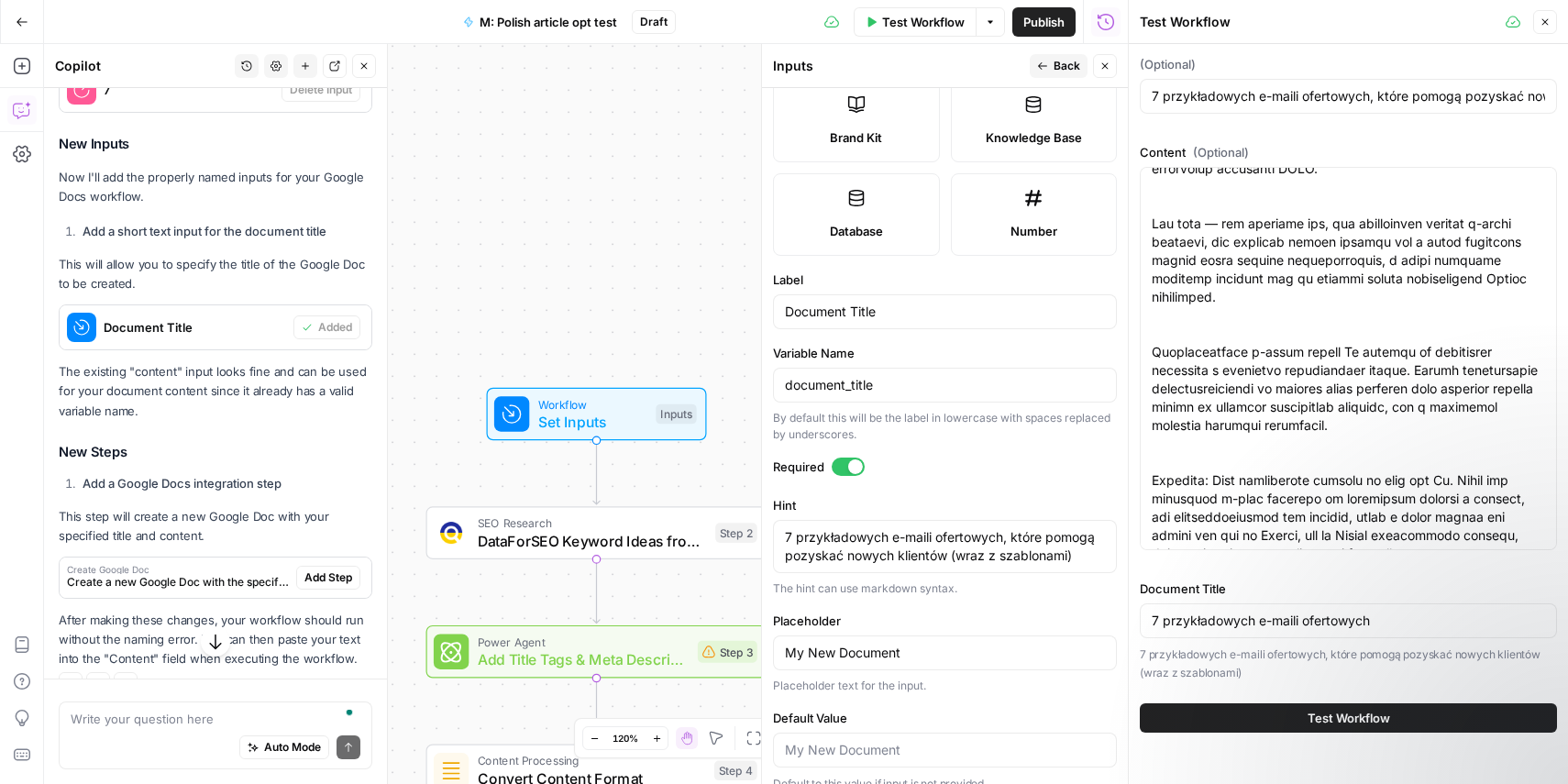
scroll to position [166, 0]
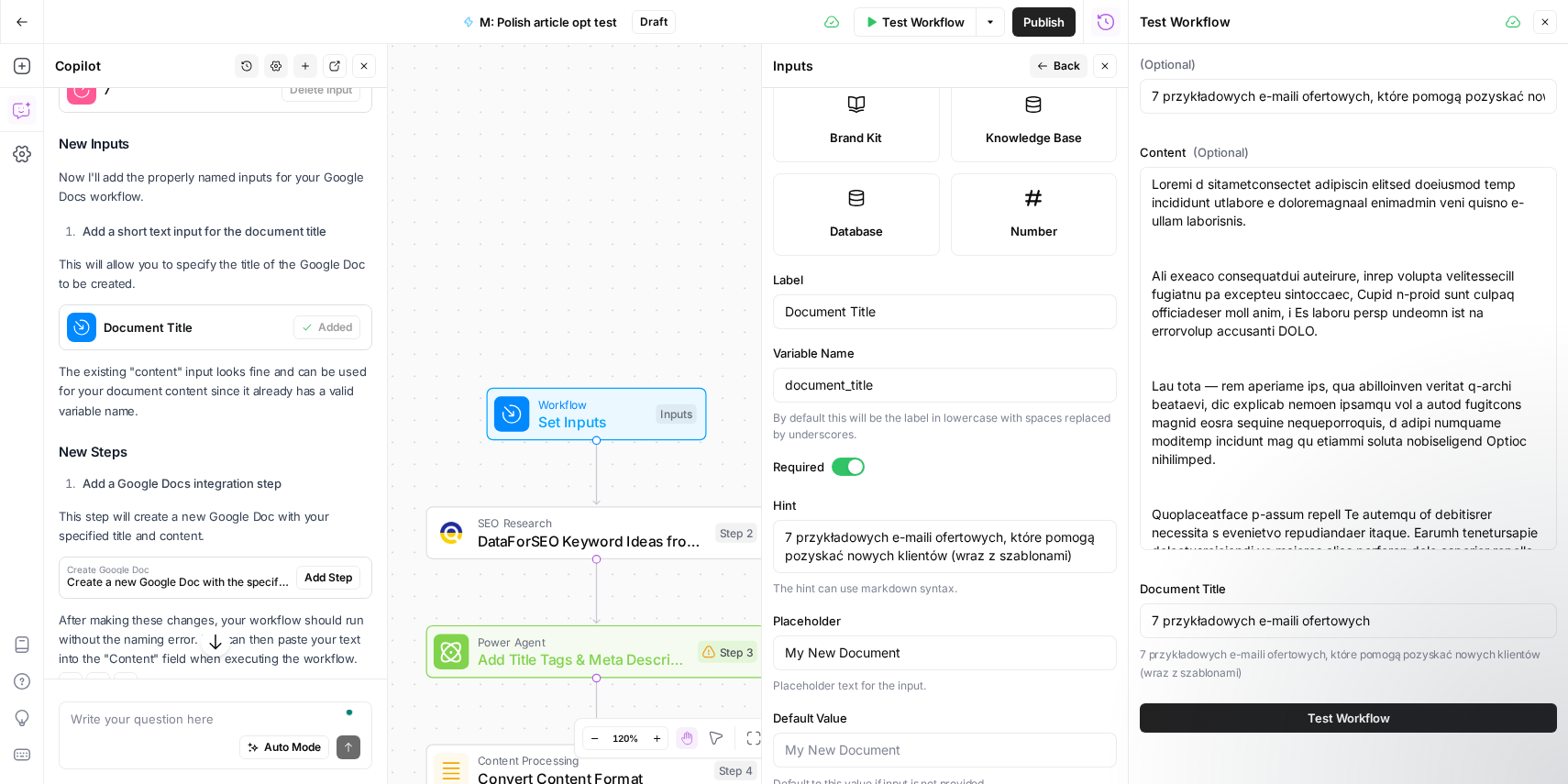
click at [1285, 719] on button "Test Workflow" at bounding box center [1349, 718] width 418 height 30
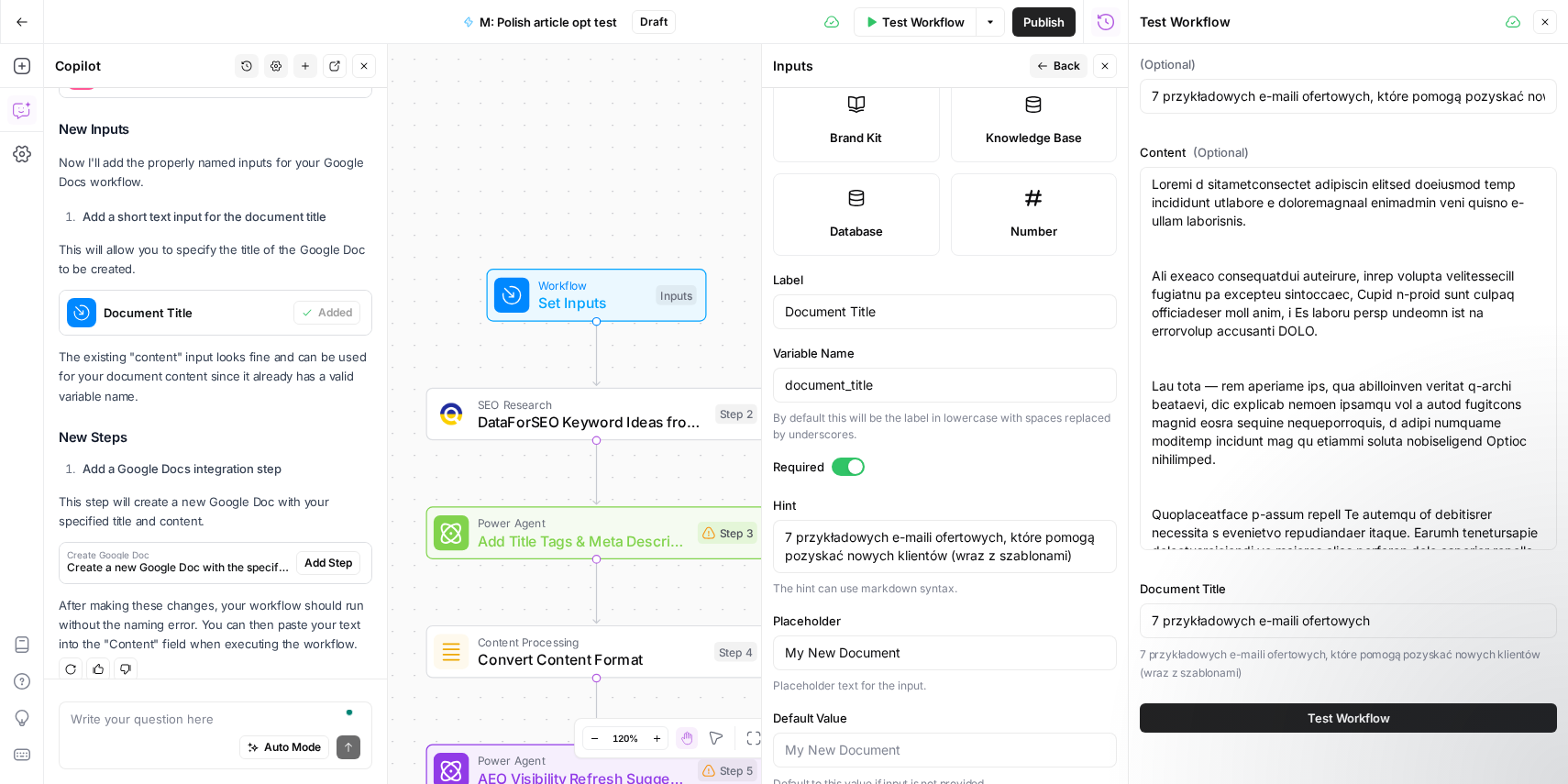
click at [192, 728] on div "Auto Mode Send" at bounding box center [216, 749] width 289 height 40
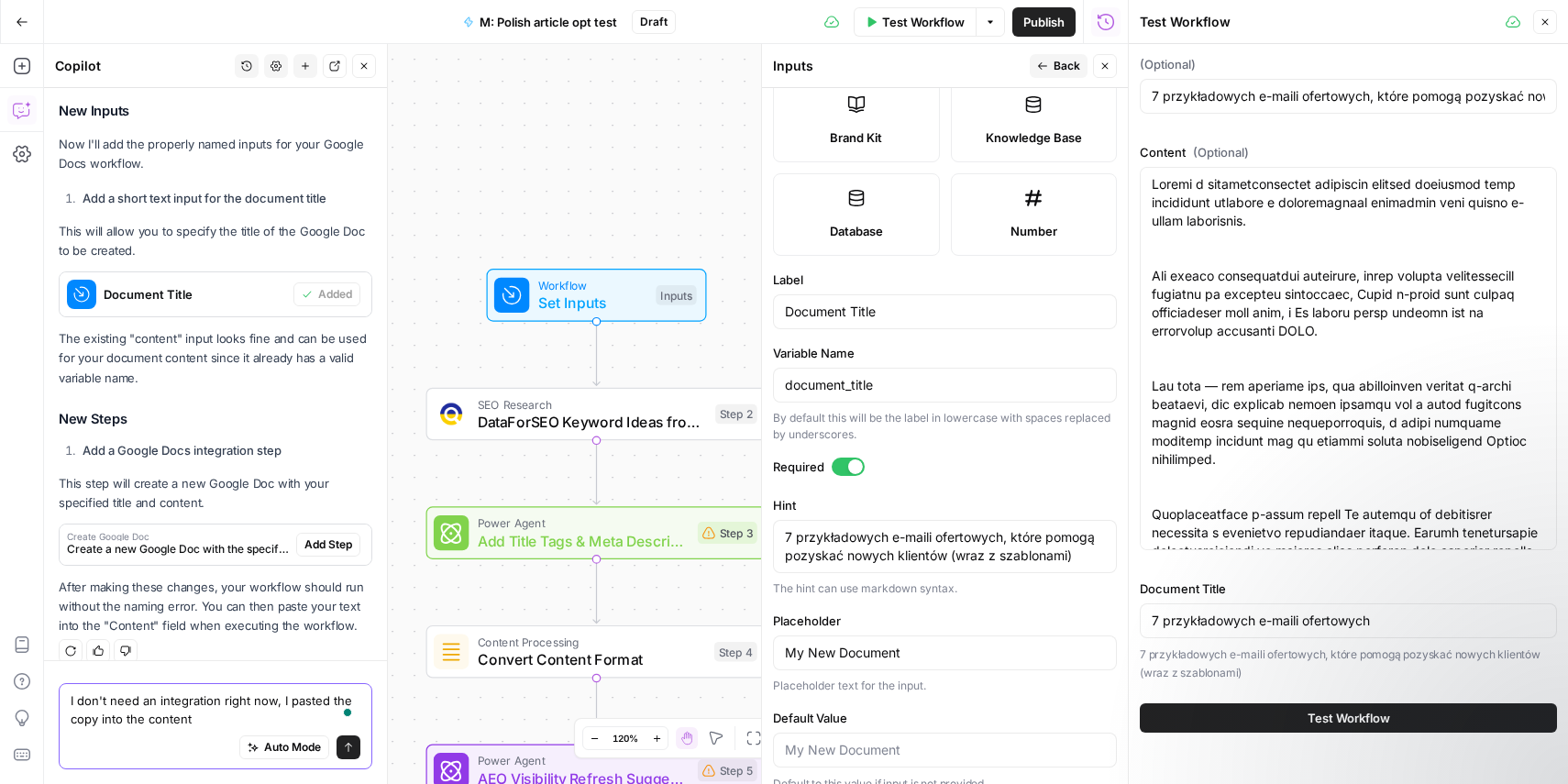
type textarea "I don't need an integration right now, I pasted the copy into the content"
click at [351, 755] on button "Send" at bounding box center [348, 748] width 24 height 24
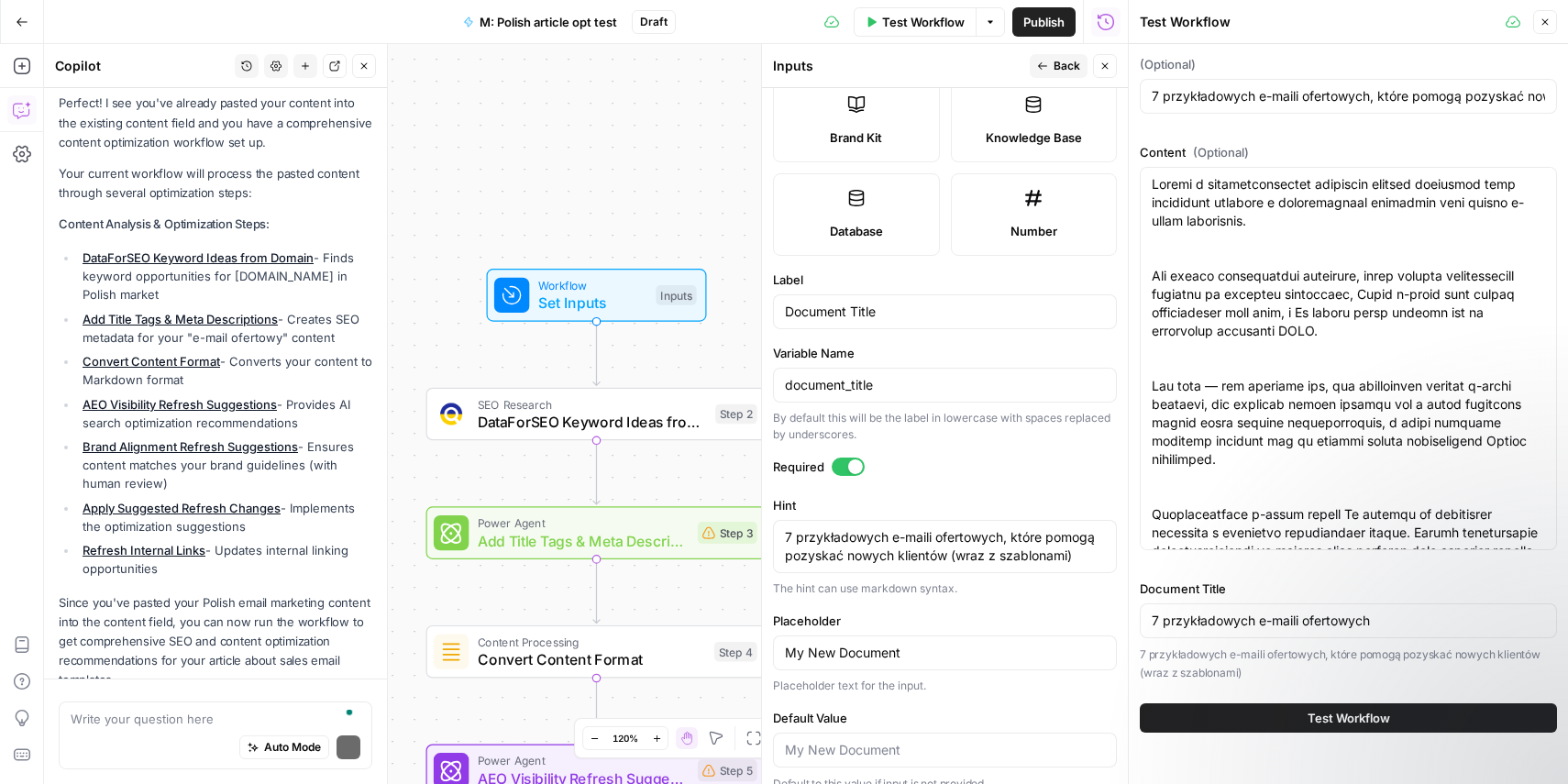
scroll to position [3171, 0]
